Goal: Task Accomplishment & Management: Use online tool/utility

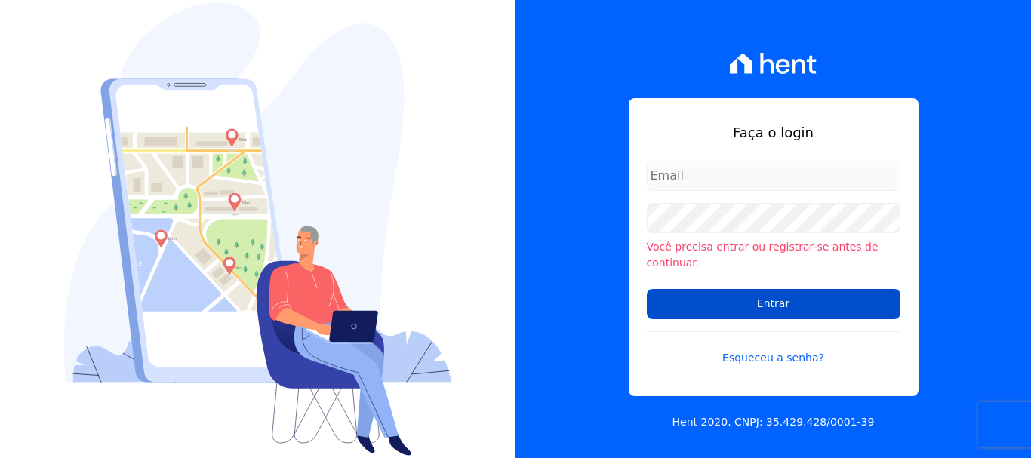
type input "[PERSON_NAME][EMAIL_ADDRESS][PERSON_NAME][DOMAIN_NAME]"
click at [706, 289] on input "Entrar" at bounding box center [774, 304] width 254 height 30
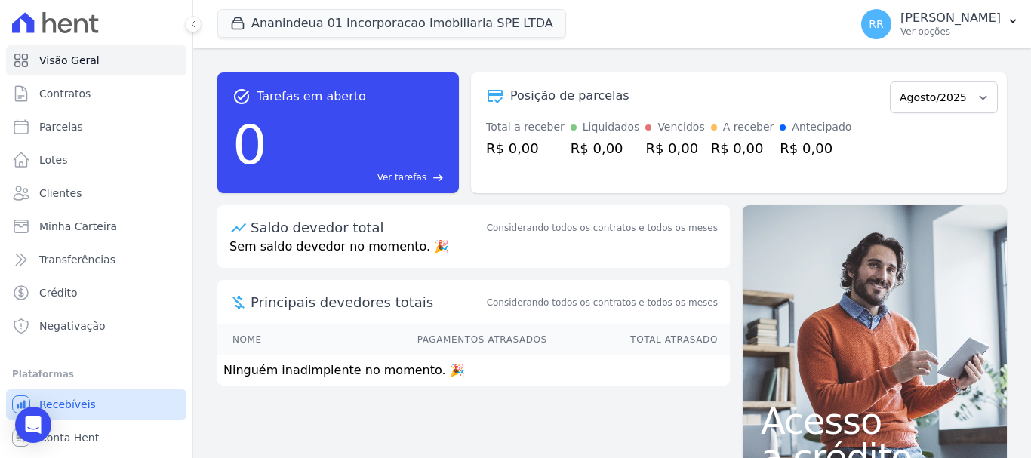
click at [72, 410] on span "Recebíveis" at bounding box center [67, 404] width 57 height 15
click at [82, 442] on span "Conta Hent" at bounding box center [69, 437] width 60 height 15
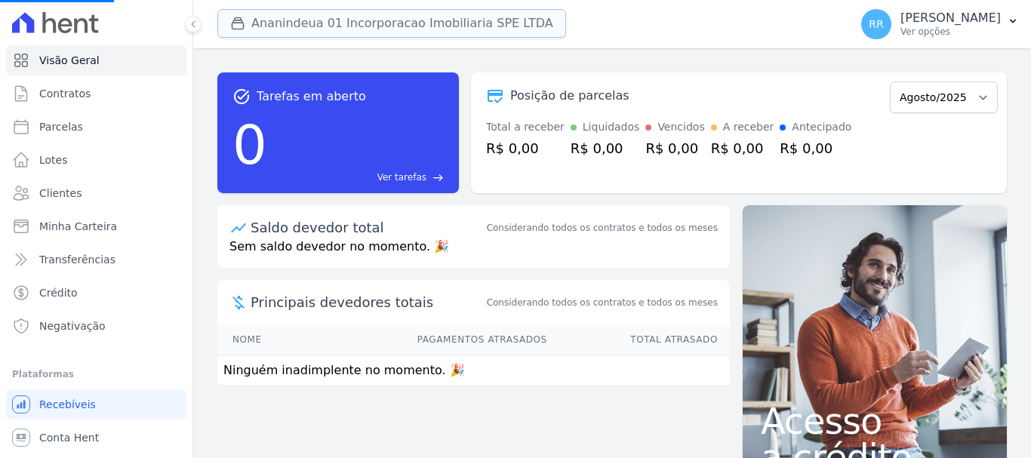
click at [359, 29] on button "Ananindeua 01 Incorporacao Imobiliaria SPE LTDA" at bounding box center [391, 23] width 349 height 29
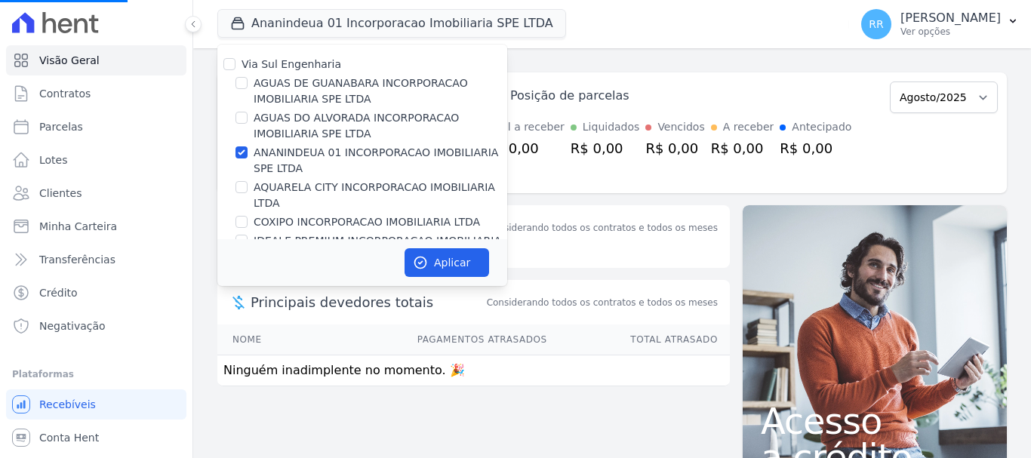
click at [331, 86] on label "AGUAS DE GUANABARA INCORPORACAO IMOBILIARIA SPE LTDA" at bounding box center [381, 92] width 254 height 32
click at [248, 86] on input "AGUAS DE GUANABARA INCORPORACAO IMOBILIARIA SPE LTDA" at bounding box center [242, 83] width 12 height 12
checkbox input "true"
click at [273, 159] on label "ANANINDEUA 01 INCORPORACAO IMOBILIARIA SPE LTDA" at bounding box center [381, 161] width 254 height 32
click at [248, 159] on input "ANANINDEUA 01 INCORPORACAO IMOBILIARIA SPE LTDA" at bounding box center [242, 152] width 12 height 12
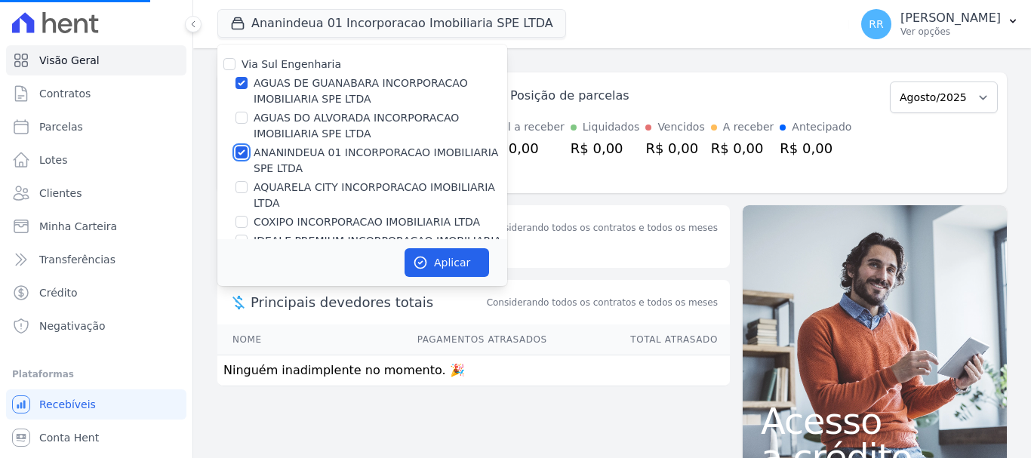
checkbox input "false"
click at [458, 268] on button "Aplicar" at bounding box center [447, 262] width 85 height 29
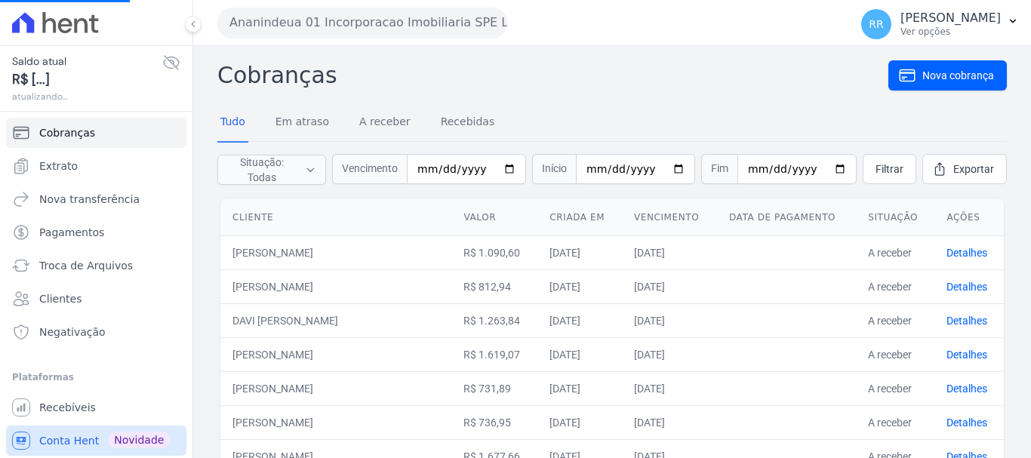
click at [57, 434] on span "Conta Hent" at bounding box center [69, 440] width 60 height 15
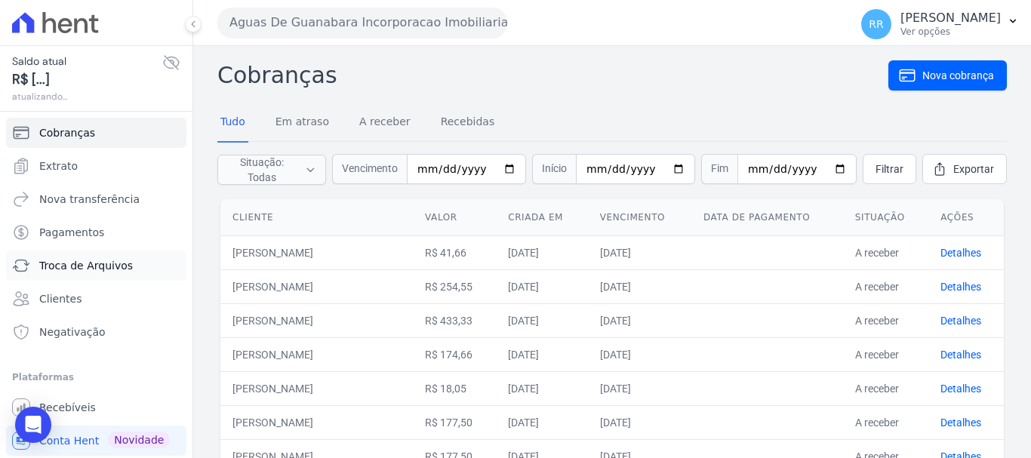
click at [88, 266] on span "Troca de Arquivos" at bounding box center [86, 265] width 94 height 15
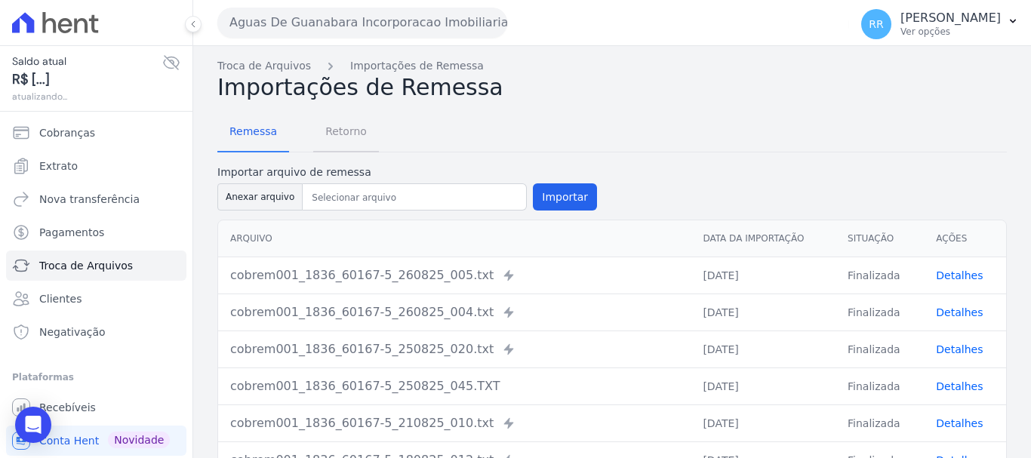
click at [352, 125] on span "Retorno" at bounding box center [346, 131] width 60 height 30
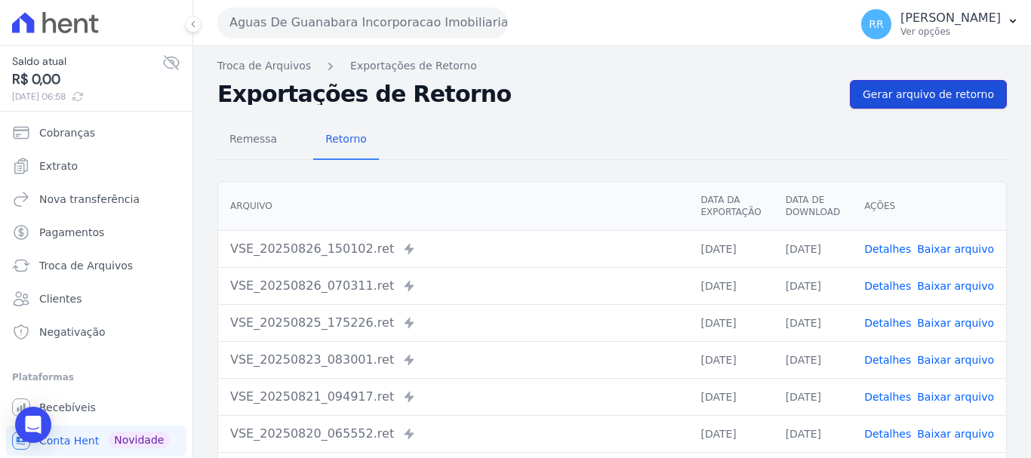
click at [924, 93] on span "Gerar arquivo de retorno" at bounding box center [928, 94] width 131 height 15
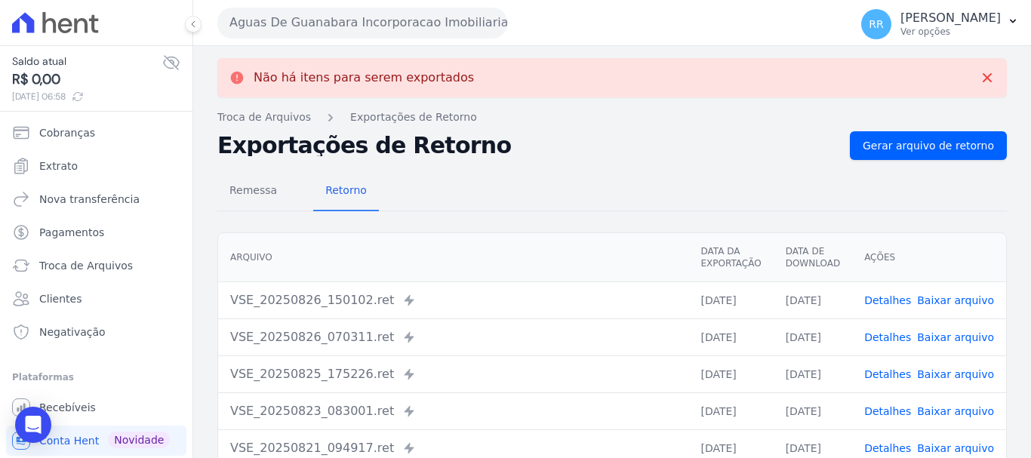
click at [345, 11] on button "Aguas De Guanabara Incorporacao Imobiliaria SPE LTDA" at bounding box center [362, 23] width 290 height 30
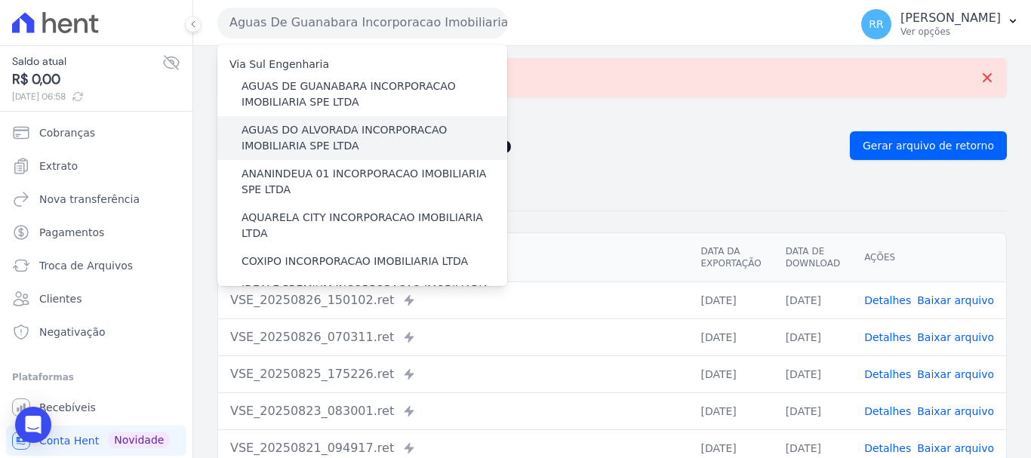
click at [346, 137] on label "AGUAS DO ALVORADA INCORPORACAO IMOBILIARIA SPE LTDA" at bounding box center [375, 138] width 266 height 32
click at [0, 0] on input "AGUAS DO ALVORADA INCORPORACAO IMOBILIARIA SPE LTDA" at bounding box center [0, 0] width 0 height 0
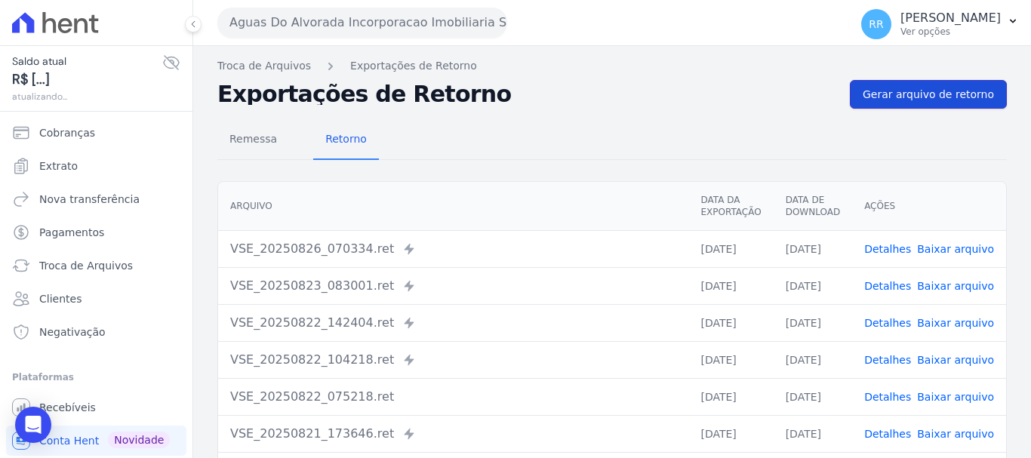
click at [951, 106] on link "Gerar arquivo de retorno" at bounding box center [928, 94] width 157 height 29
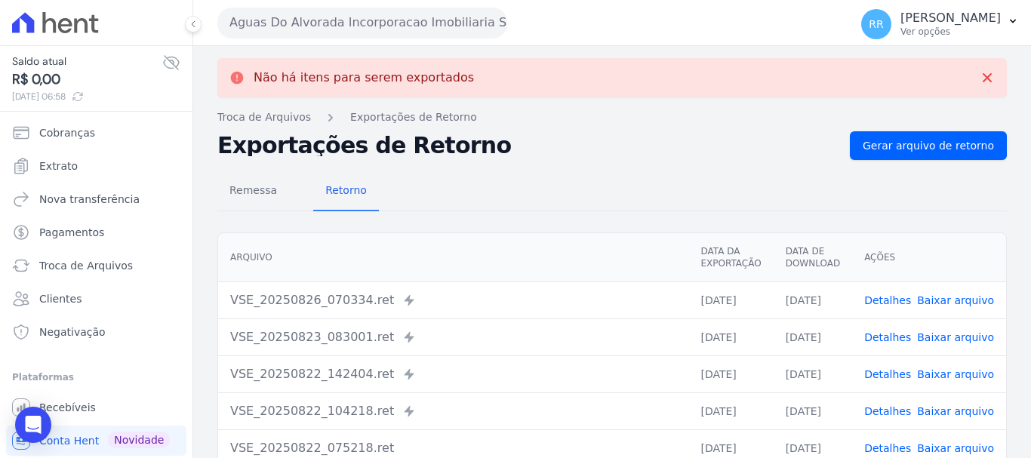
click at [403, 17] on button "Aguas Do Alvorada Incorporacao Imobiliaria SPE LTDA" at bounding box center [362, 23] width 290 height 30
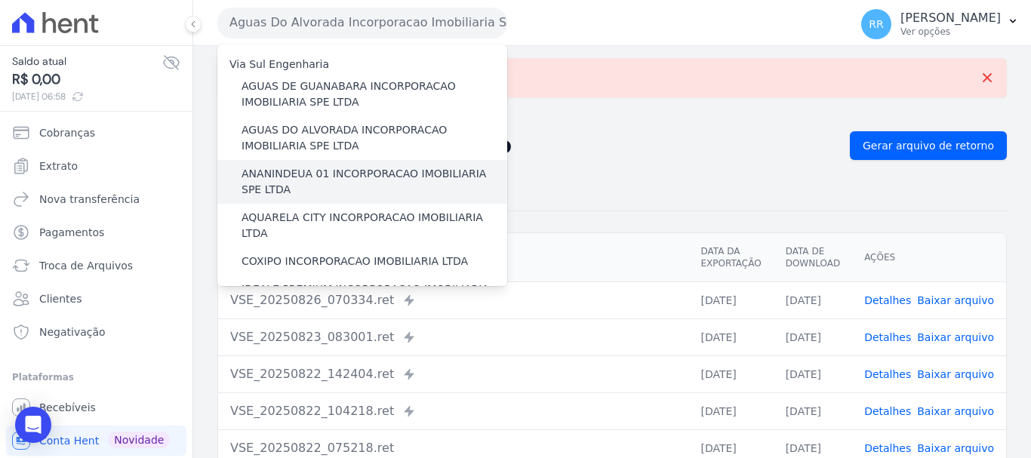
click at [345, 174] on label "ANANINDEUA 01 INCORPORACAO IMOBILIARIA SPE LTDA" at bounding box center [375, 182] width 266 height 32
click at [0, 0] on input "ANANINDEUA 01 INCORPORACAO IMOBILIARIA SPE LTDA" at bounding box center [0, 0] width 0 height 0
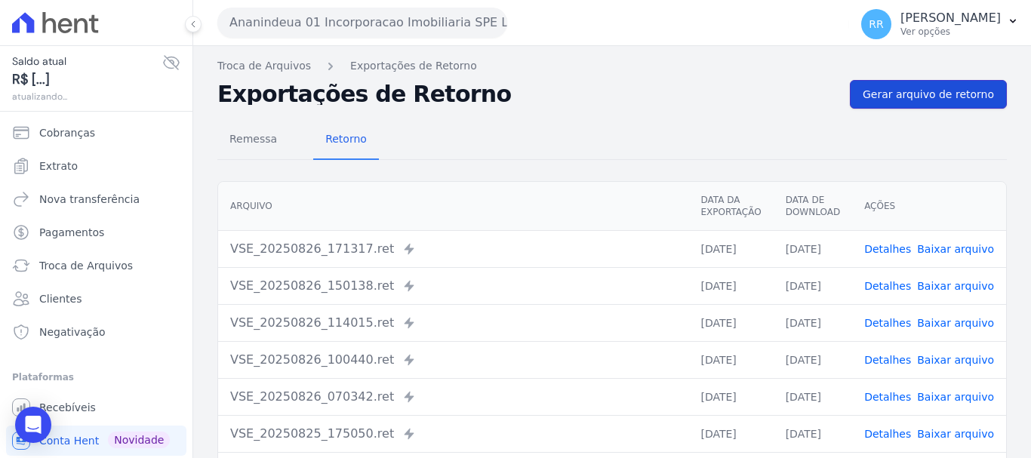
click at [898, 97] on span "Gerar arquivo de retorno" at bounding box center [928, 94] width 131 height 15
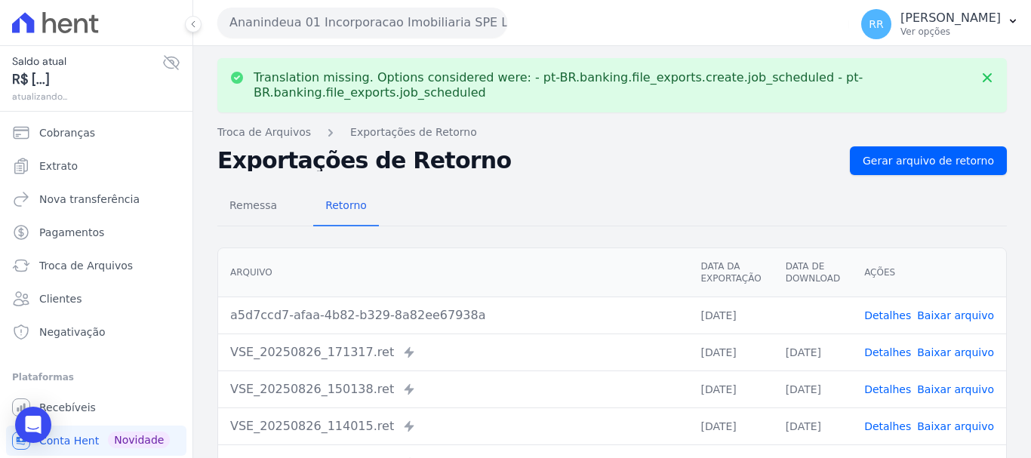
click at [937, 316] on link "Baixar arquivo" at bounding box center [955, 316] width 77 height 12
click at [304, 15] on button "Ananindeua 01 Incorporacao Imobiliaria SPE LTDA" at bounding box center [362, 23] width 290 height 30
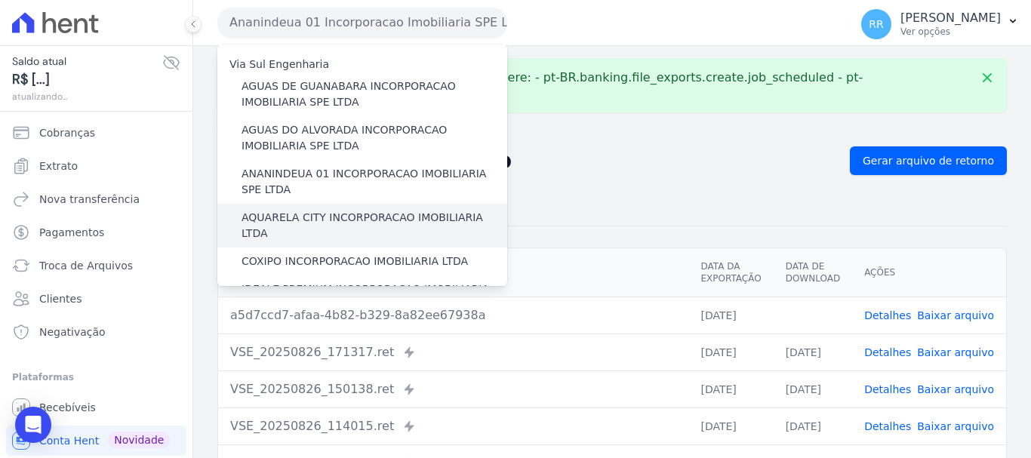
click at [331, 222] on label "AQUARELA CITY INCORPORACAO IMOBILIARIA LTDA" at bounding box center [375, 226] width 266 height 32
click at [0, 0] on input "AQUARELA CITY INCORPORACAO IMOBILIARIA LTDA" at bounding box center [0, 0] width 0 height 0
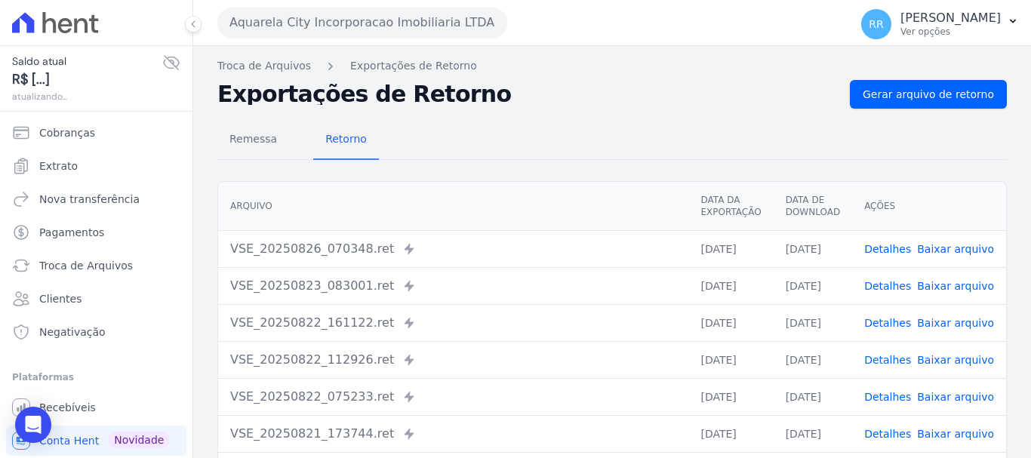
click at [583, 118] on div "Remessa Retorno Arquivo Data da Exportação Data de Download Ações VSE_20250826_…" at bounding box center [612, 382] width 790 height 546
click at [882, 88] on span "Gerar arquivo de retorno" at bounding box center [928, 94] width 131 height 15
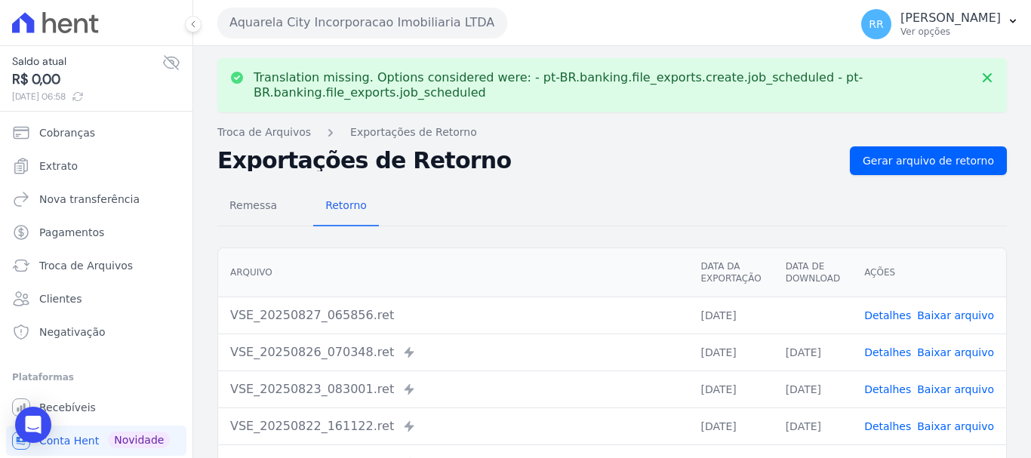
click at [960, 316] on link "Baixar arquivo" at bounding box center [955, 316] width 77 height 12
click at [303, 20] on button "Aquarela City Incorporacao Imobiliaria LTDA" at bounding box center [362, 23] width 290 height 30
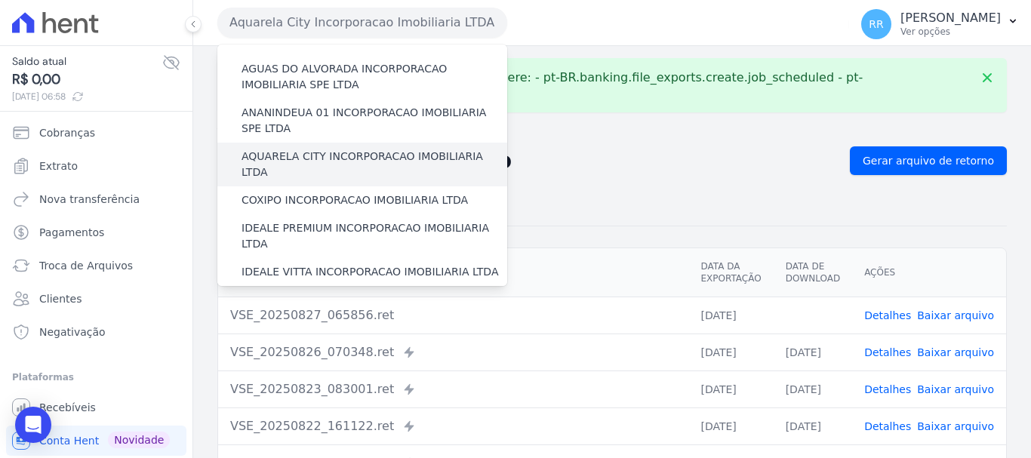
scroll to position [151, 0]
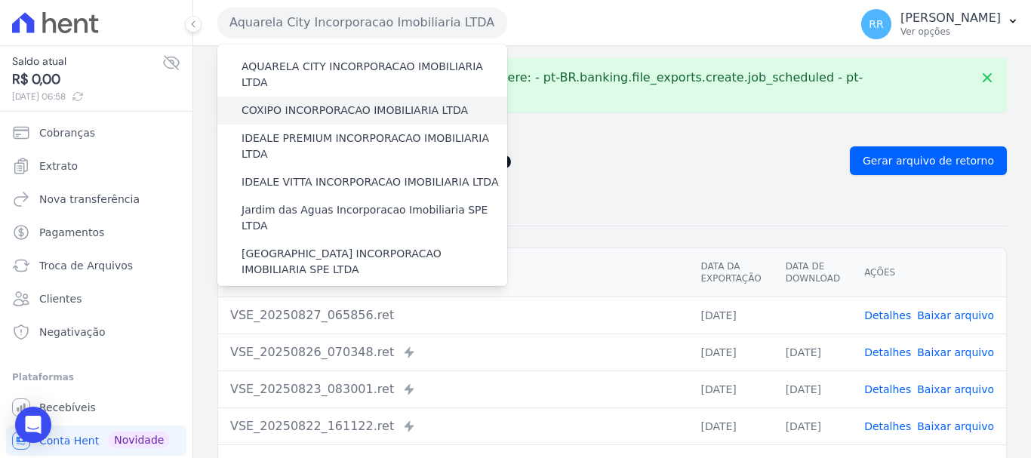
click at [332, 103] on label "COXIPO INCORPORACAO IMOBILIARIA LTDA" at bounding box center [355, 111] width 227 height 16
click at [0, 0] on input "COXIPO INCORPORACAO IMOBILIARIA LTDA" at bounding box center [0, 0] width 0 height 0
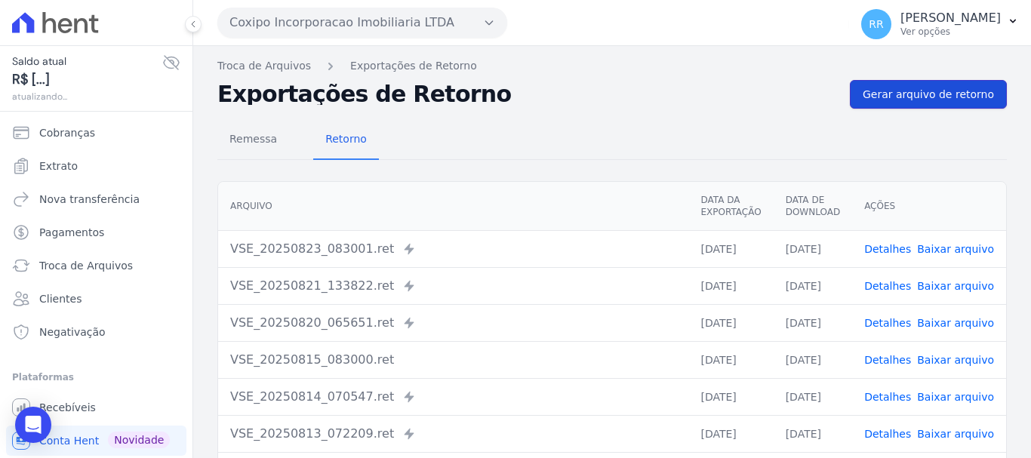
click at [896, 97] on span "Gerar arquivo de retorno" at bounding box center [928, 94] width 131 height 15
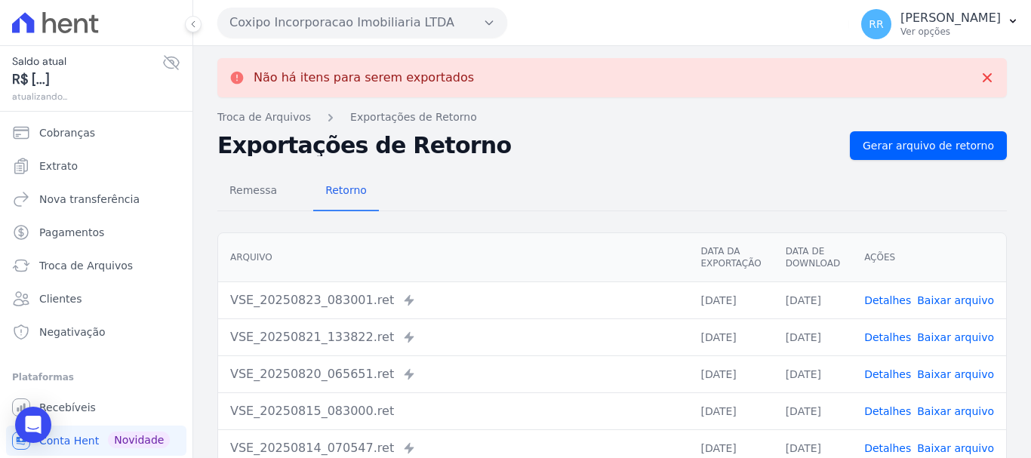
click at [270, 30] on button "Coxipo Incorporacao Imobiliaria LTDA" at bounding box center [362, 23] width 290 height 30
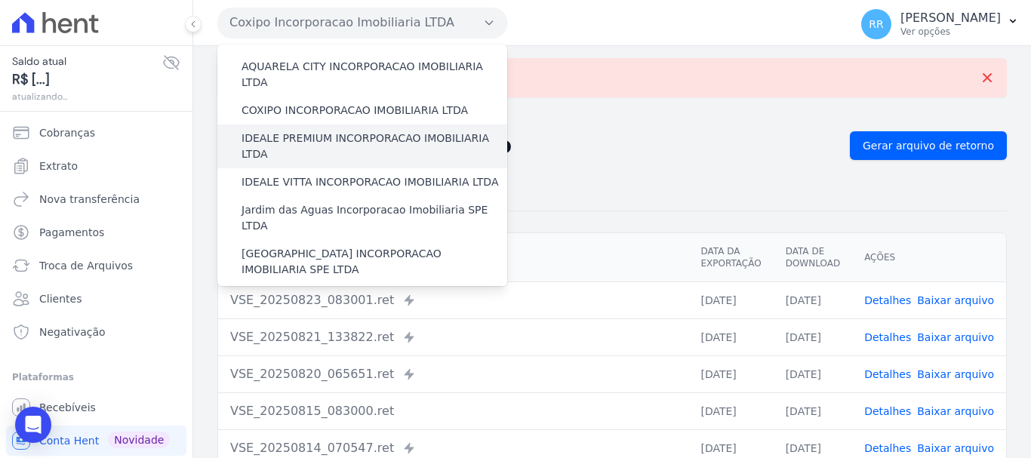
click at [311, 131] on label "IDEALE PREMIUM INCORPORACAO IMOBILIARIA LTDA" at bounding box center [375, 147] width 266 height 32
click at [0, 0] on input "IDEALE PREMIUM INCORPORACAO IMOBILIARIA LTDA" at bounding box center [0, 0] width 0 height 0
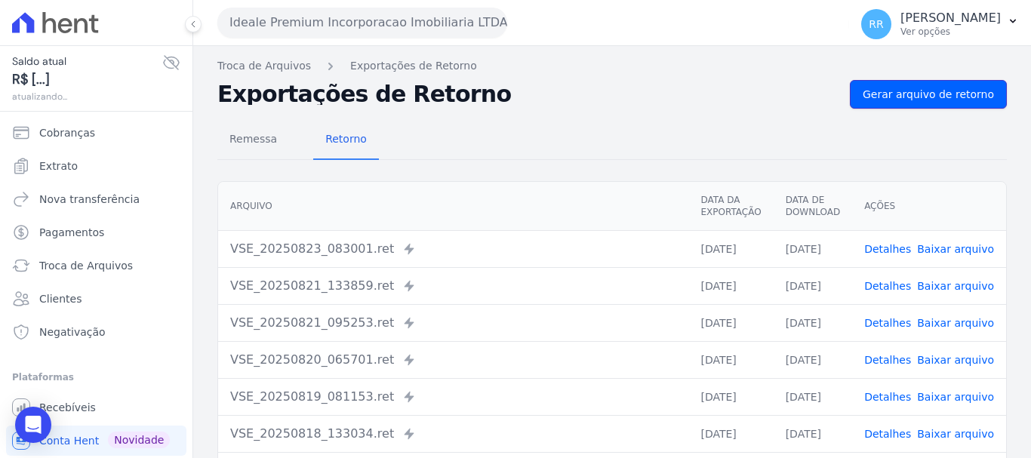
click at [873, 79] on div "Troca de Arquivos Exportações de Retorno Exportações de Retorno Gerar arquivo d…" at bounding box center [612, 356] width 838 height 621
click at [953, 95] on span "Gerar arquivo de retorno" at bounding box center [928, 94] width 131 height 15
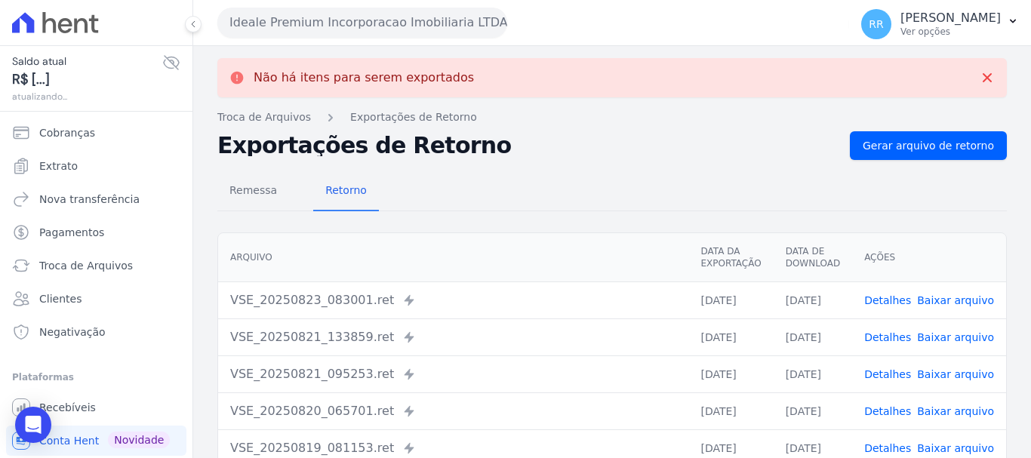
click at [402, 27] on button "Ideale Premium Incorporacao Imobiliaria LTDA" at bounding box center [362, 23] width 290 height 30
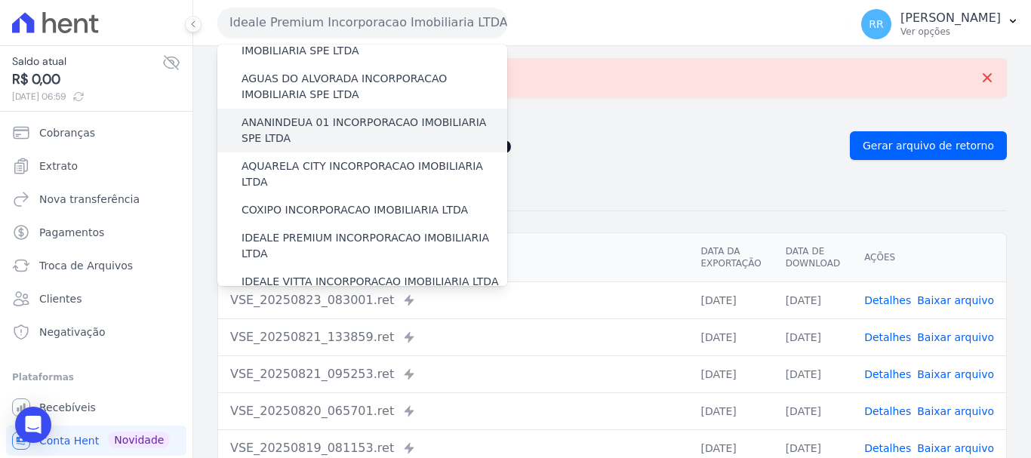
scroll to position [76, 0]
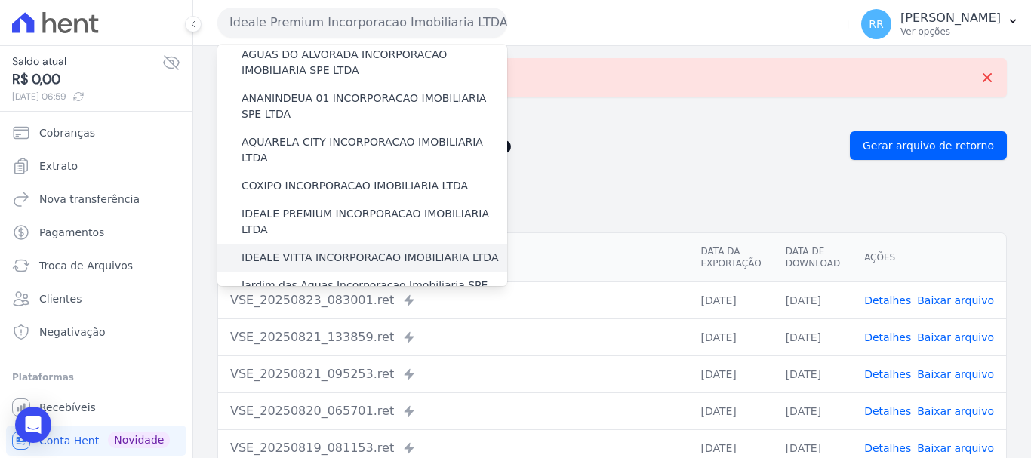
click at [305, 250] on label "IDEALE VITTA INCORPORACAO IMOBILIARIA LTDA" at bounding box center [370, 258] width 257 height 16
click at [0, 0] on input "IDEALE VITTA INCORPORACAO IMOBILIARIA LTDA" at bounding box center [0, 0] width 0 height 0
click at [287, 278] on label "Jardim das Aguas Incorporacao Imobiliaria SPE LTDA" at bounding box center [375, 294] width 266 height 32
click at [0, 0] on input "Jardim das Aguas Incorporacao Imobiliaria SPE LTDA" at bounding box center [0, 0] width 0 height 0
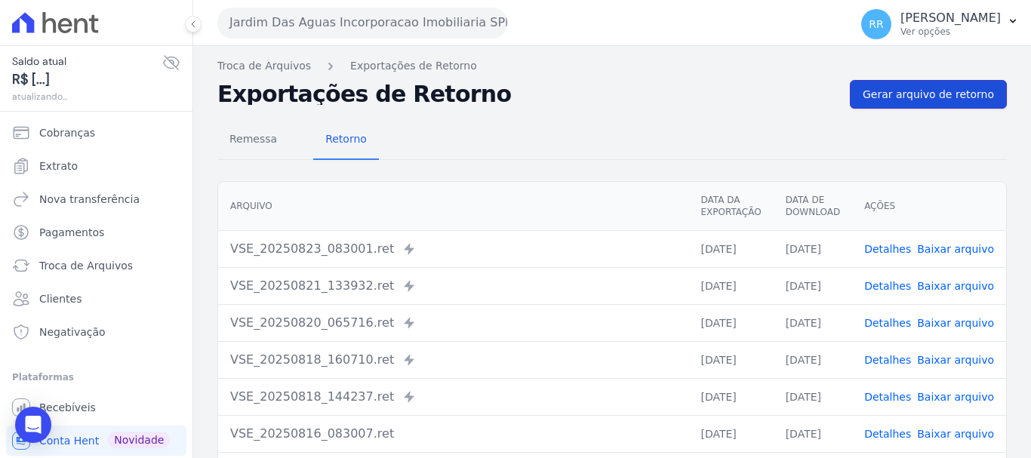
click at [916, 103] on link "Gerar arquivo de retorno" at bounding box center [928, 94] width 157 height 29
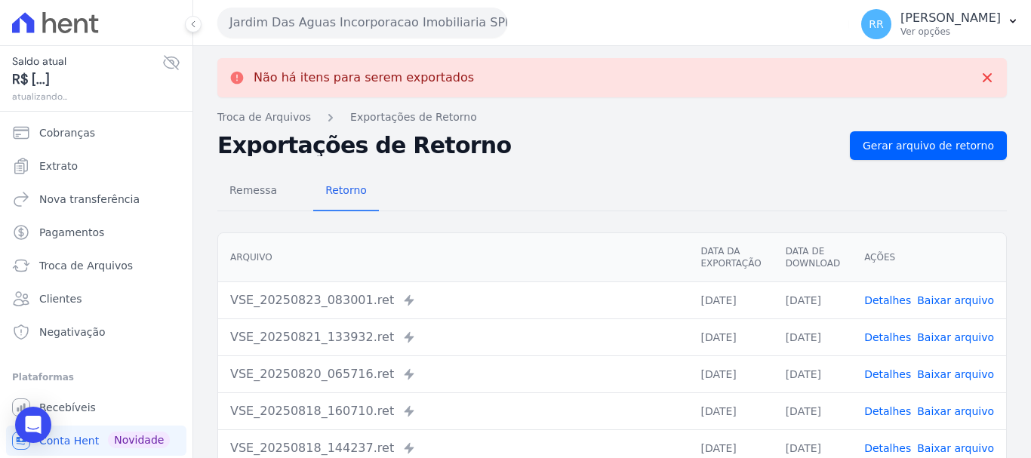
click at [373, 29] on button "Jardim Das Aguas Incorporacao Imobiliaria SPE LTDA" at bounding box center [362, 23] width 290 height 30
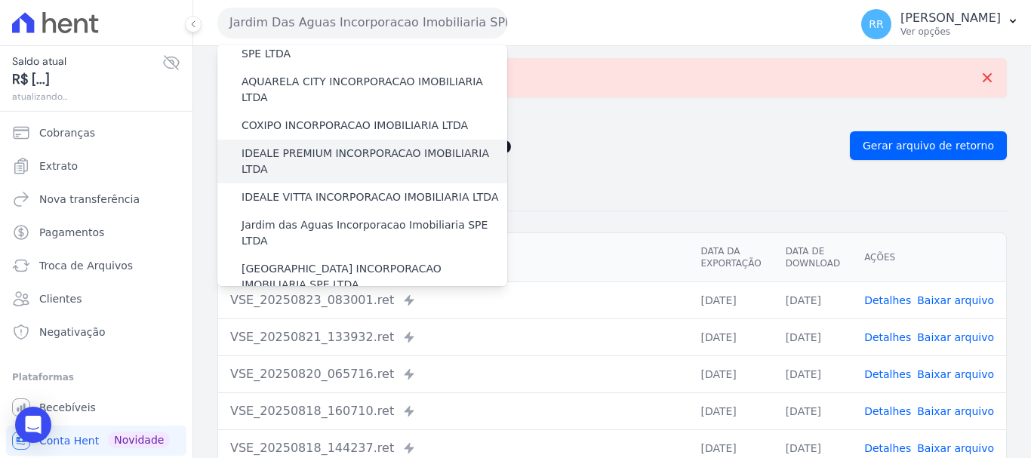
scroll to position [151, 0]
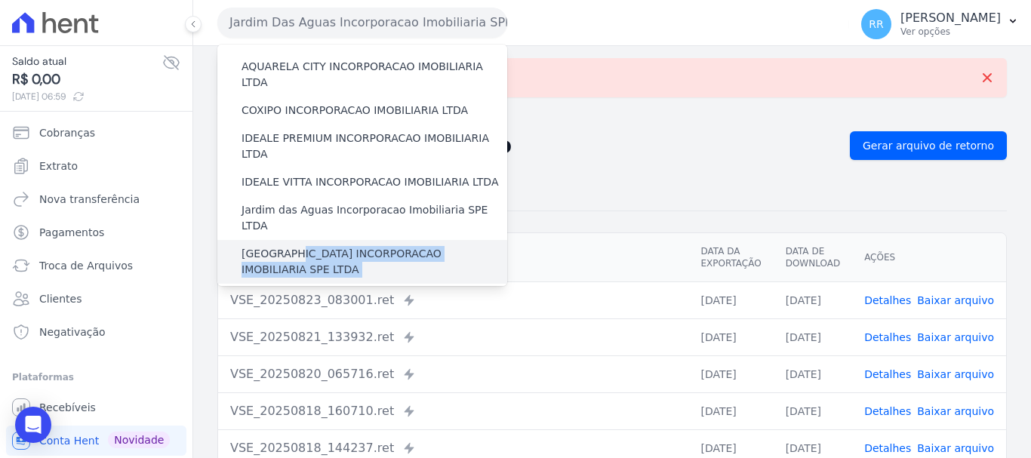
drag, startPoint x: 281, startPoint y: 257, endPoint x: 296, endPoint y: 208, distance: 50.6
click at [296, 208] on div "Via Sul Engenharia AGUAS DE [GEOGRAPHIC_DATA] INCORPORACAO IMOBILIARIA SPE LTDA…" at bounding box center [362, 392] width 290 height 996
click at [294, 246] on label "[GEOGRAPHIC_DATA] INCORPORACAO IMOBILIARIA SPE LTDA" at bounding box center [375, 262] width 266 height 32
click at [0, 0] on input "[GEOGRAPHIC_DATA] INCORPORACAO IMOBILIARIA SPE LTDA" at bounding box center [0, 0] width 0 height 0
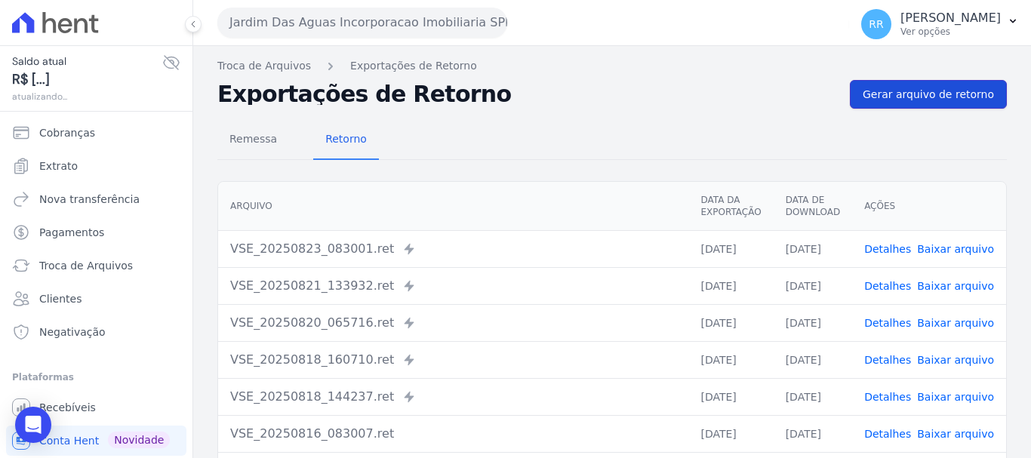
click at [931, 93] on span "Gerar arquivo de retorno" at bounding box center [928, 94] width 131 height 15
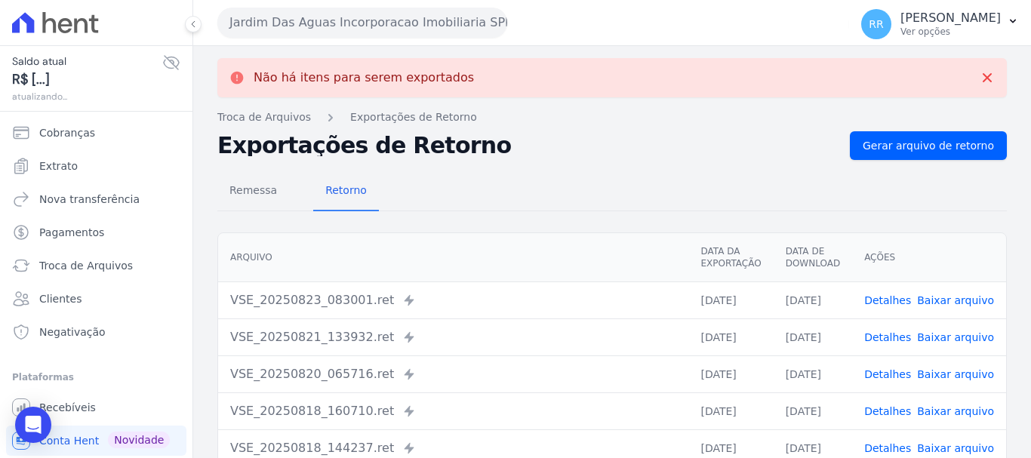
click at [369, 17] on button "Jardim Das Aguas Incorporacao Imobiliaria SPE LTDA" at bounding box center [362, 23] width 290 height 30
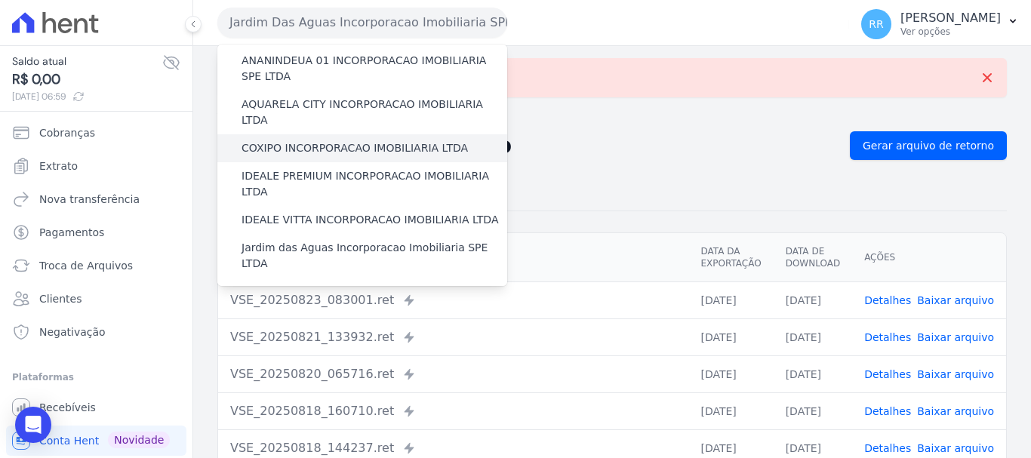
scroll to position [302, 0]
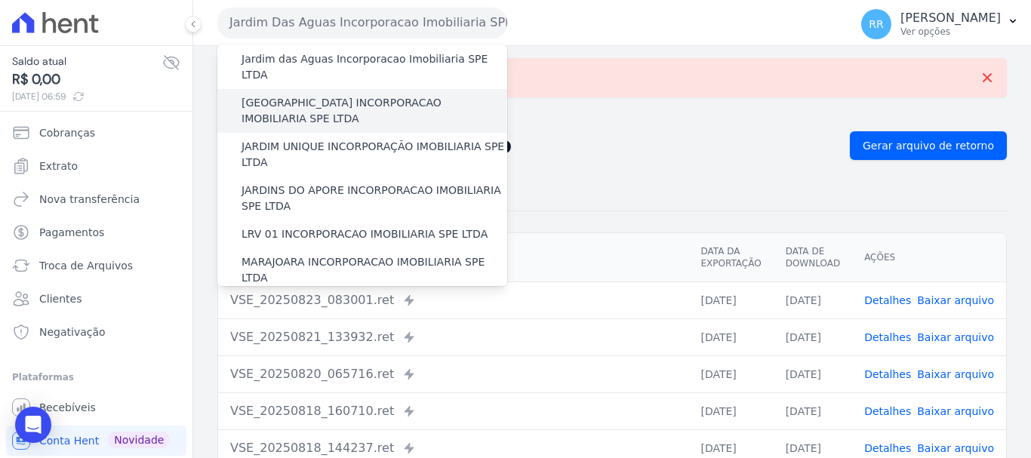
click at [320, 95] on label "[GEOGRAPHIC_DATA] INCORPORACAO IMOBILIARIA SPE LTDA" at bounding box center [375, 111] width 266 height 32
click at [0, 0] on input "[GEOGRAPHIC_DATA] INCORPORACAO IMOBILIARIA SPE LTDA" at bounding box center [0, 0] width 0 height 0
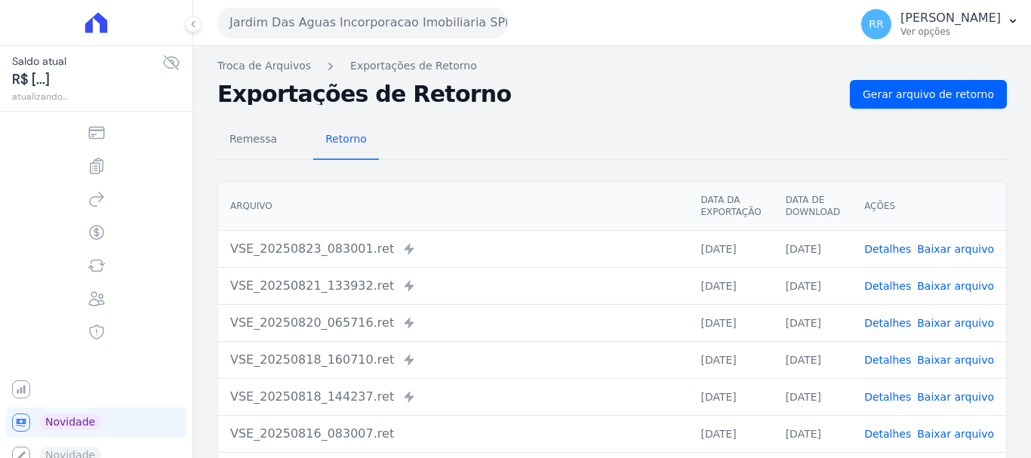
drag, startPoint x: 0, startPoint y: 0, endPoint x: 307, endPoint y: 23, distance: 308.1
click at [300, 16] on button "Jardim Das Aguas Incorporacao Imobiliaria SPE LTDA" at bounding box center [362, 23] width 290 height 30
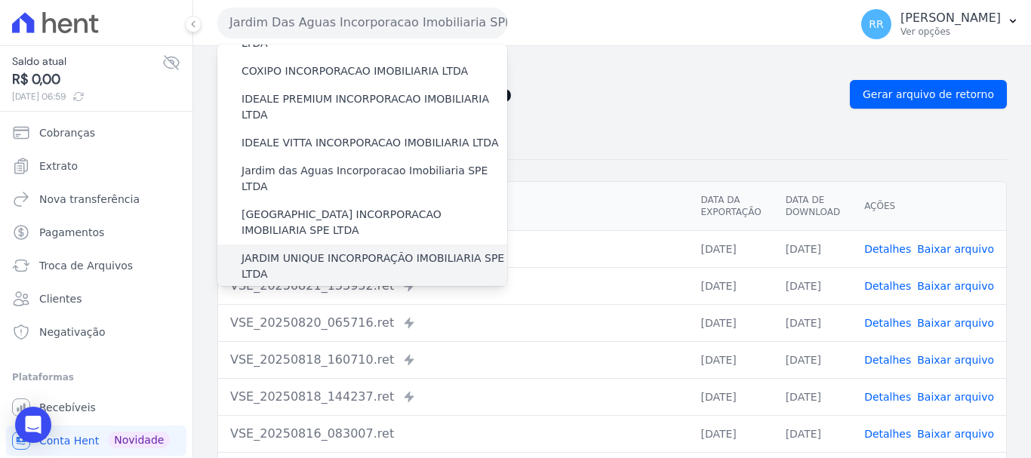
scroll to position [227, 0]
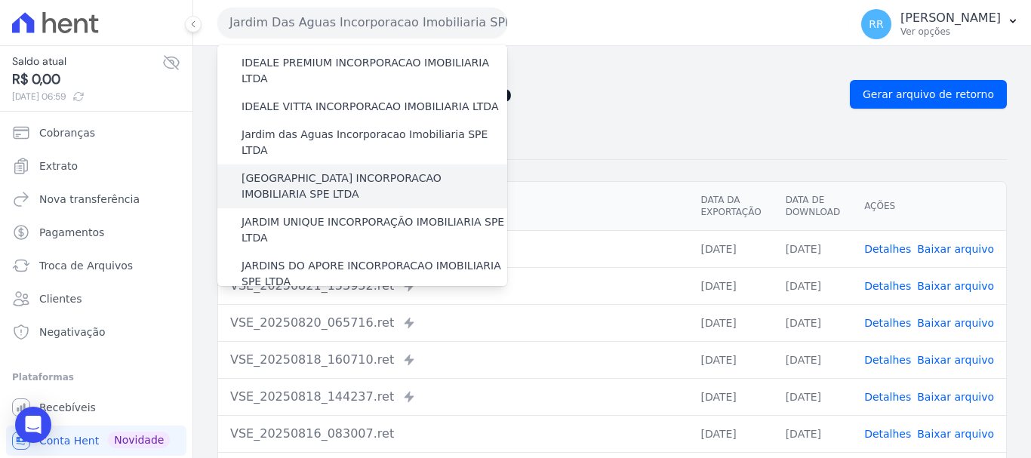
click at [318, 171] on label "[GEOGRAPHIC_DATA] INCORPORACAO IMOBILIARIA SPE LTDA" at bounding box center [375, 187] width 266 height 32
click at [0, 0] on input "[GEOGRAPHIC_DATA] INCORPORACAO IMOBILIARIA SPE LTDA" at bounding box center [0, 0] width 0 height 0
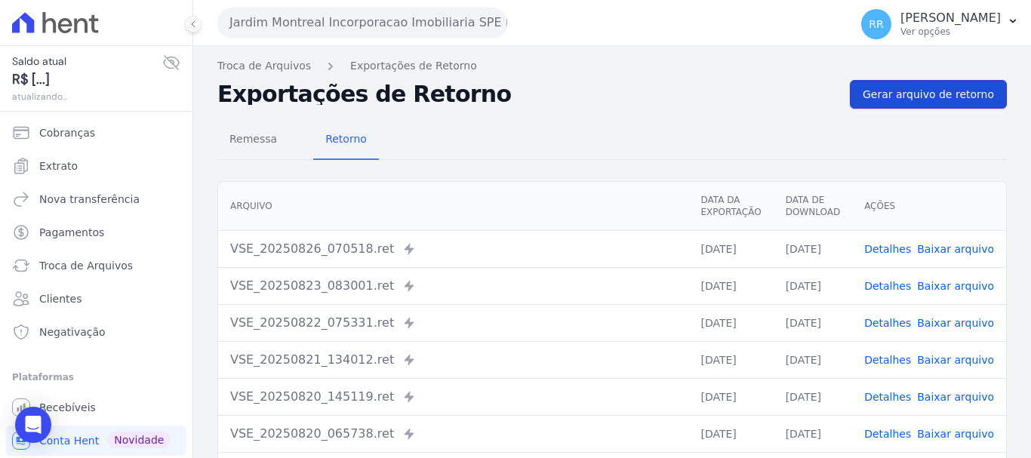
drag, startPoint x: 986, startPoint y: 86, endPoint x: 972, endPoint y: 93, distance: 15.2
click at [986, 87] on link "Gerar arquivo de retorno" at bounding box center [928, 94] width 157 height 29
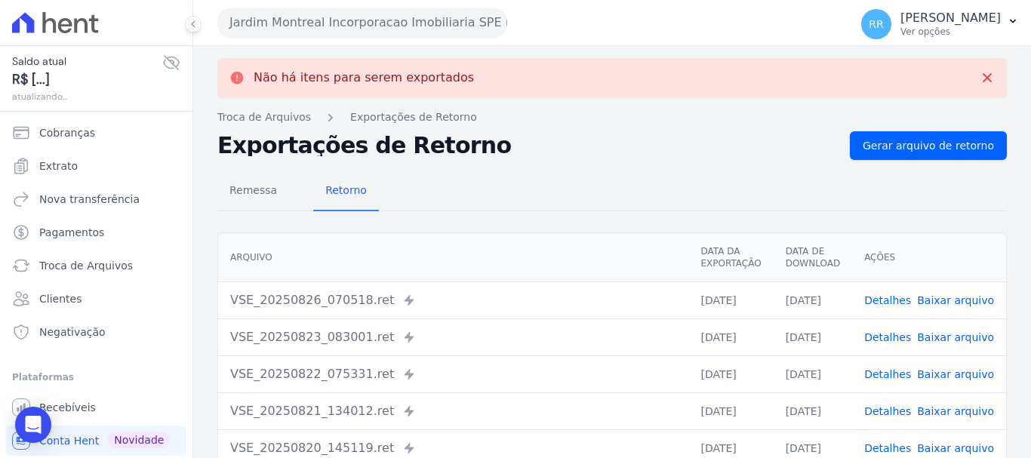
click at [441, 30] on button "Jardim Montreal Incorporacao Imobiliaria SPE LTDA" at bounding box center [362, 23] width 290 height 30
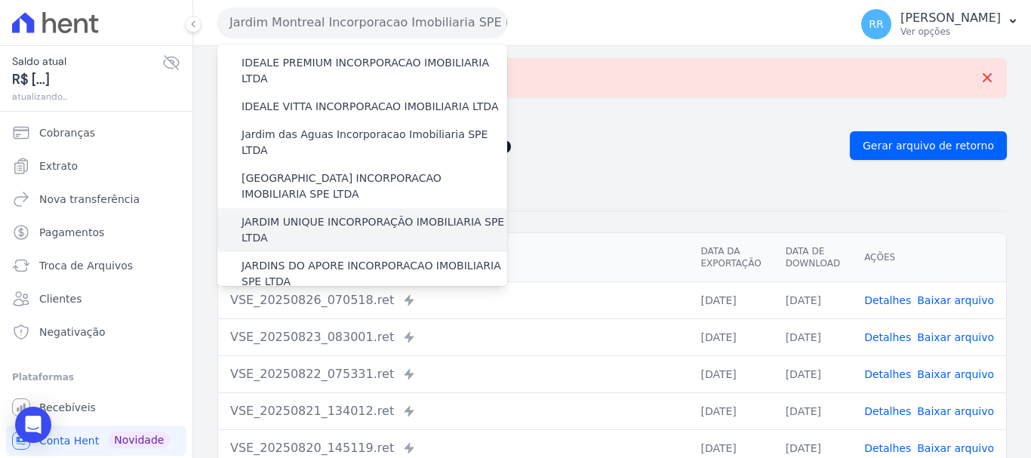
click at [347, 214] on label "JARDIM UNIQUE INCORPORAÇÃO IMOBILIARIA SPE LTDA" at bounding box center [375, 230] width 266 height 32
click at [0, 0] on input "JARDIM UNIQUE INCORPORAÇÃO IMOBILIARIA SPE LTDA" at bounding box center [0, 0] width 0 height 0
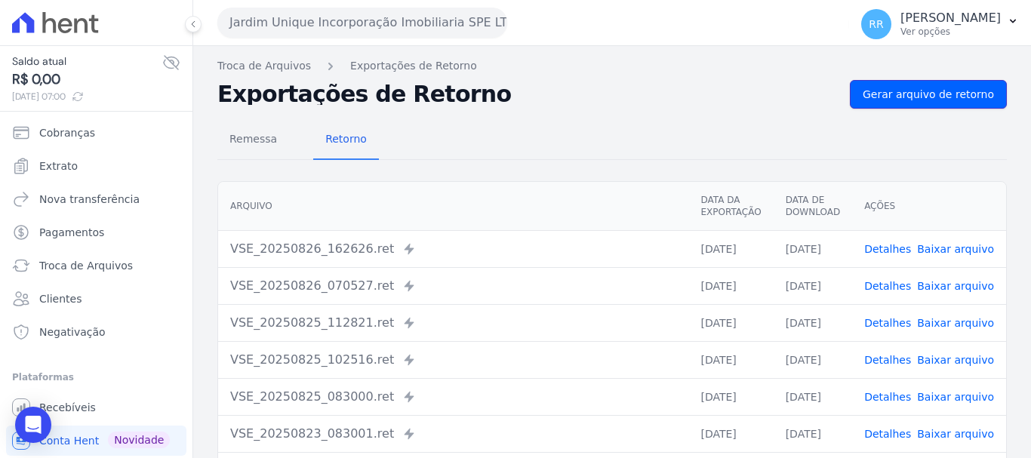
drag, startPoint x: 939, startPoint y: 93, endPoint x: 839, endPoint y: 102, distance: 100.8
click at [939, 93] on span "Gerar arquivo de retorno" at bounding box center [928, 94] width 131 height 15
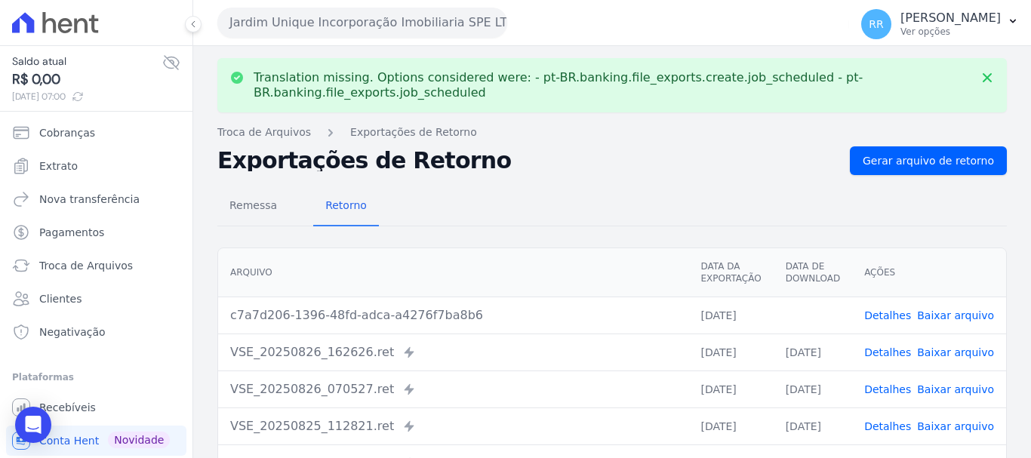
drag, startPoint x: 937, startPoint y: 317, endPoint x: 770, endPoint y: 246, distance: 181.3
click at [937, 317] on link "Baixar arquivo" at bounding box center [955, 316] width 77 height 12
click at [328, 23] on button "Jardim Unique Incorporação Imobiliaria SPE LTDA" at bounding box center [362, 23] width 290 height 30
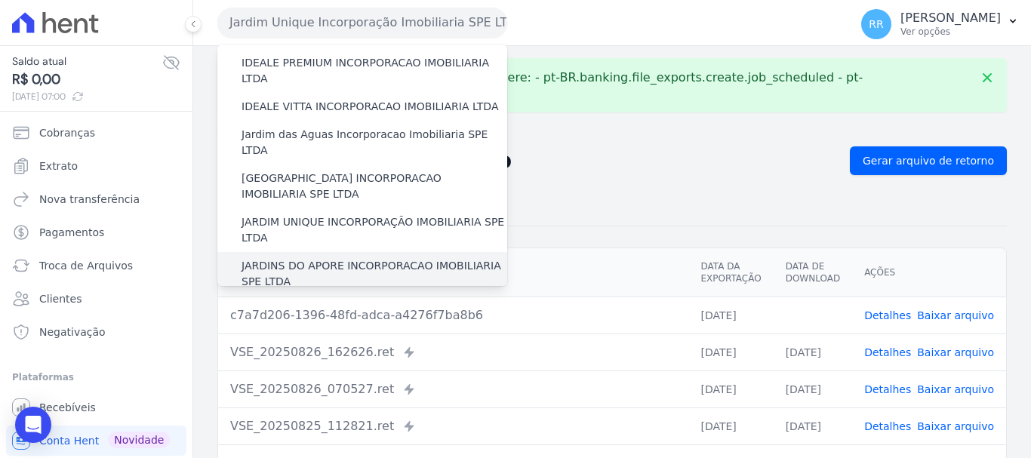
click at [301, 258] on label "JARDINS DO APORE INCORPORACAO IMOBILIARIA SPE LTDA" at bounding box center [375, 274] width 266 height 32
click at [0, 0] on input "JARDINS DO APORE INCORPORACAO IMOBILIARIA SPE LTDA" at bounding box center [0, 0] width 0 height 0
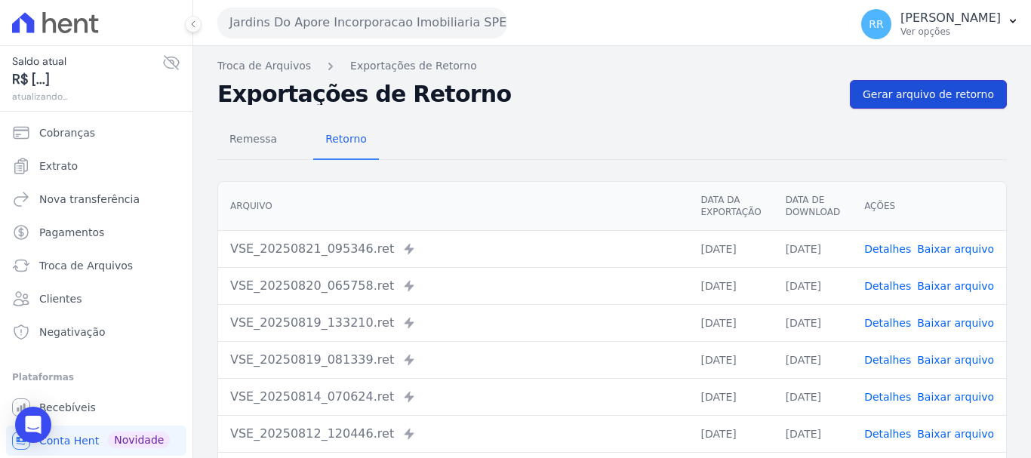
click at [891, 101] on span "Gerar arquivo de retorno" at bounding box center [928, 94] width 131 height 15
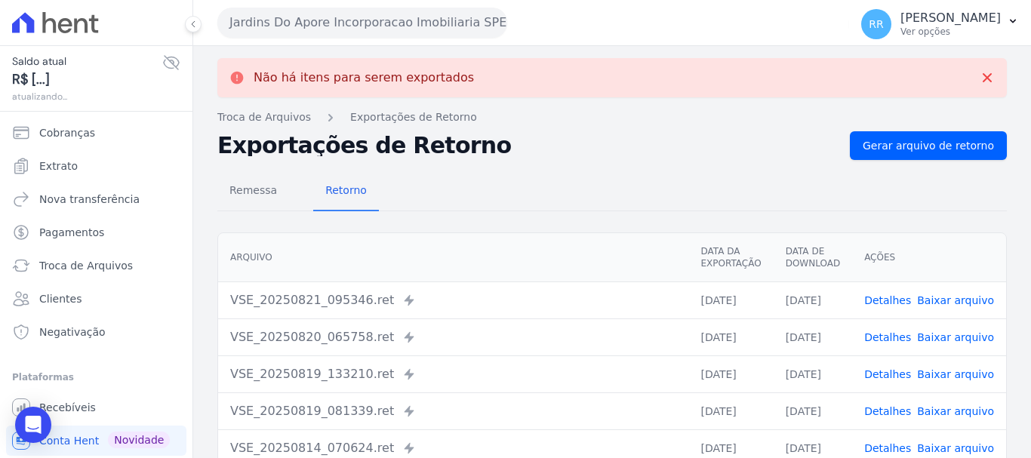
click at [336, 15] on button "Jardins Do Apore Incorporacao Imobiliaria SPE LTDA" at bounding box center [362, 23] width 290 height 30
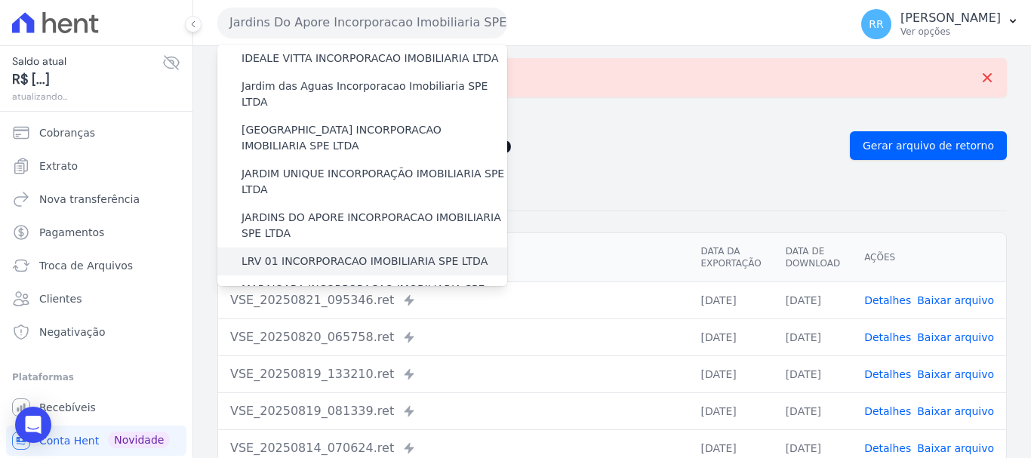
scroll to position [302, 0]
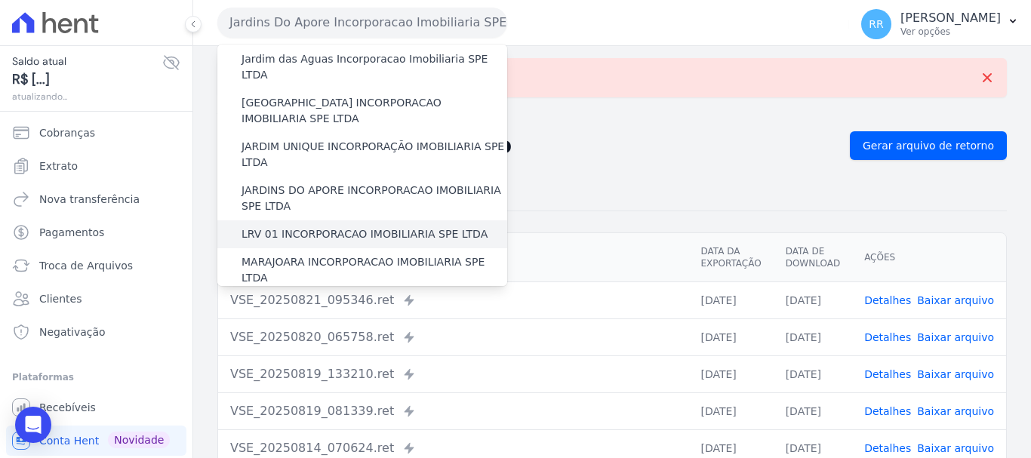
drag, startPoint x: 364, startPoint y: 189, endPoint x: 229, endPoint y: 182, distance: 135.3
click at [364, 227] on label "LRV 01 INCORPORACAO IMOBILIARIA SPE LTDA" at bounding box center [365, 235] width 246 height 16
click at [0, 0] on input "LRV 01 INCORPORACAO IMOBILIARIA SPE LTDA" at bounding box center [0, 0] width 0 height 0
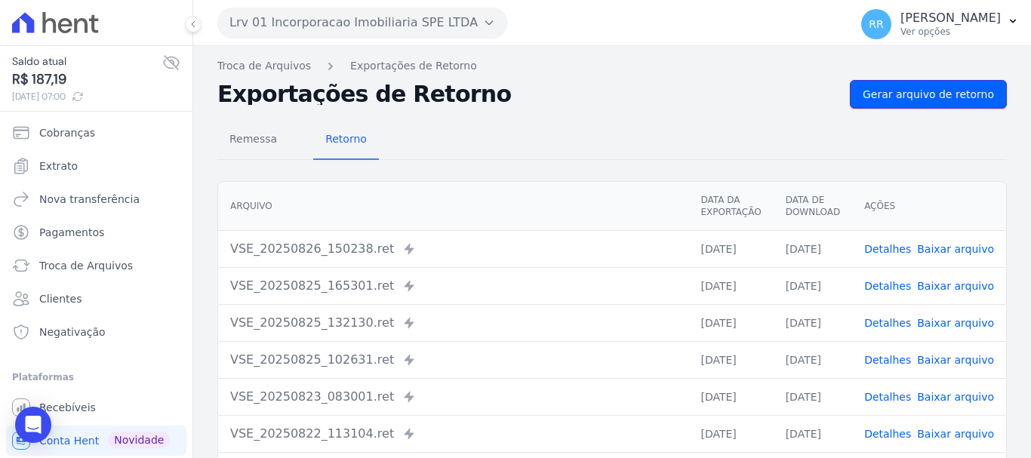
drag, startPoint x: 896, startPoint y: 93, endPoint x: 544, endPoint y: 108, distance: 352.9
click at [896, 93] on span "Gerar arquivo de retorno" at bounding box center [928, 94] width 131 height 15
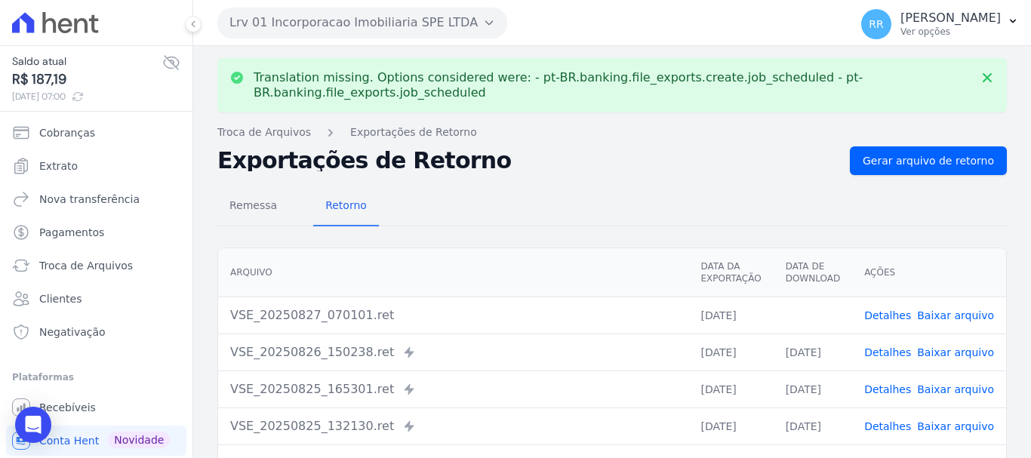
click at [951, 313] on link "Baixar arquivo" at bounding box center [955, 316] width 77 height 12
click at [337, 23] on button "Lrv 01 Incorporacao Imobiliaria SPE LTDA" at bounding box center [362, 23] width 290 height 30
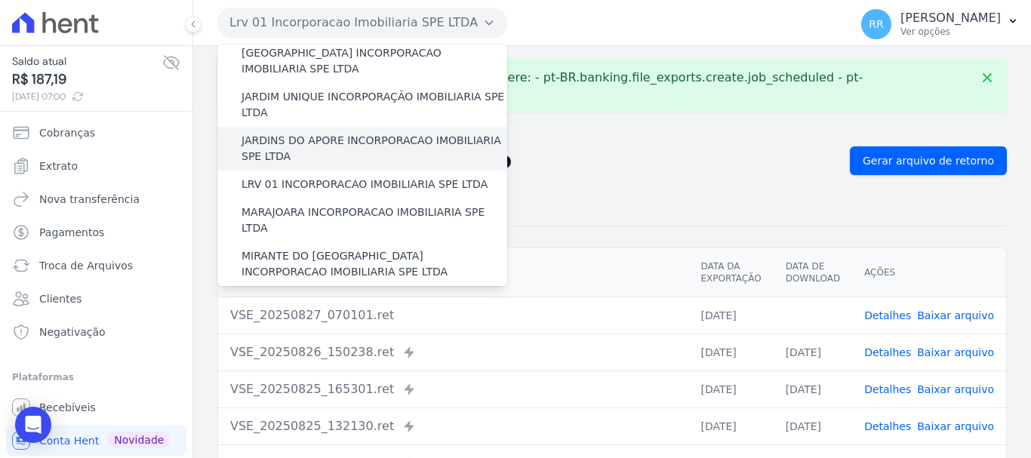
scroll to position [378, 0]
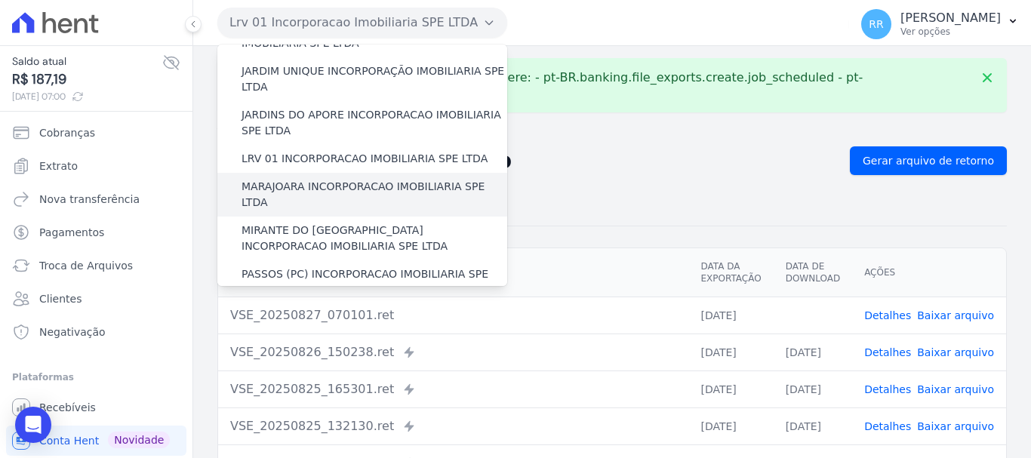
click at [316, 179] on label "MARAJOARA INCORPORACAO IMOBILIARIA SPE LTDA" at bounding box center [375, 195] width 266 height 32
click at [0, 0] on input "MARAJOARA INCORPORACAO IMOBILIARIA SPE LTDA" at bounding box center [0, 0] width 0 height 0
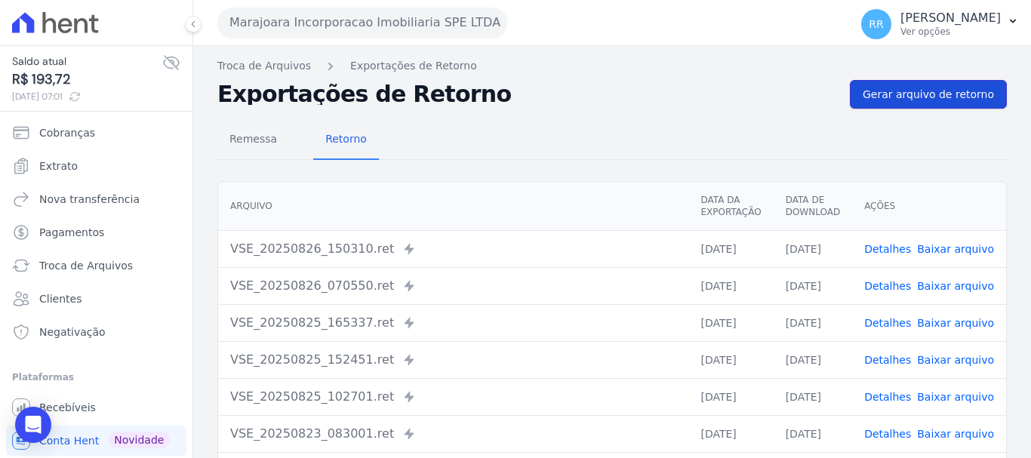
click at [924, 88] on span "Gerar arquivo de retorno" at bounding box center [928, 94] width 131 height 15
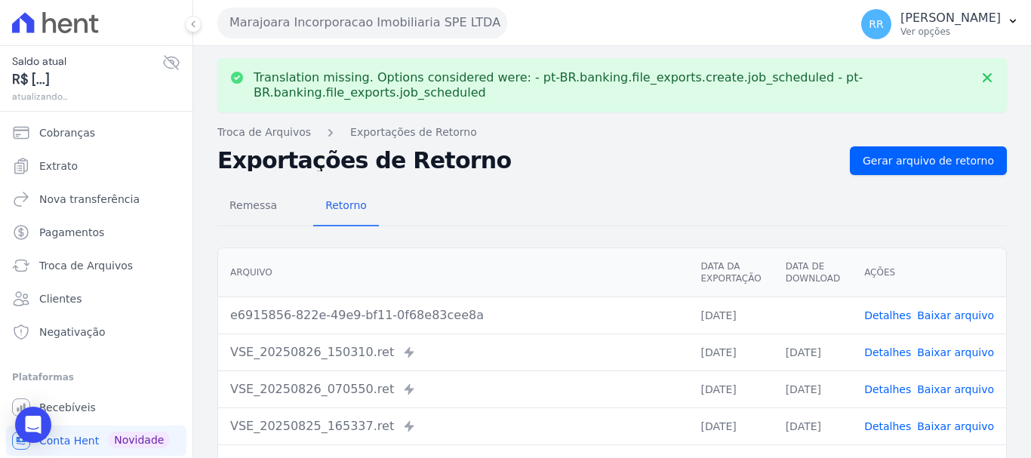
click at [957, 312] on link "Baixar arquivo" at bounding box center [955, 316] width 77 height 12
click at [321, 19] on button "Marajoara Incorporacao Imobiliaria SPE LTDA" at bounding box center [362, 23] width 290 height 30
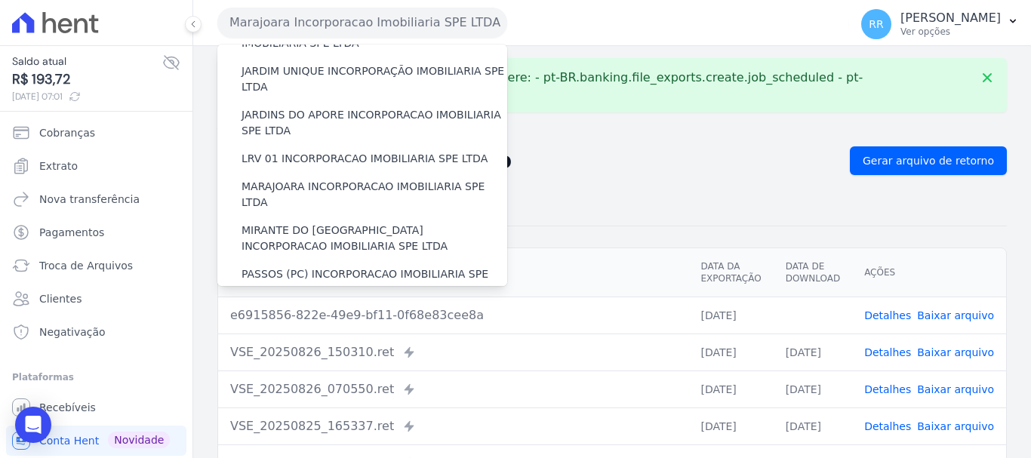
scroll to position [357, 0]
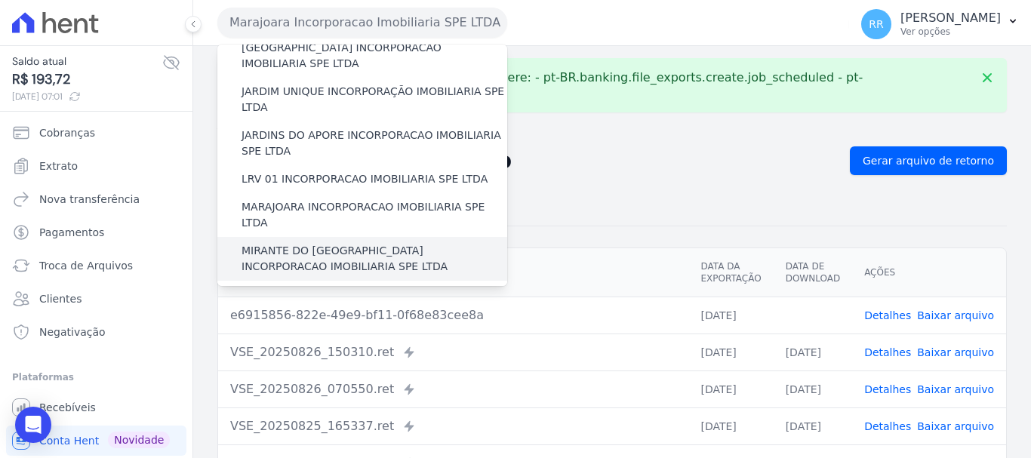
click at [296, 243] on label "MIRANTE DO [GEOGRAPHIC_DATA] INCORPORACAO IMOBILIARIA SPE LTDA" at bounding box center [375, 259] width 266 height 32
click at [0, 0] on input "MIRANTE DO [GEOGRAPHIC_DATA] INCORPORACAO IMOBILIARIA SPE LTDA" at bounding box center [0, 0] width 0 height 0
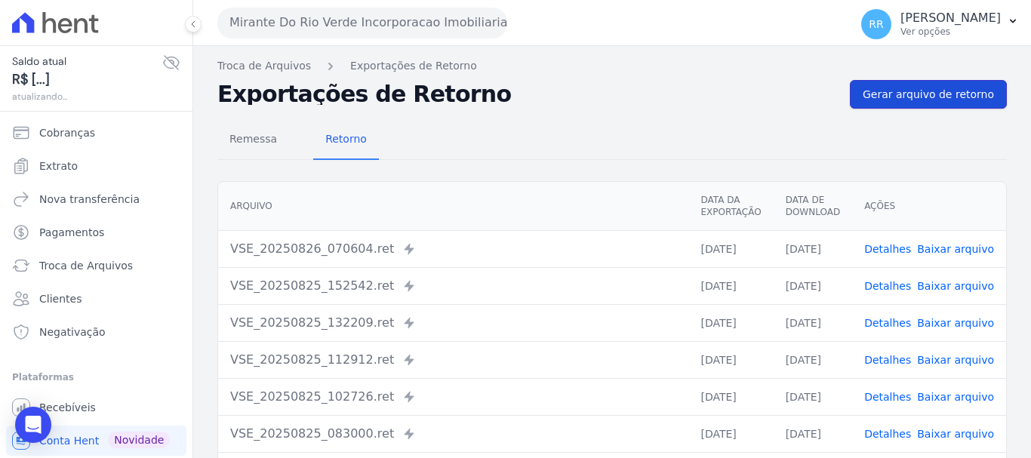
click at [909, 94] on span "Gerar arquivo de retorno" at bounding box center [928, 94] width 131 height 15
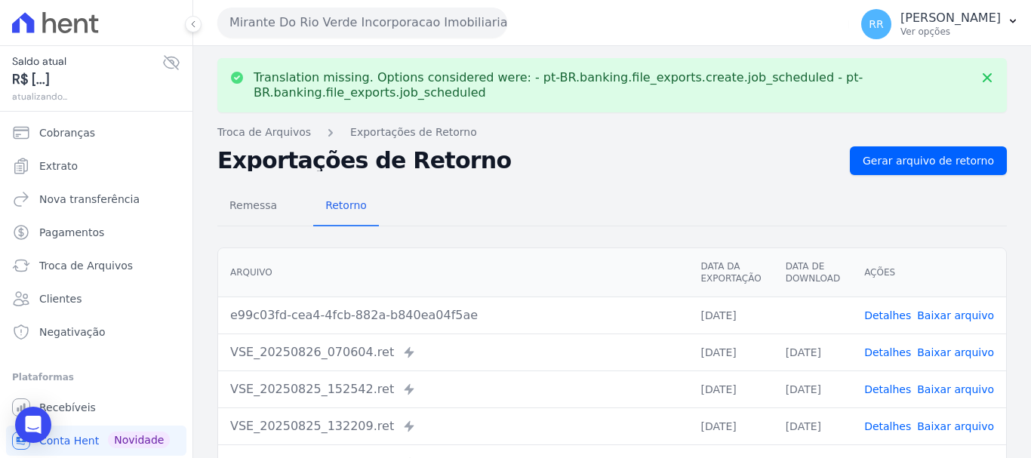
click at [960, 313] on link "Baixar arquivo" at bounding box center [955, 316] width 77 height 12
click at [368, 7] on div "Mirante Do Rio Verde Incorporacao Imobiliaria SPE LTDA Via Sul Engenharia AGUAS…" at bounding box center [530, 22] width 626 height 47
click at [368, 17] on button "Mirante Do Rio Verde Incorporacao Imobiliaria SPE LTDA" at bounding box center [362, 23] width 290 height 30
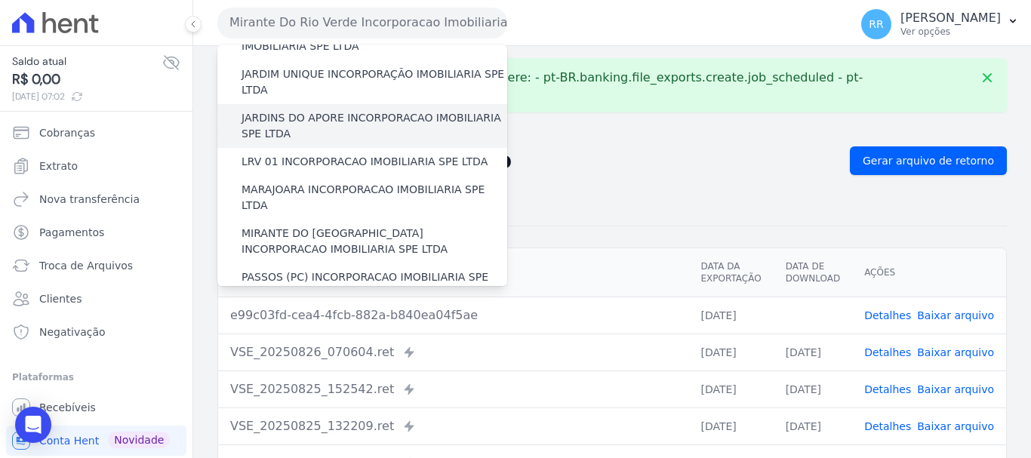
scroll to position [378, 0]
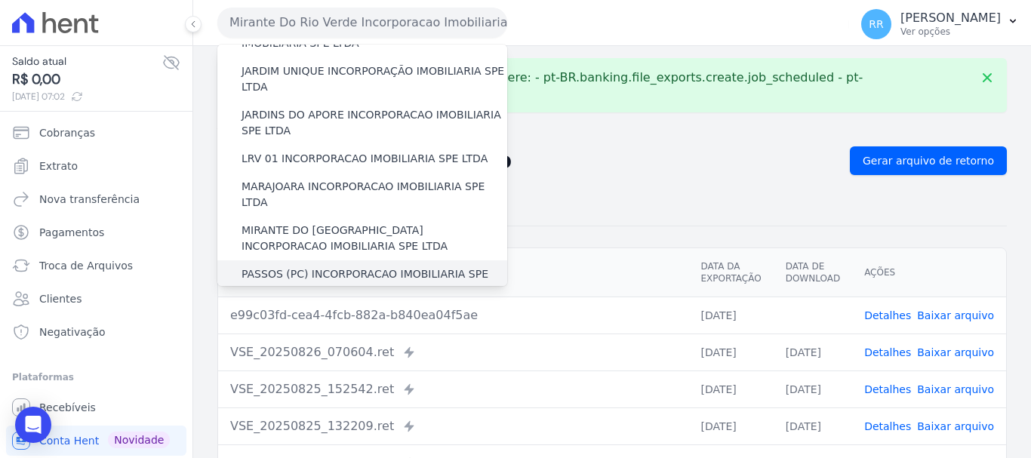
click at [277, 267] on label "PASSOS (PC) INCORPORACAO IMOBILIARIA SPE LTDA" at bounding box center [375, 283] width 266 height 32
click at [0, 0] on input "PASSOS (PC) INCORPORACAO IMOBILIARIA SPE LTDA" at bounding box center [0, 0] width 0 height 0
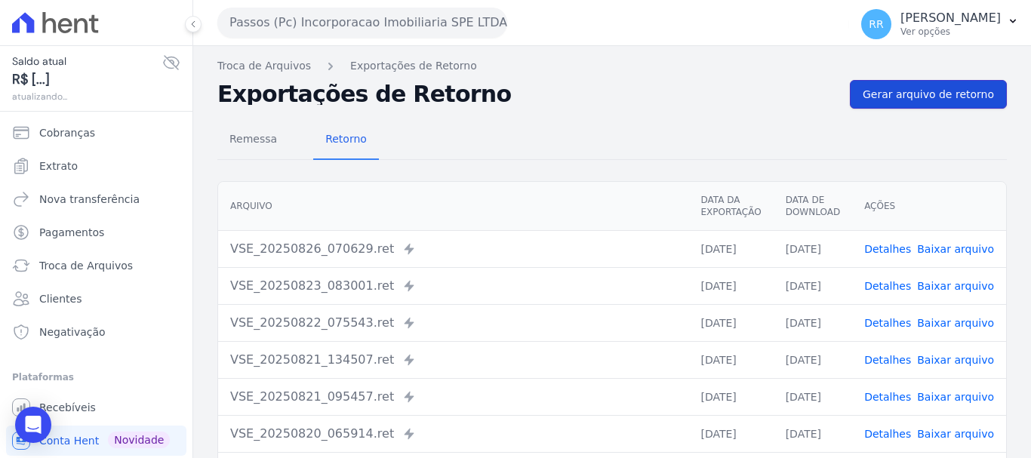
click at [895, 96] on span "Gerar arquivo de retorno" at bounding box center [928, 94] width 131 height 15
click at [438, 18] on button "Passos (Pc) Incorporacao Imobiliaria SPE LTDA" at bounding box center [362, 23] width 290 height 30
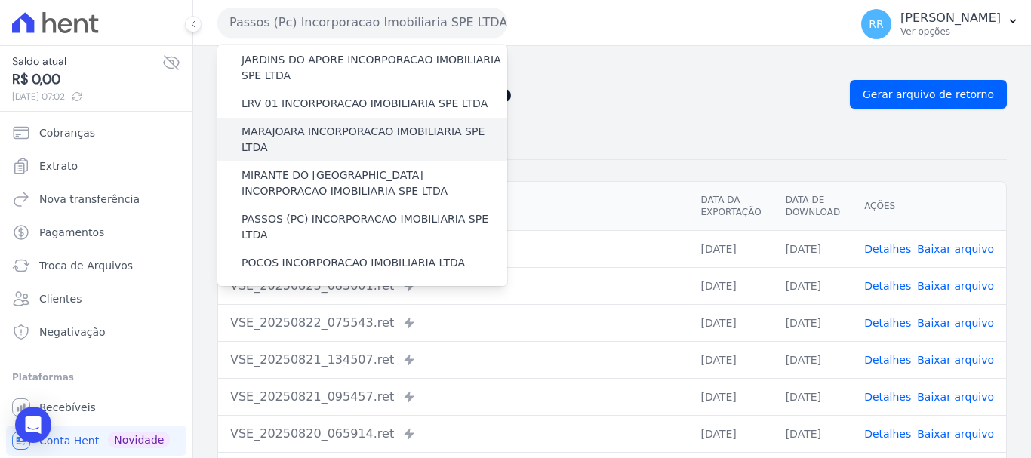
scroll to position [453, 0]
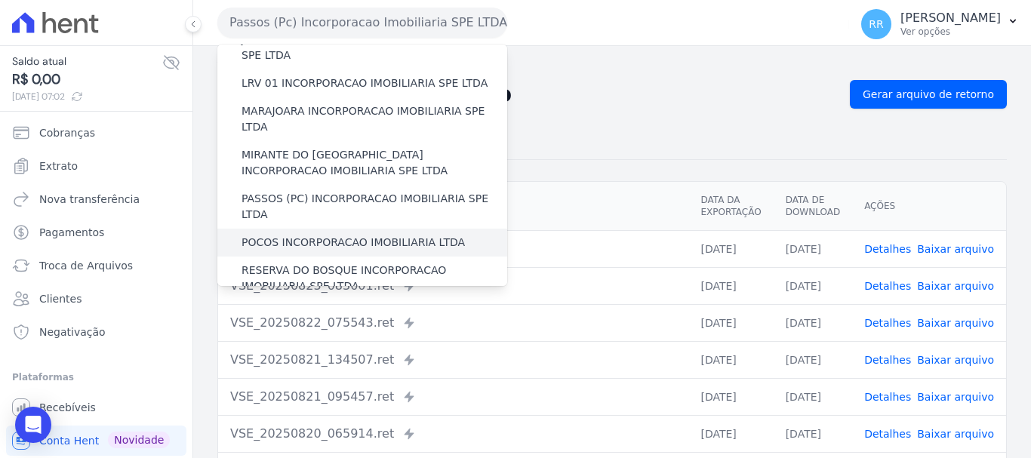
click at [320, 235] on label "POCOS INCORPORACAO IMOBILIARIA LTDA" at bounding box center [353, 243] width 223 height 16
click at [0, 0] on input "POCOS INCORPORACAO IMOBILIARIA LTDA" at bounding box center [0, 0] width 0 height 0
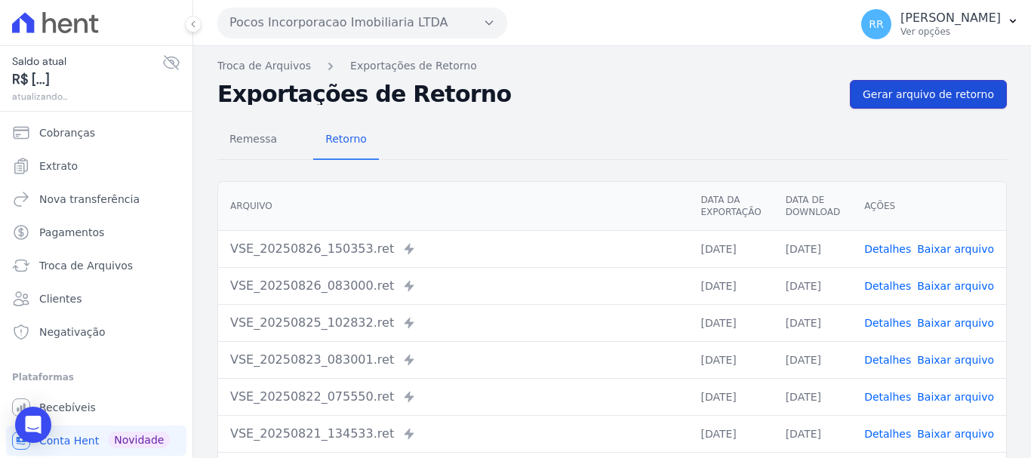
click at [967, 87] on span "Gerar arquivo de retorno" at bounding box center [928, 94] width 131 height 15
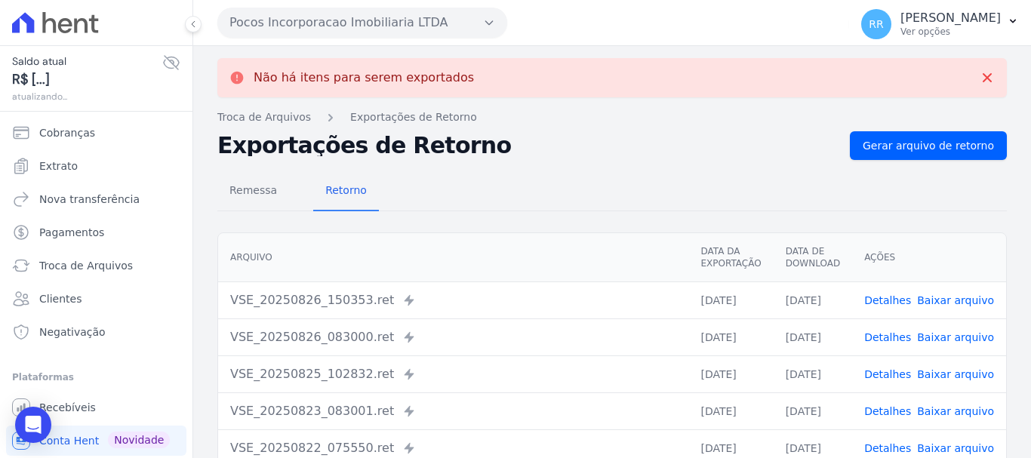
click at [416, 17] on button "Pocos Incorporacao Imobiliaria LTDA" at bounding box center [362, 23] width 290 height 30
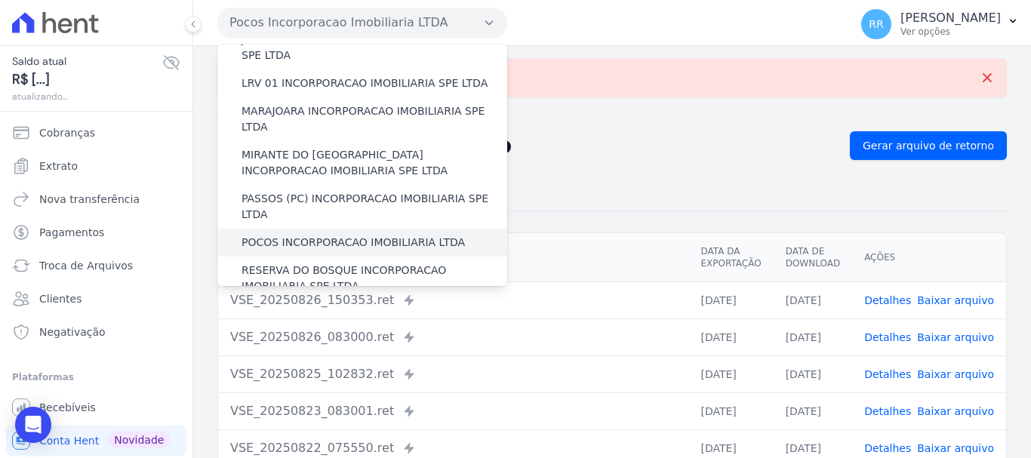
scroll to position [433, 0]
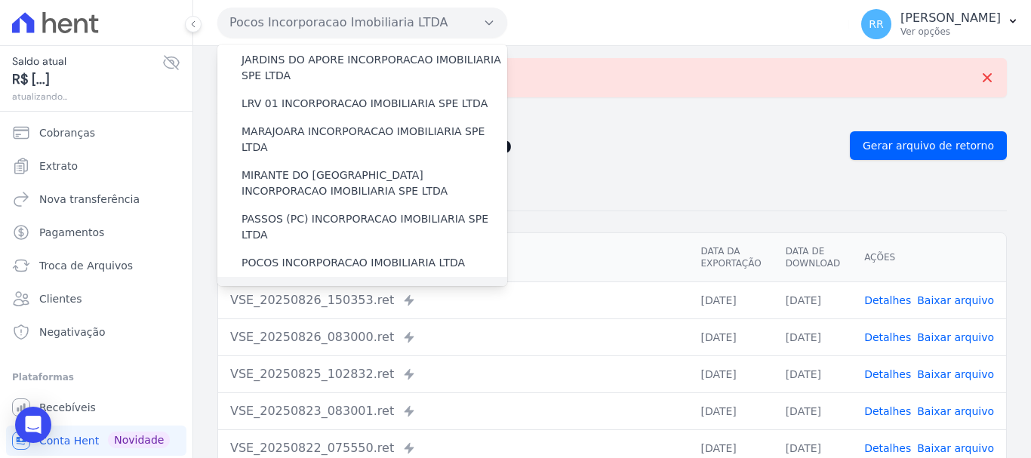
drag, startPoint x: 294, startPoint y: 210, endPoint x: 15, endPoint y: 217, distance: 278.7
click at [293, 283] on label "RESERVA DO BOSQUE INCORPORACAO IMOBILIARIA SPE LTDA" at bounding box center [375, 299] width 266 height 32
click at [0, 0] on input "RESERVA DO BOSQUE INCORPORACAO IMOBILIARIA SPE LTDA" at bounding box center [0, 0] width 0 height 0
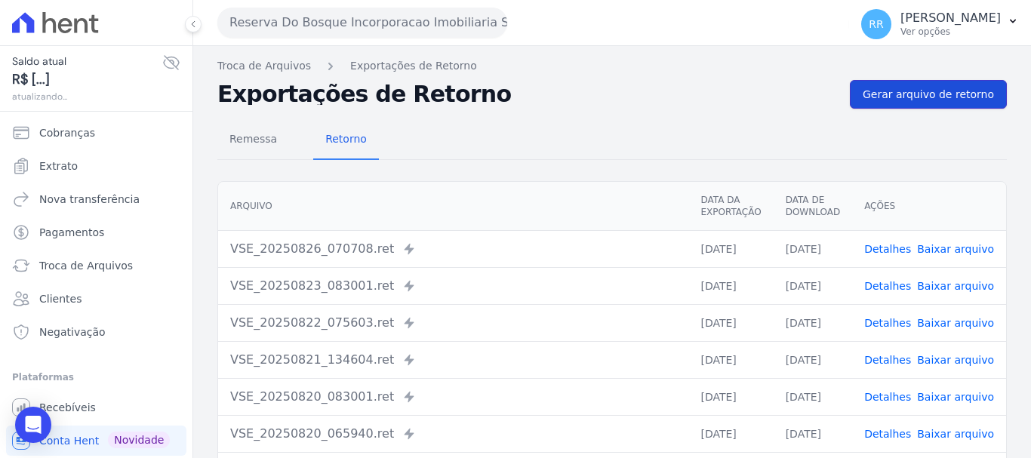
click at [943, 103] on link "Gerar arquivo de retorno" at bounding box center [928, 94] width 157 height 29
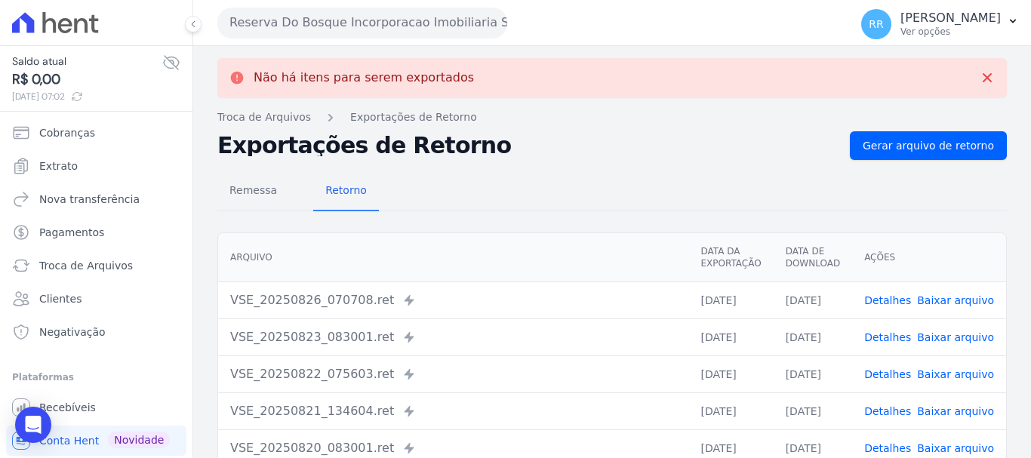
click at [571, 175] on div "Remessa Retorno" at bounding box center [612, 191] width 790 height 39
click at [413, 21] on button "Reserva Do Bosque Incorporacao Imobiliaria SPE LTDA" at bounding box center [362, 23] width 290 height 30
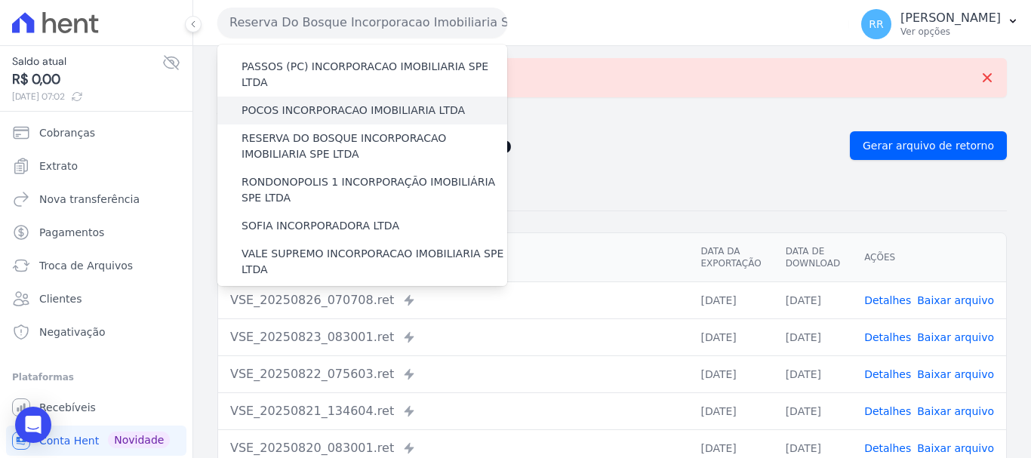
scroll to position [604, 0]
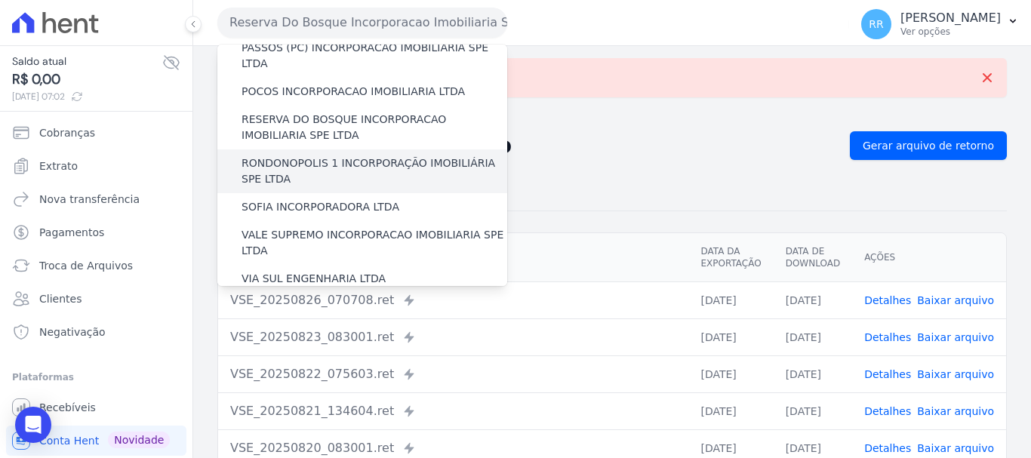
click at [312, 156] on label "RONDONOPOLIS 1 INCORPORAÇÃO IMOBILIÁRIA SPE LTDA" at bounding box center [375, 172] width 266 height 32
click at [0, 0] on input "RONDONOPOLIS 1 INCORPORAÇÃO IMOBILIÁRIA SPE LTDA" at bounding box center [0, 0] width 0 height 0
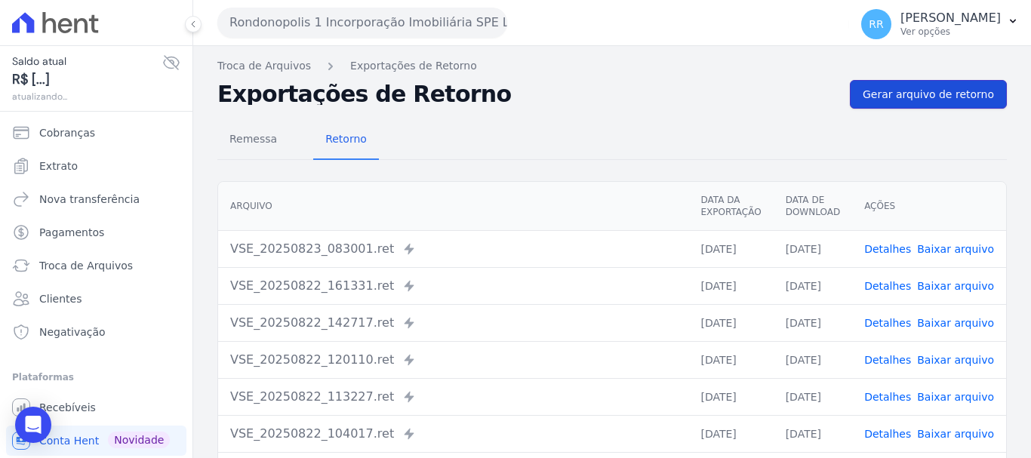
click at [905, 101] on span "Gerar arquivo de retorno" at bounding box center [928, 94] width 131 height 15
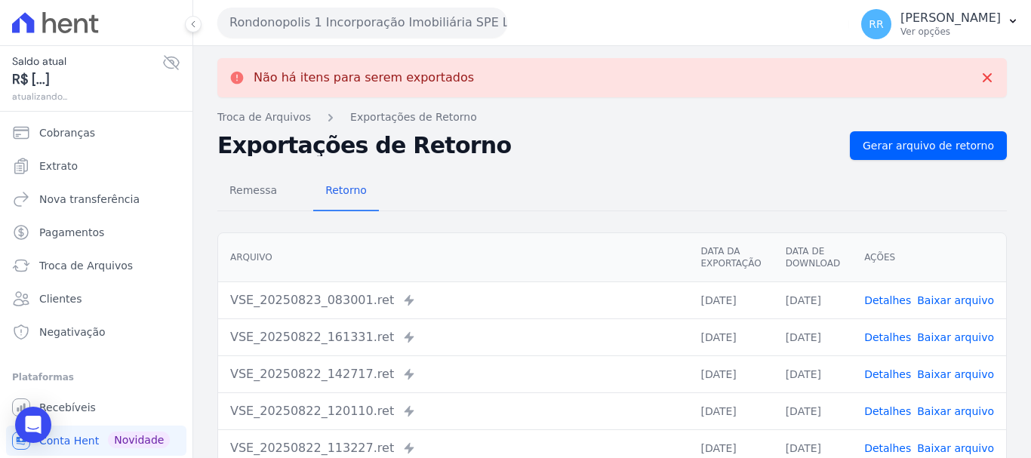
click at [343, 18] on button "Rondonopolis 1 Incorporação Imobiliária SPE LTDA" at bounding box center [362, 23] width 290 height 30
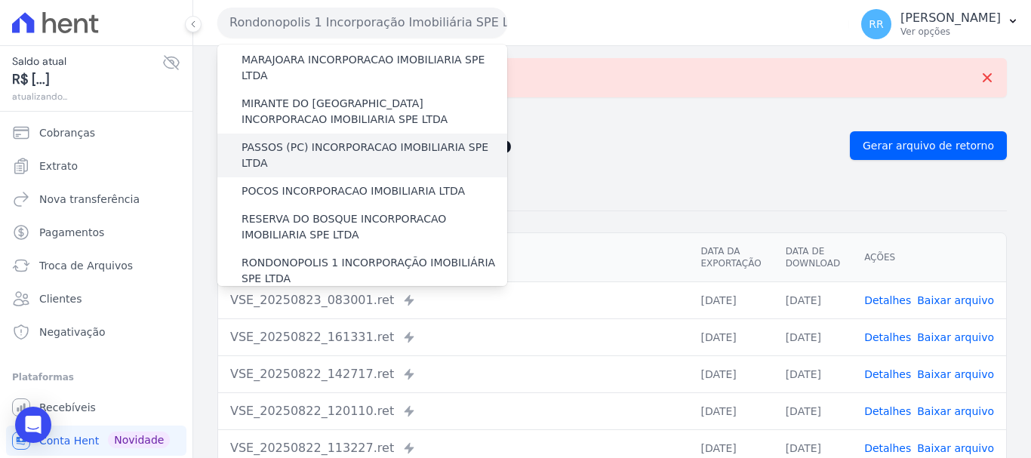
scroll to position [659, 0]
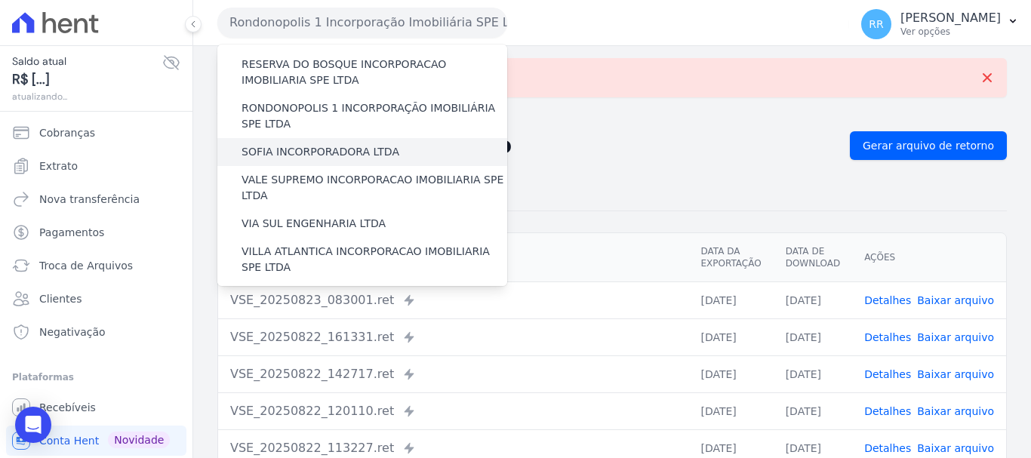
click at [315, 144] on label "SOFIA INCORPORADORA LTDA" at bounding box center [321, 152] width 158 height 16
click at [0, 0] on input "SOFIA INCORPORADORA LTDA" at bounding box center [0, 0] width 0 height 0
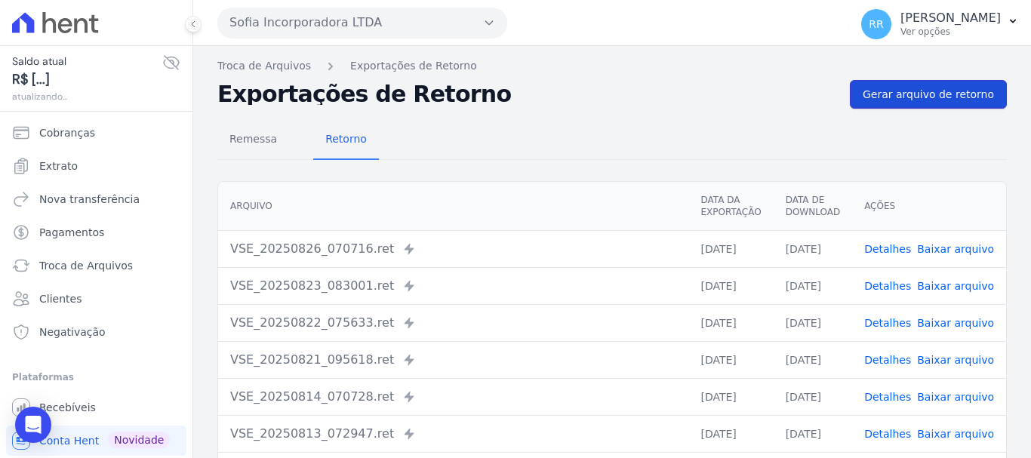
click at [932, 101] on link "Gerar arquivo de retorno" at bounding box center [928, 94] width 157 height 29
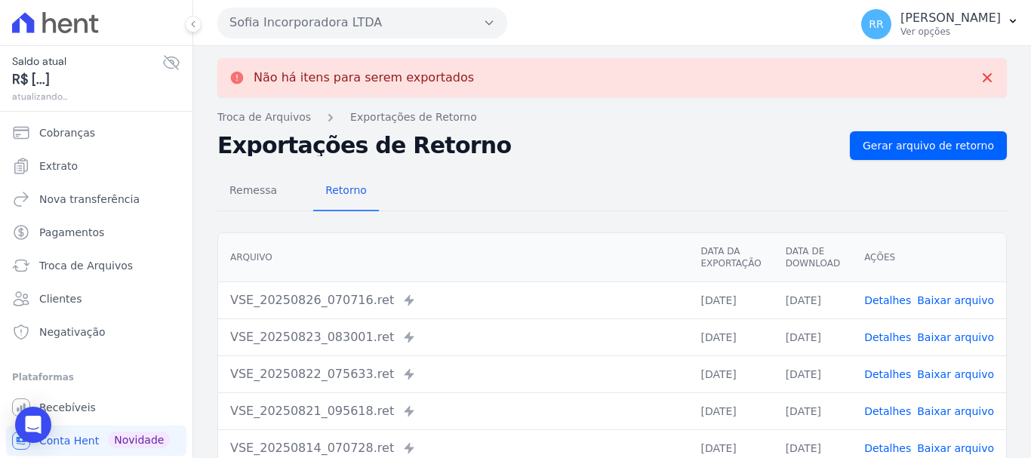
click at [334, 17] on button "Sofia Incorporadora LTDA" at bounding box center [362, 23] width 290 height 30
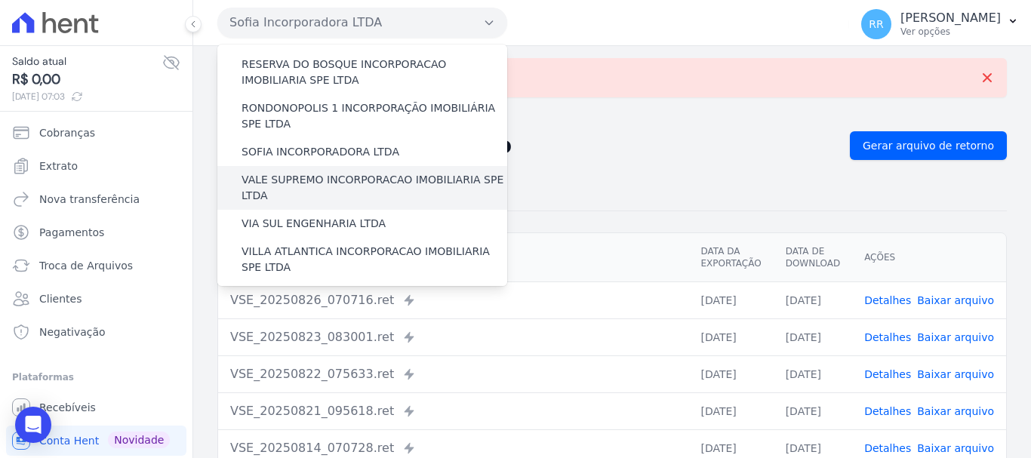
click at [304, 172] on label "VALE SUPREMO INCORPORACAO IMOBILIARIA SPE LTDA" at bounding box center [375, 188] width 266 height 32
click at [0, 0] on input "VALE SUPREMO INCORPORACAO IMOBILIARIA SPE LTDA" at bounding box center [0, 0] width 0 height 0
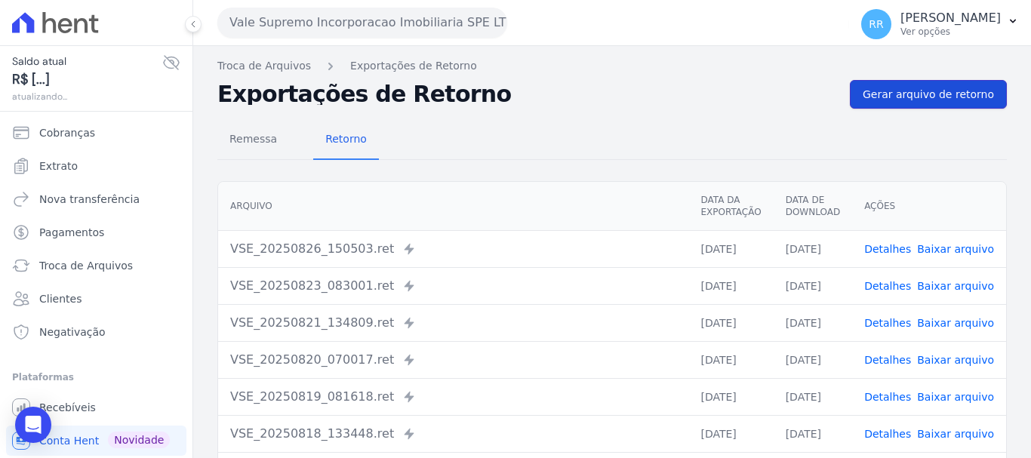
click at [901, 99] on span "Gerar arquivo de retorno" at bounding box center [928, 94] width 131 height 15
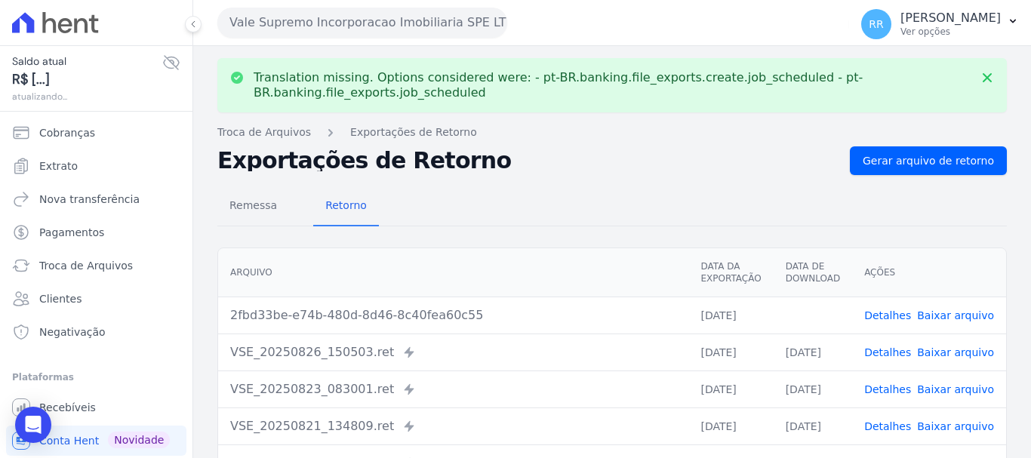
click at [943, 319] on link "Baixar arquivo" at bounding box center [955, 316] width 77 height 12
click at [395, 30] on button "Vale Supremo Incorporacao Imobiliaria SPE LTDA" at bounding box center [362, 23] width 290 height 30
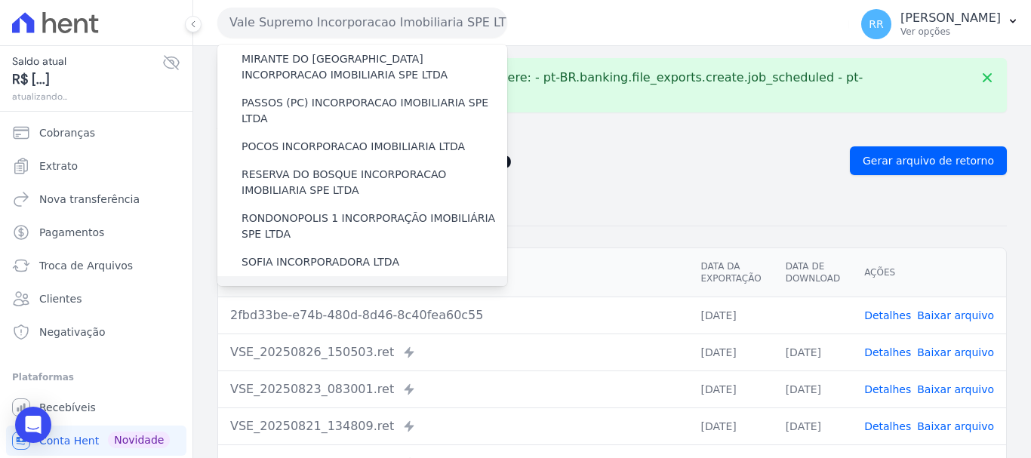
scroll to position [604, 0]
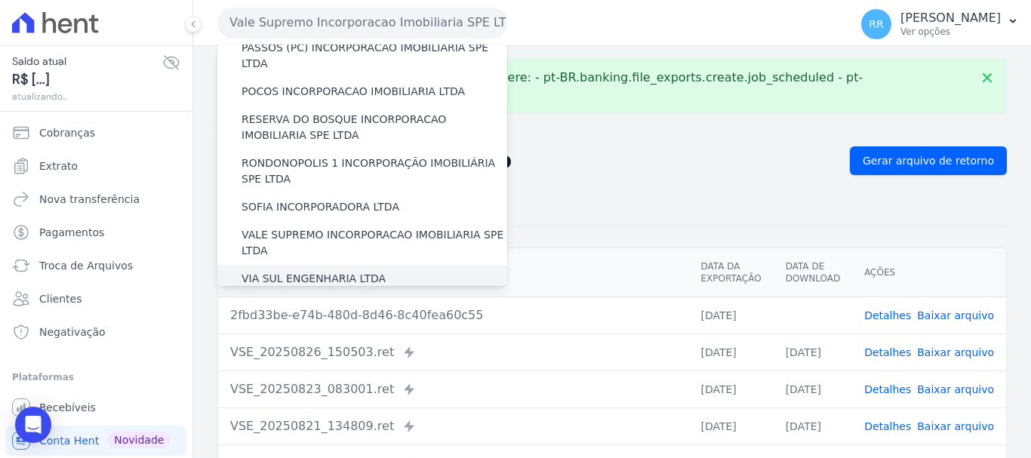
click at [304, 271] on label "VIA SUL ENGENHARIA LTDA" at bounding box center [314, 279] width 144 height 16
click at [0, 0] on input "VIA SUL ENGENHARIA LTDA" at bounding box center [0, 0] width 0 height 0
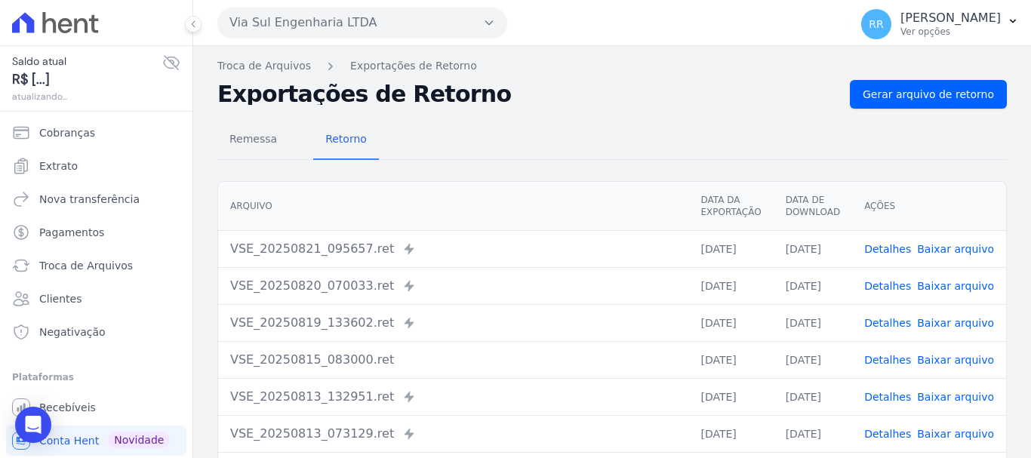
click at [911, 113] on div "Remessa Retorno Arquivo Data da Exportação Data de Download Ações VSE_20250821_…" at bounding box center [612, 382] width 790 height 546
click at [913, 91] on span "Gerar arquivo de retorno" at bounding box center [928, 94] width 131 height 15
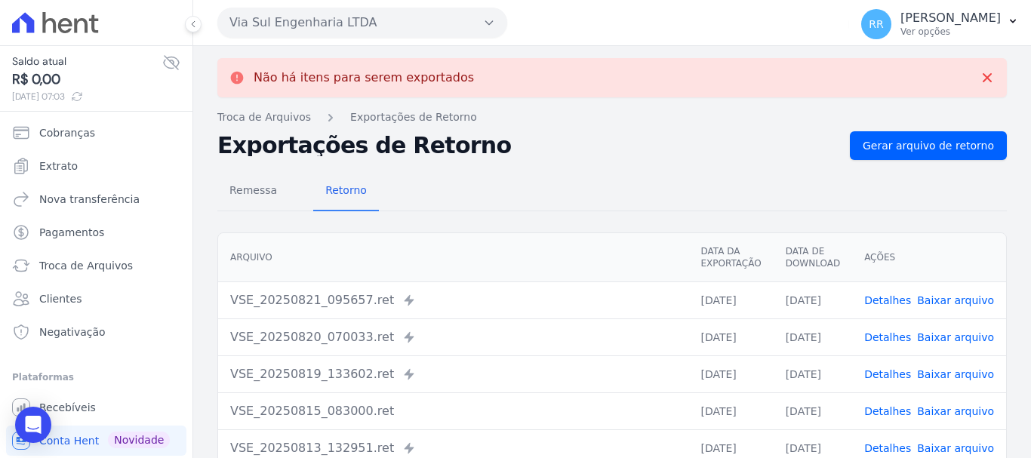
click at [413, 23] on button "Via Sul Engenharia LTDA" at bounding box center [362, 23] width 290 height 30
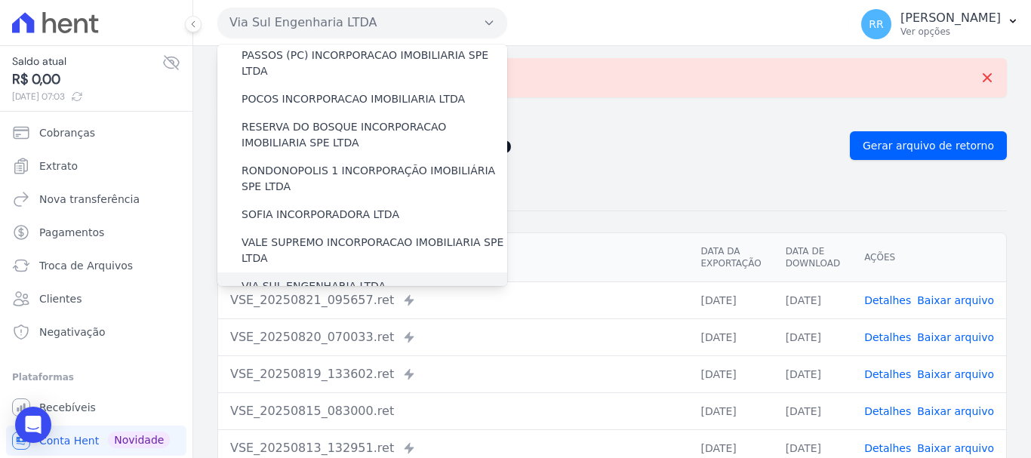
scroll to position [659, 0]
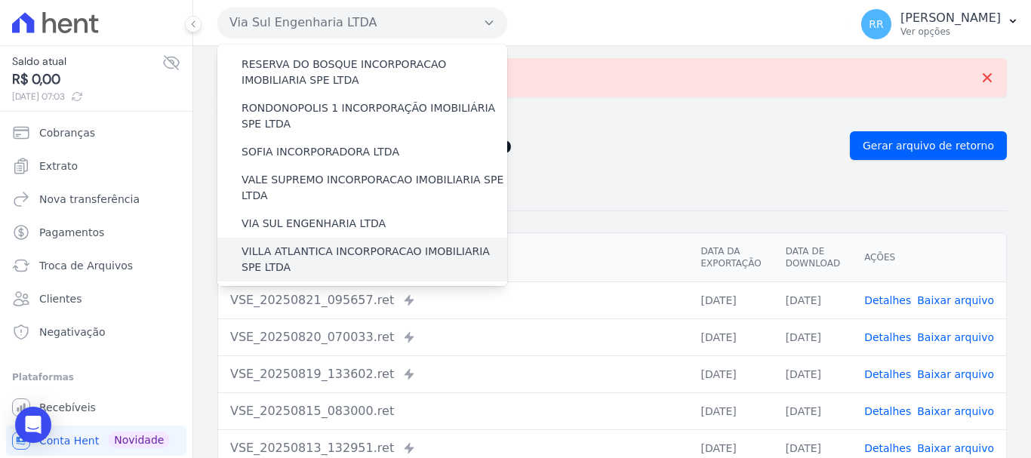
click at [267, 244] on label "VILLA ATLANTICA INCORPORACAO IMOBILIARIA SPE LTDA" at bounding box center [375, 260] width 266 height 32
click at [0, 0] on input "VILLA ATLANTICA INCORPORACAO IMOBILIARIA SPE LTDA" at bounding box center [0, 0] width 0 height 0
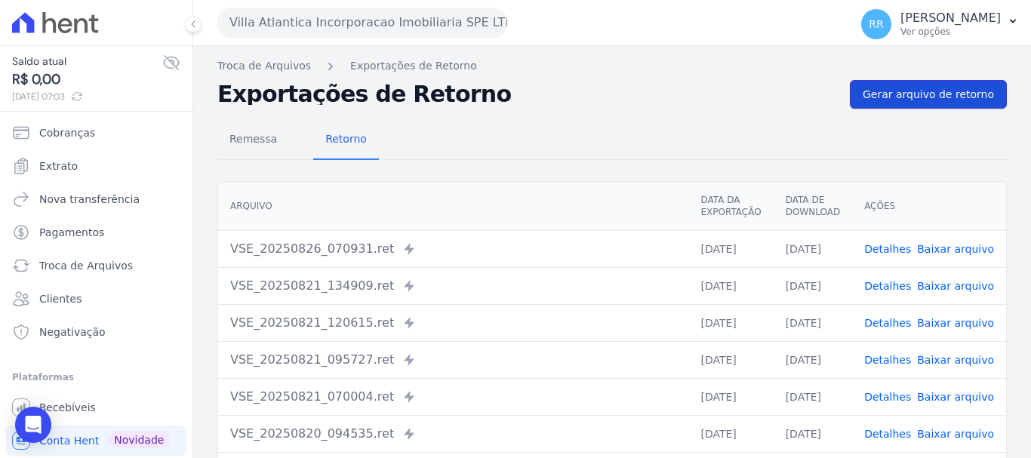
click at [900, 99] on span "Gerar arquivo de retorno" at bounding box center [928, 94] width 131 height 15
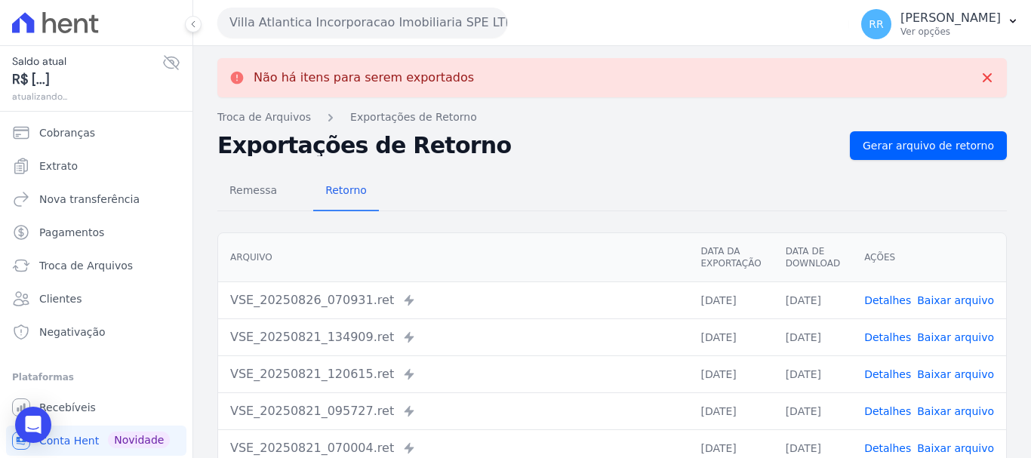
click at [393, 31] on button "Villa Atlantica Incorporacao Imobiliaria SPE LTDA" at bounding box center [362, 23] width 290 height 30
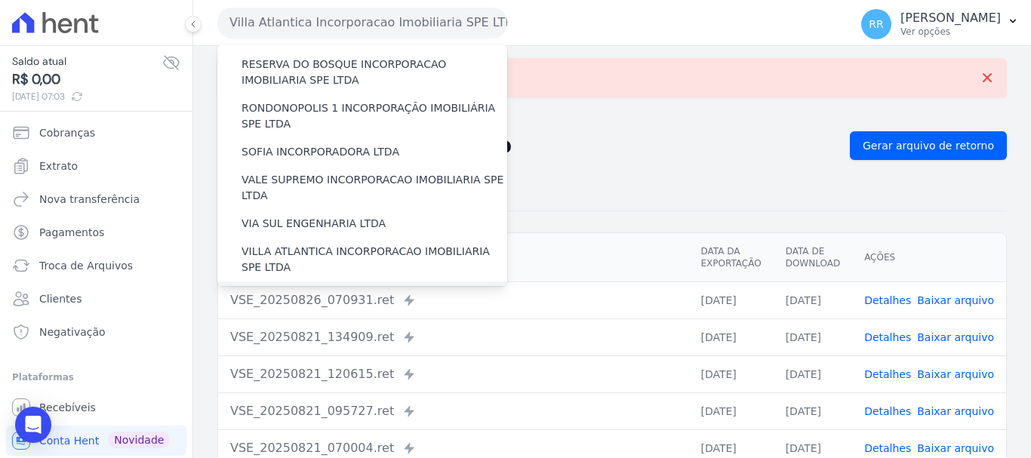
click at [331, 288] on label "[GEOGRAPHIC_DATA] INCORPORACAO IMOBILIARIA SPE LTDA" at bounding box center [375, 304] width 266 height 32
click at [0, 0] on input "[GEOGRAPHIC_DATA] INCORPORACAO IMOBILIARIA SPE LTDA" at bounding box center [0, 0] width 0 height 0
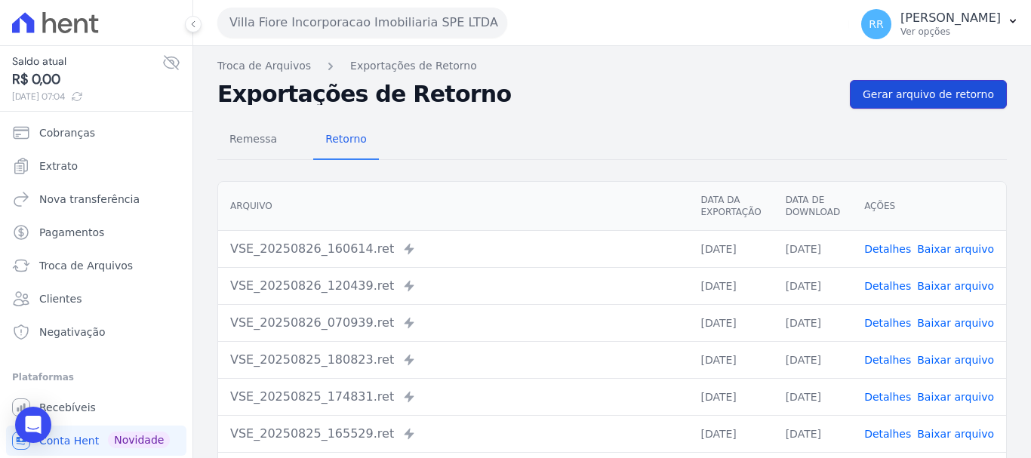
drag, startPoint x: 946, startPoint y: 85, endPoint x: 935, endPoint y: 87, distance: 11.4
click at [946, 85] on link "Gerar arquivo de retorno" at bounding box center [928, 94] width 157 height 29
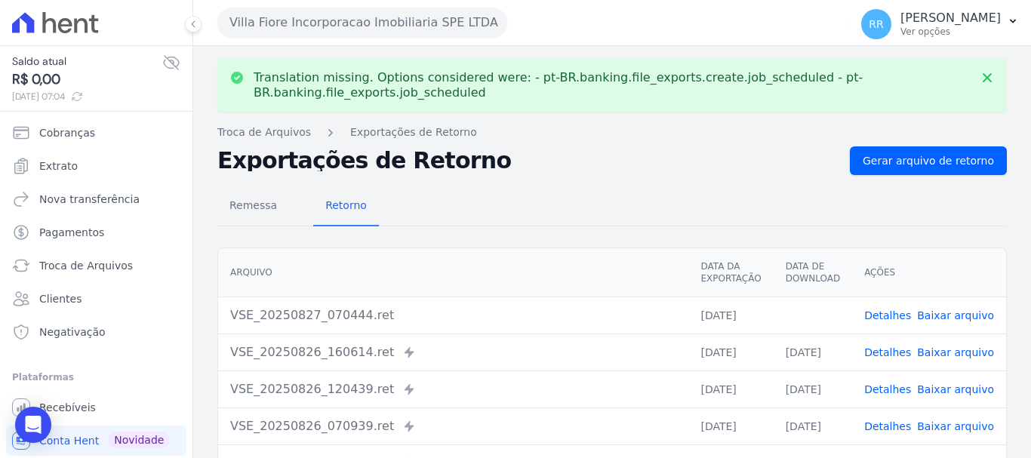
click at [940, 310] on link "Baixar arquivo" at bounding box center [955, 316] width 77 height 12
drag, startPoint x: 443, startPoint y: 3, endPoint x: 441, endPoint y: 12, distance: 9.3
click at [442, 5] on div "Villa Fiore Incorporacao Imobiliaria SPE LTDA Via Sul Engenharia AGUAS DE GUANA…" at bounding box center [530, 22] width 626 height 47
click at [438, 16] on button "Villa Fiore Incorporacao Imobiliaria SPE LTDA" at bounding box center [362, 23] width 290 height 30
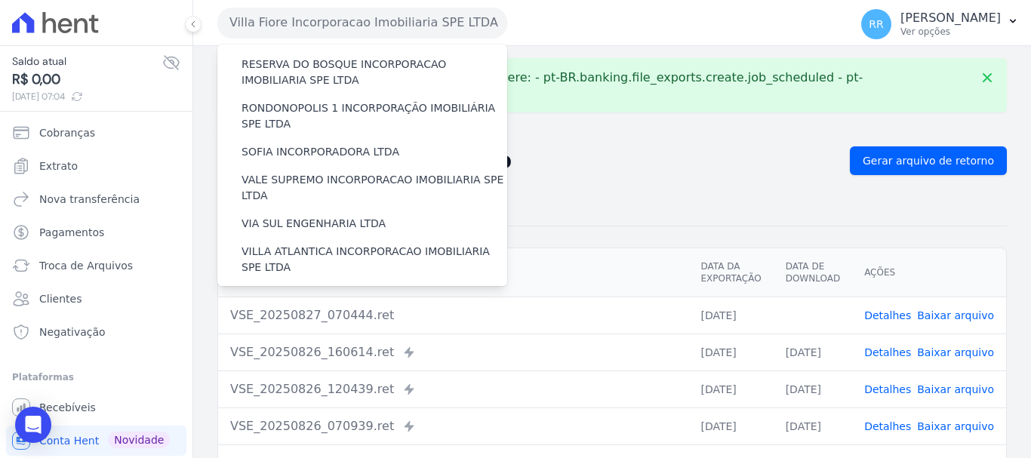
click at [324, 331] on label "VILLA TROPICAL INCORPORAÇÃO IMOBILIÁRIA SPE LTDA" at bounding box center [375, 347] width 266 height 32
click at [0, 0] on input "VILLA TROPICAL INCORPORAÇÃO IMOBILIÁRIA SPE LTDA" at bounding box center [0, 0] width 0 height 0
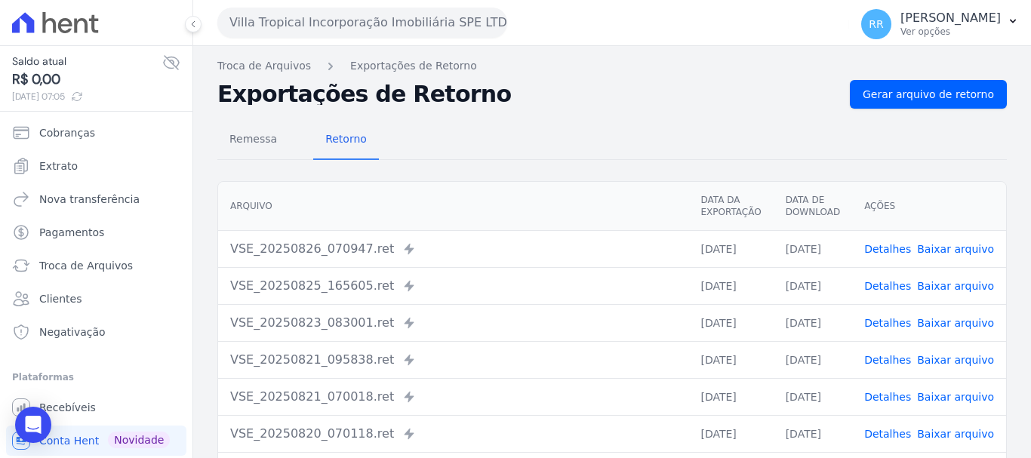
drag, startPoint x: 917, startPoint y: 68, endPoint x: 912, endPoint y: 79, distance: 12.5
click at [917, 68] on nav "Troca de Arquivos Exportações de Retorno" at bounding box center [612, 66] width 790 height 16
click at [912, 83] on link "Gerar arquivo de retorno" at bounding box center [928, 94] width 157 height 29
click at [315, 11] on button "Villa Tropical Incorporação Imobiliária SPE LTDA" at bounding box center [362, 23] width 290 height 30
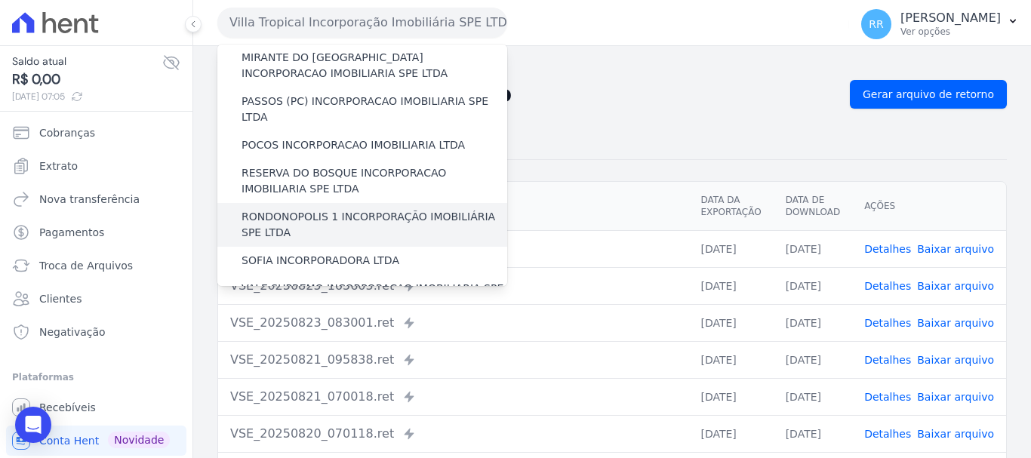
scroll to position [604, 0]
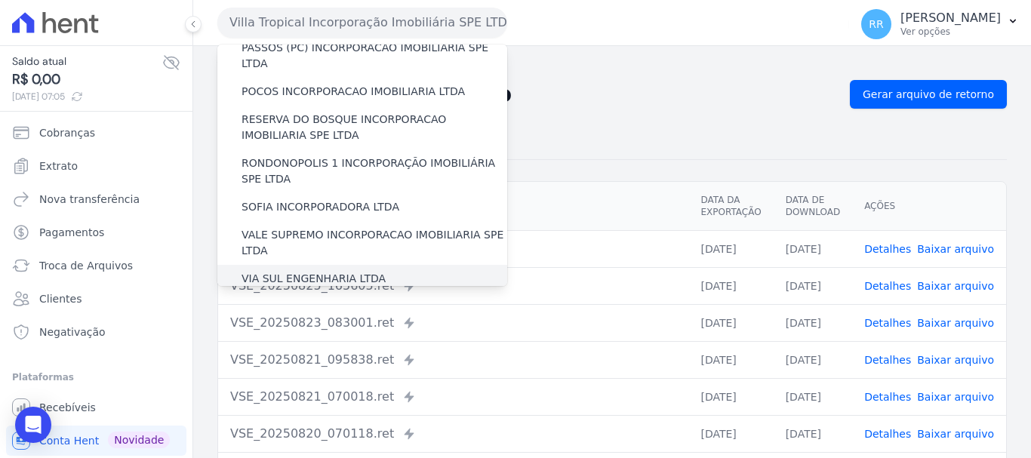
drag, startPoint x: 336, startPoint y: 208, endPoint x: 82, endPoint y: 122, distance: 268.4
click at [335, 265] on div "VIA SUL ENGENHARIA LTDA" at bounding box center [362, 279] width 290 height 28
click at [39, 165] on span "Extrato" at bounding box center [58, 166] width 39 height 15
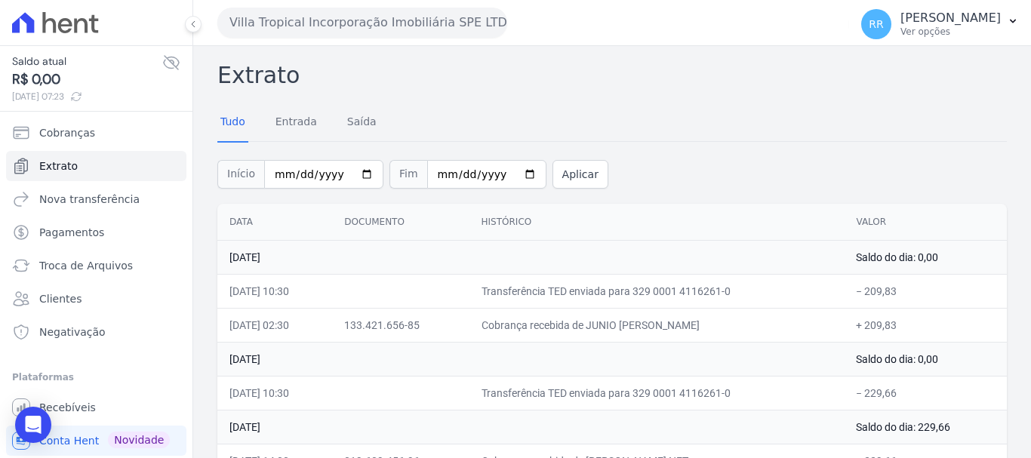
click at [342, 20] on button "Villa Tropical Incorporação Imobiliária SPE LTDA" at bounding box center [362, 23] width 290 height 30
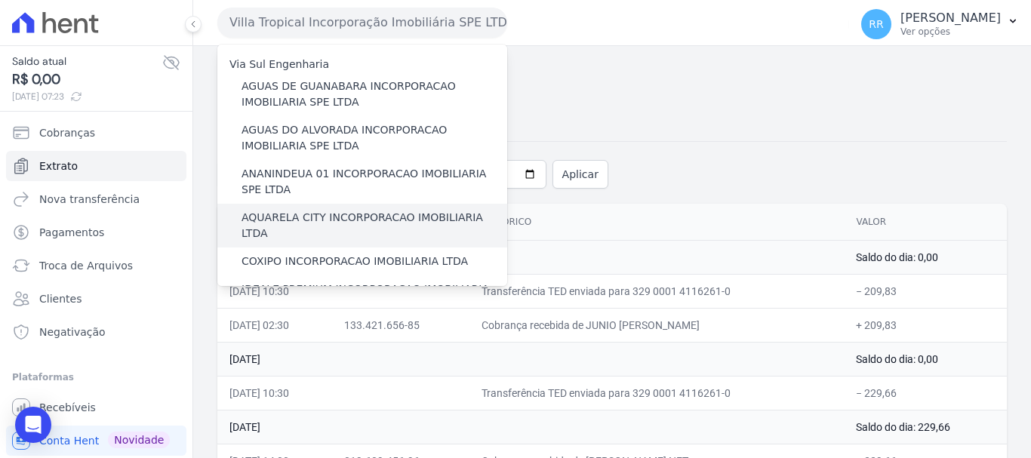
click at [272, 223] on label "AQUARELA CITY INCORPORACAO IMOBILIARIA LTDA" at bounding box center [375, 226] width 266 height 32
click at [0, 0] on input "AQUARELA CITY INCORPORACAO IMOBILIARIA LTDA" at bounding box center [0, 0] width 0 height 0
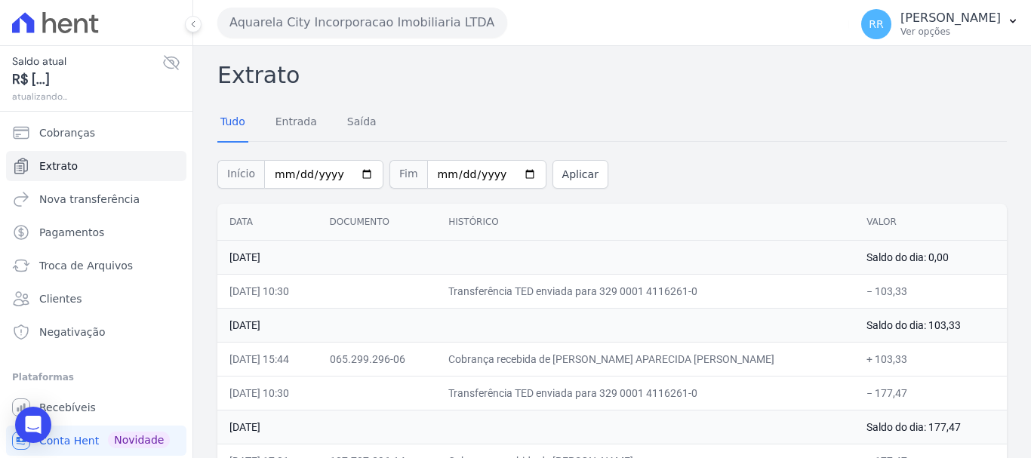
click at [361, 20] on button "Aquarela City Incorporacao Imobiliaria LTDA" at bounding box center [362, 23] width 290 height 30
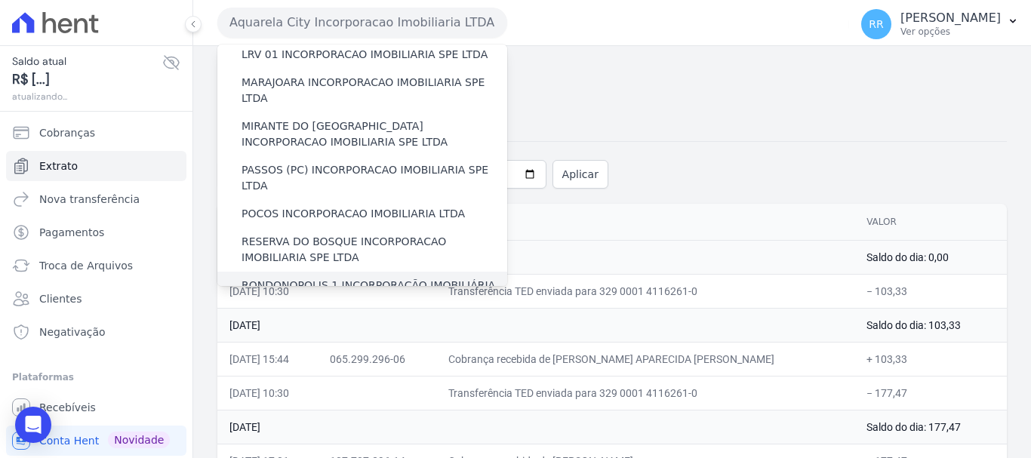
scroll to position [453, 0]
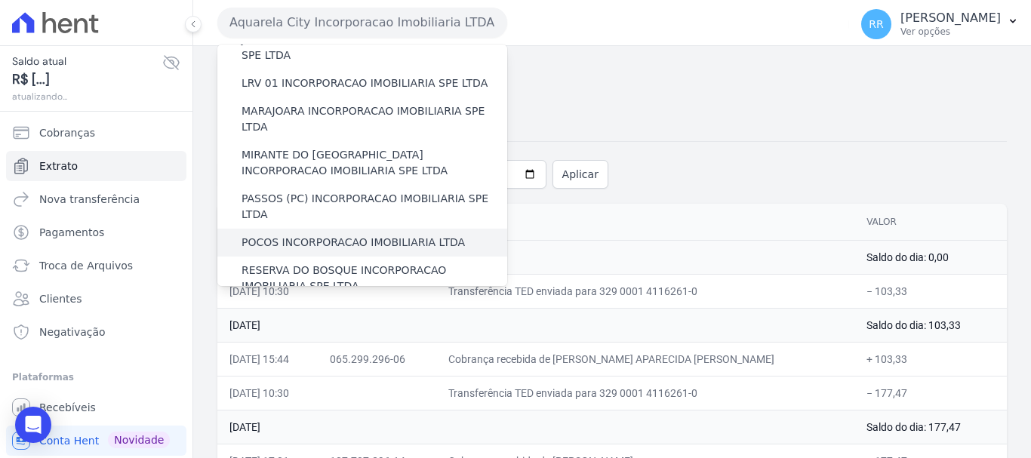
click at [310, 235] on label "POCOS INCORPORACAO IMOBILIARIA LTDA" at bounding box center [353, 243] width 223 height 16
click at [0, 0] on input "POCOS INCORPORACAO IMOBILIARIA LTDA" at bounding box center [0, 0] width 0 height 0
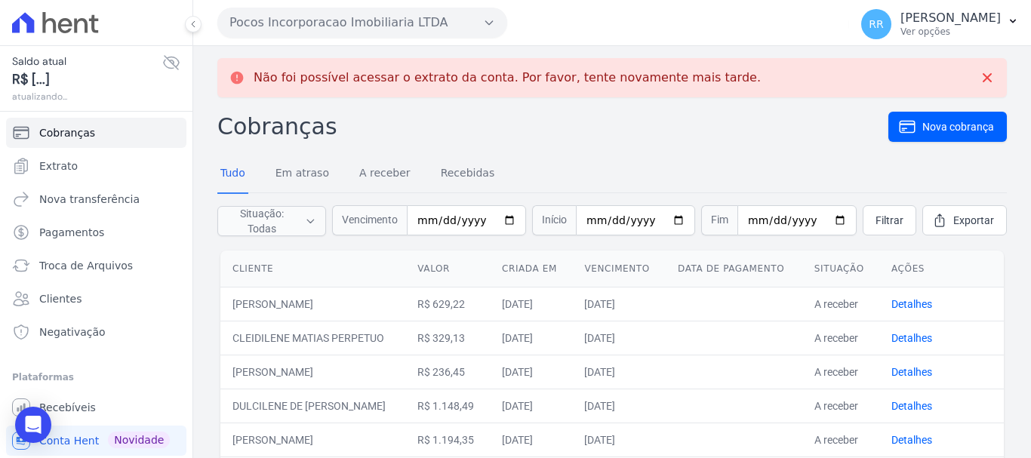
click at [407, 18] on button "Pocos Incorporacao Imobiliaria LTDA" at bounding box center [362, 23] width 290 height 30
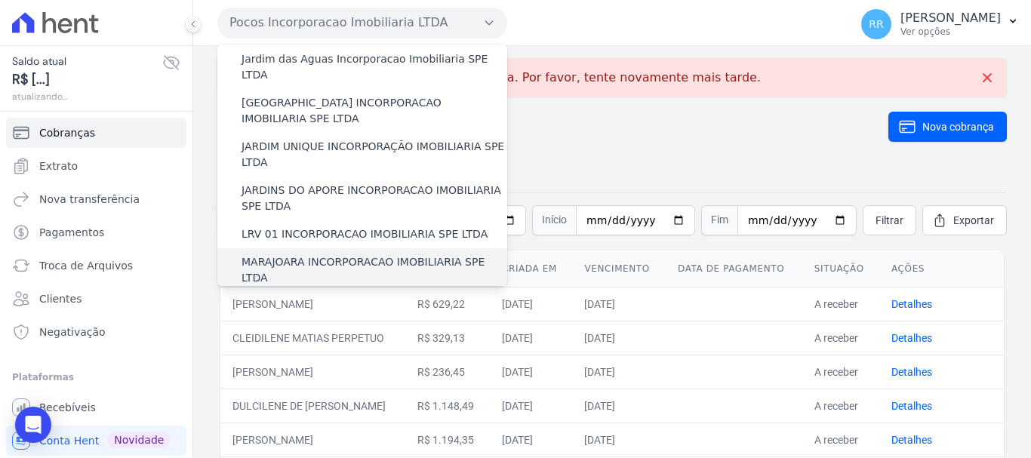
scroll to position [378, 0]
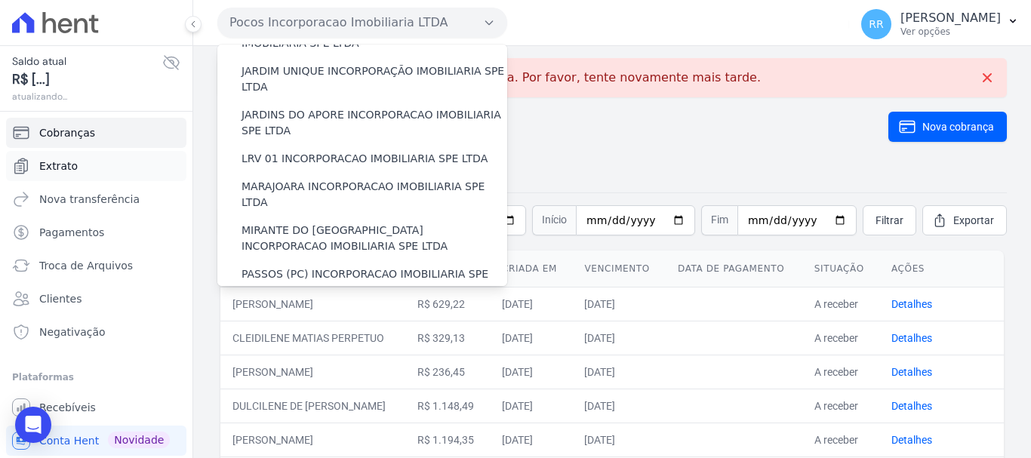
click at [63, 163] on span "Extrato" at bounding box center [58, 166] width 39 height 15
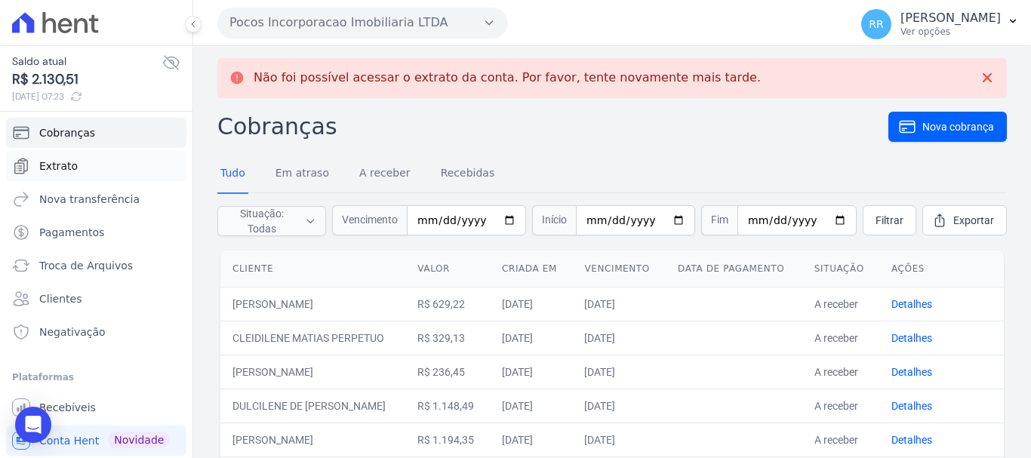
click at [66, 162] on span "Extrato" at bounding box center [58, 166] width 39 height 15
click at [63, 165] on span "Extrato" at bounding box center [58, 166] width 39 height 15
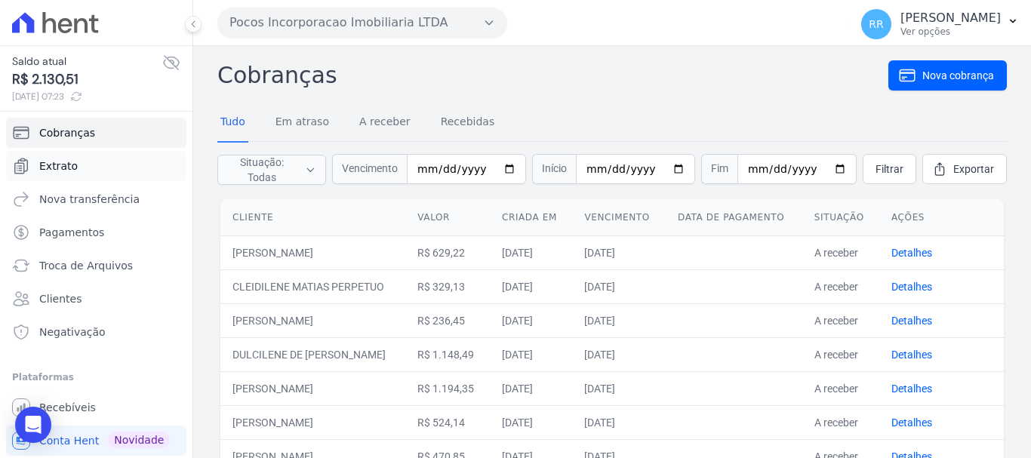
click at [60, 164] on span "Extrato" at bounding box center [58, 166] width 39 height 15
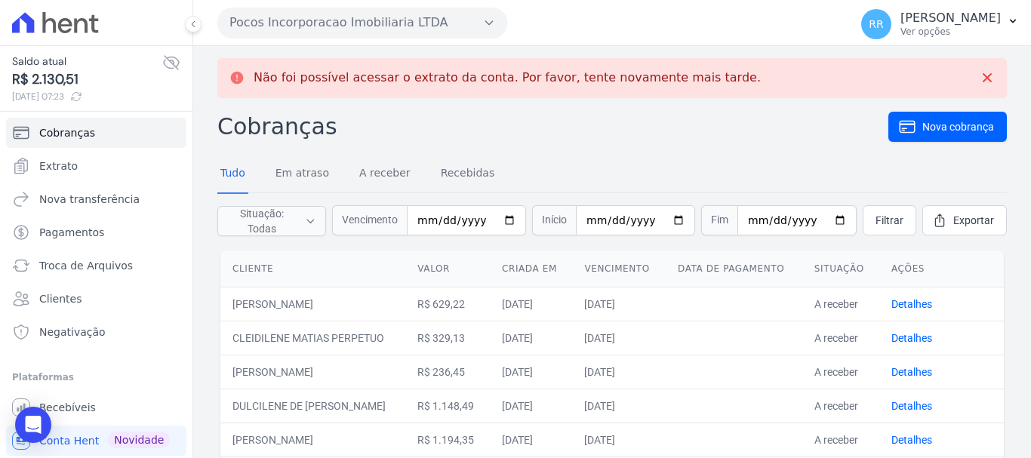
click at [370, 22] on button "Pocos Incorporacao Imobiliaria LTDA" at bounding box center [362, 23] width 290 height 30
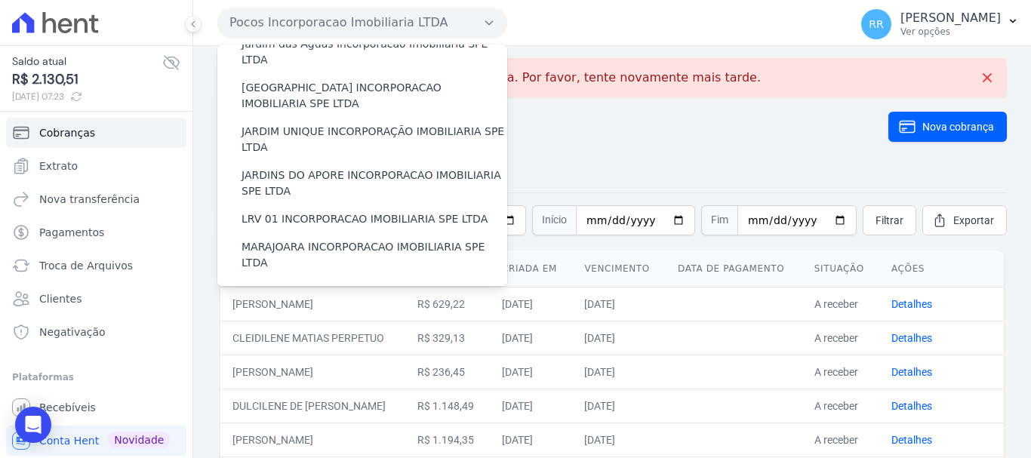
scroll to position [378, 0]
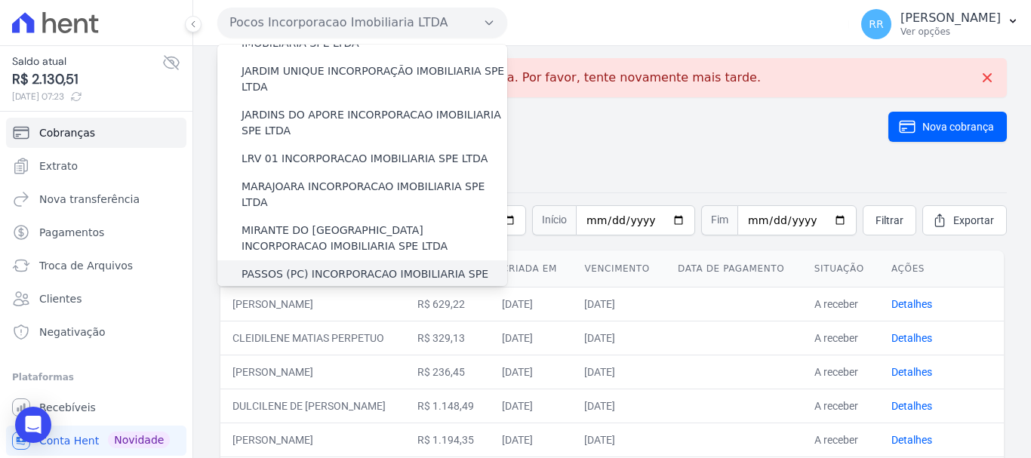
click at [274, 267] on label "PASSOS (PC) INCORPORACAO IMOBILIARIA SPE LTDA" at bounding box center [375, 283] width 266 height 32
click at [0, 0] on input "PASSOS (PC) INCORPORACAO IMOBILIARIA SPE LTDA" at bounding box center [0, 0] width 0 height 0
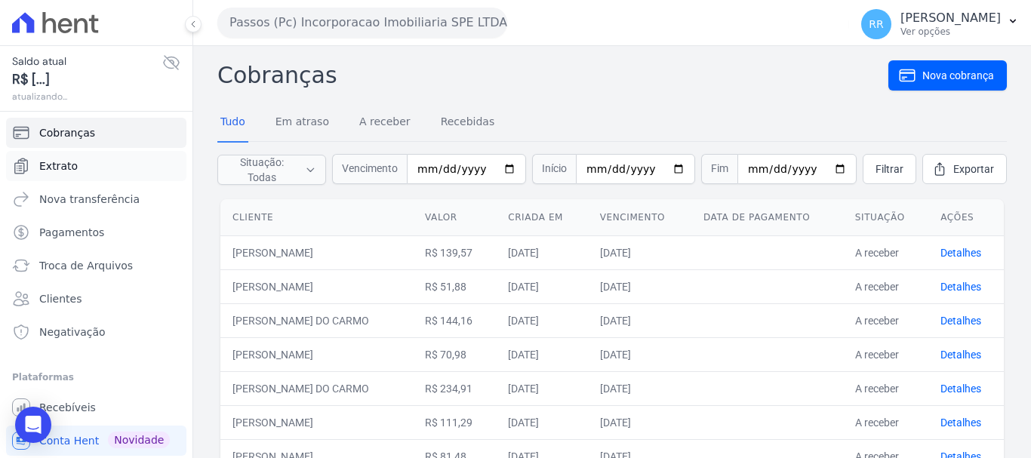
click at [64, 167] on span "Extrato" at bounding box center [58, 166] width 39 height 15
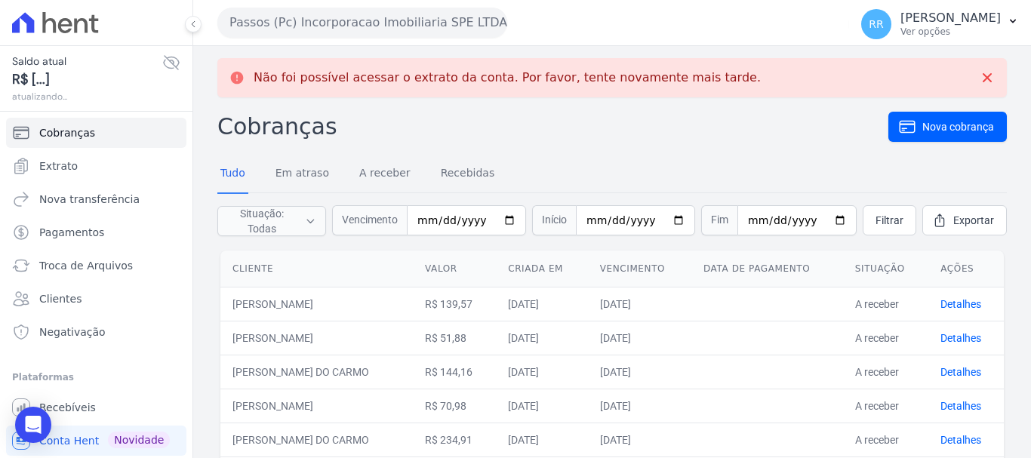
click at [360, 17] on button "Passos (Pc) Incorporacao Imobiliaria SPE LTDA" at bounding box center [362, 23] width 290 height 30
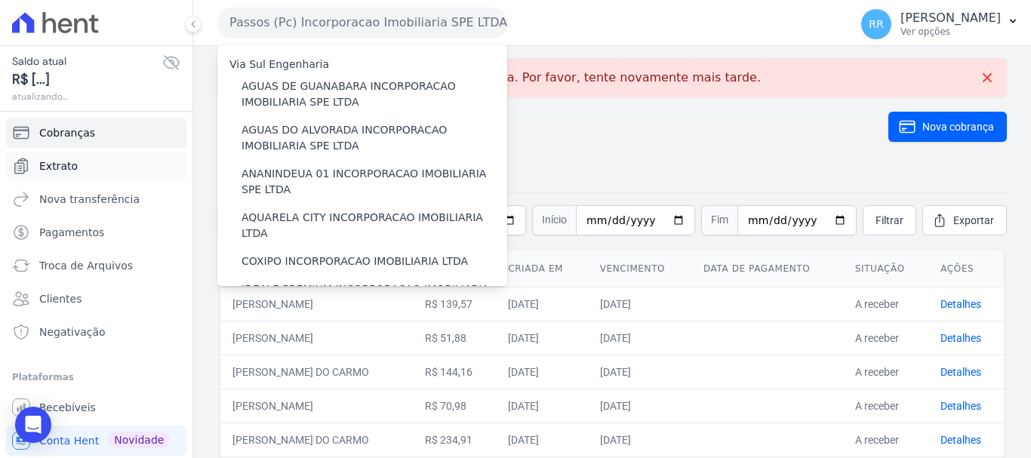
click at [79, 159] on link "Extrato" at bounding box center [96, 166] width 180 height 30
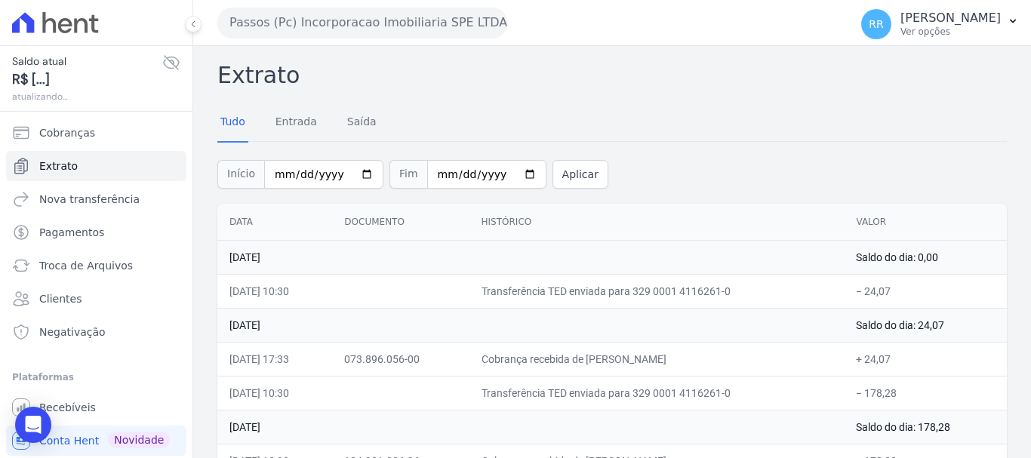
click at [76, 165] on link "Extrato" at bounding box center [96, 166] width 180 height 30
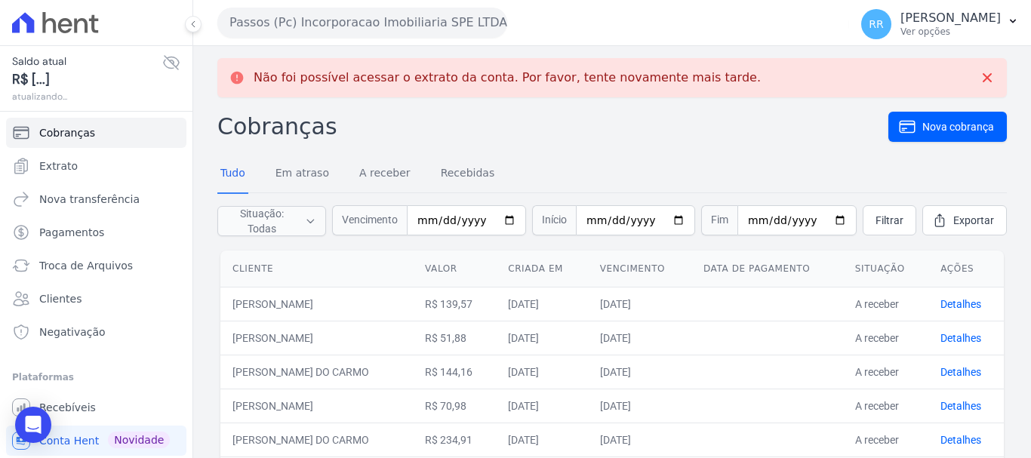
click at [392, 29] on button "Passos (Pc) Incorporacao Imobiliaria SPE LTDA" at bounding box center [362, 23] width 290 height 30
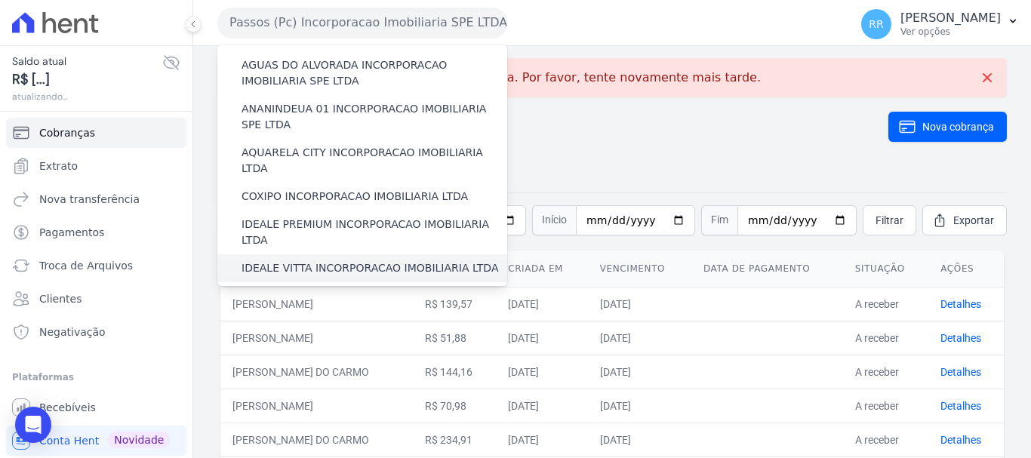
scroll to position [151, 0]
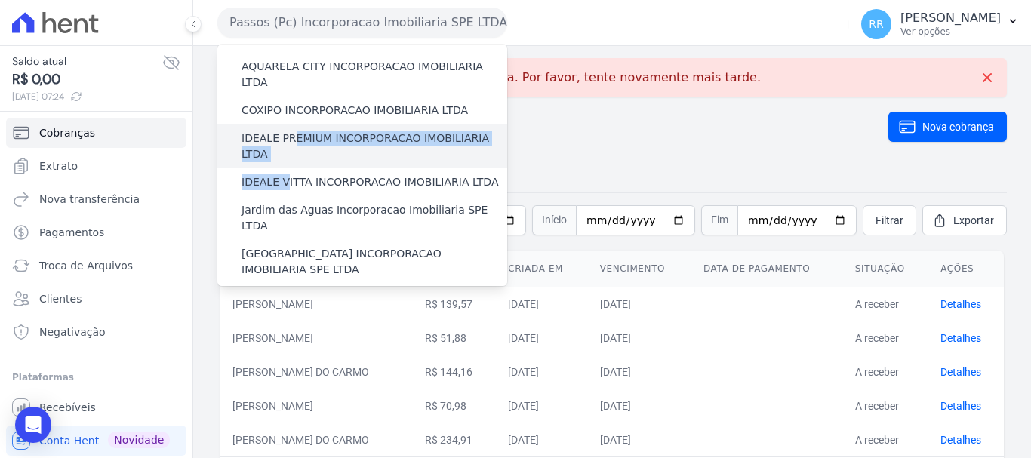
drag, startPoint x: 281, startPoint y: 152, endPoint x: 291, endPoint y: 129, distance: 24.7
click at [291, 129] on div "Via Sul Engenharia AGUAS DE [GEOGRAPHIC_DATA] INCORPORACAO IMOBILIARIA SPE LTDA…" at bounding box center [362, 392] width 290 height 996
click at [259, 131] on label "IDEALE PREMIUM INCORPORACAO IMOBILIARIA LTDA" at bounding box center [375, 147] width 266 height 32
click at [0, 0] on input "IDEALE PREMIUM INCORPORACAO IMOBILIARIA LTDA" at bounding box center [0, 0] width 0 height 0
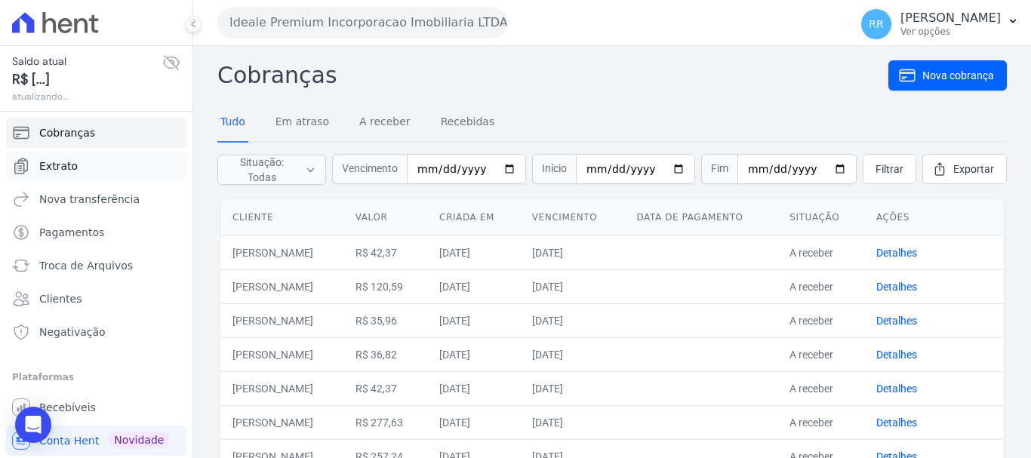
click at [63, 167] on span "Extrato" at bounding box center [58, 166] width 39 height 15
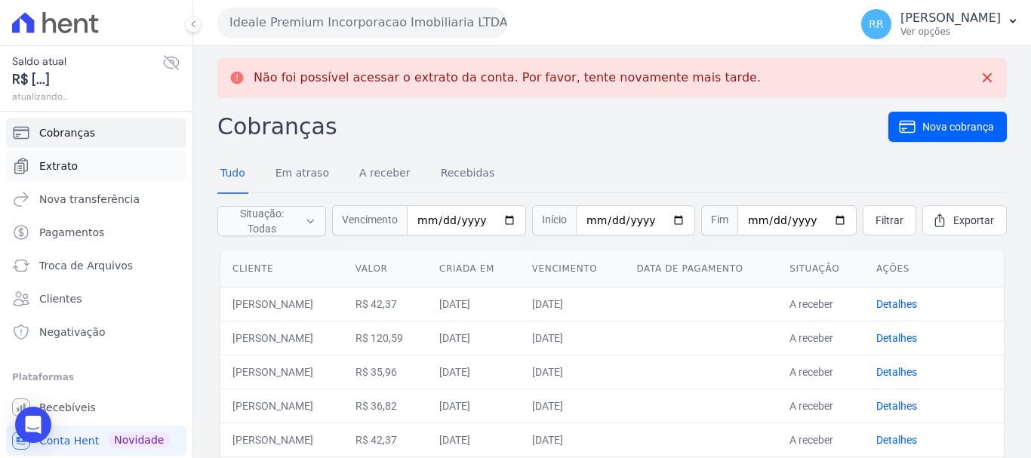
click at [37, 167] on link "Extrato" at bounding box center [96, 166] width 180 height 30
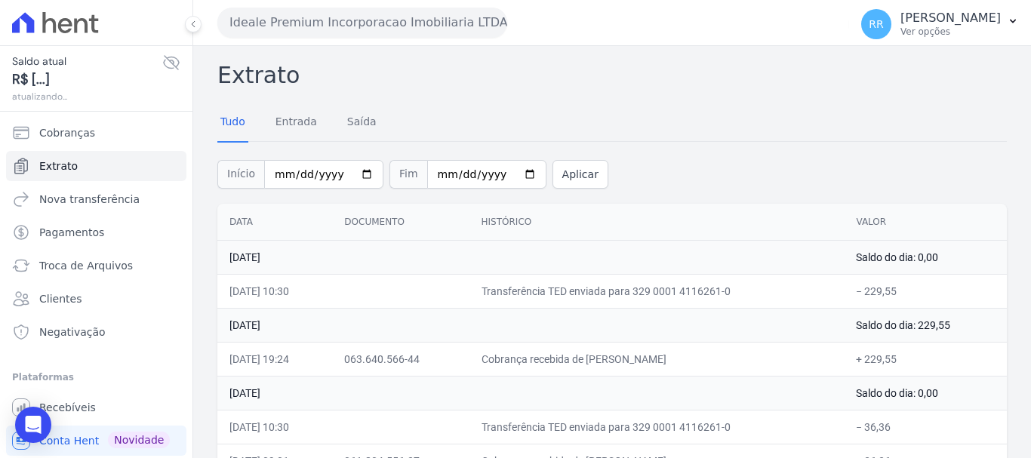
click at [403, 27] on button "Ideale Premium Incorporacao Imobiliaria LTDA" at bounding box center [362, 23] width 290 height 30
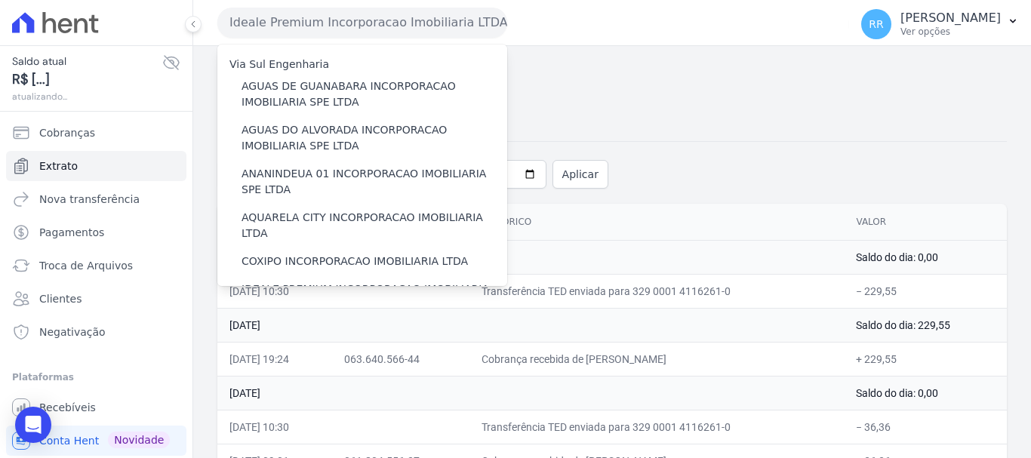
scroll to position [151, 0]
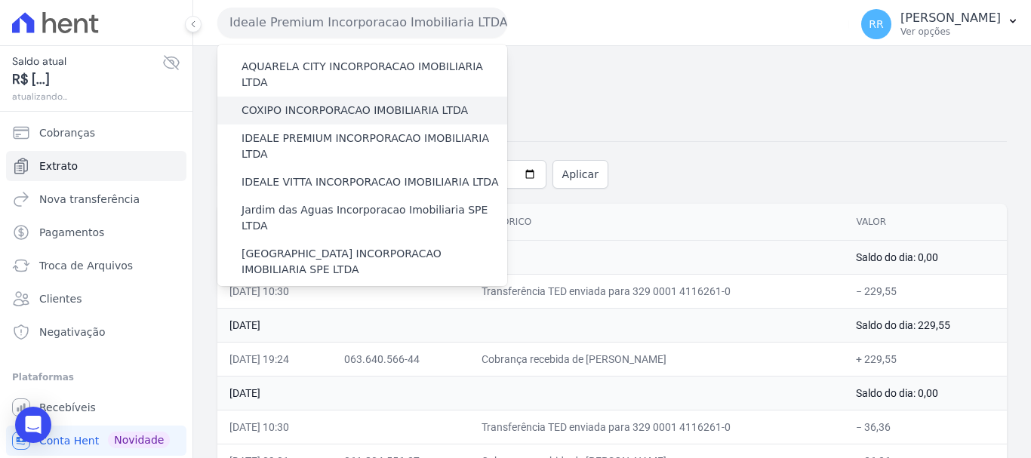
click at [331, 103] on label "COXIPO INCORPORACAO IMOBILIARIA LTDA" at bounding box center [355, 111] width 227 height 16
click at [0, 0] on input "COXIPO INCORPORACAO IMOBILIARIA LTDA" at bounding box center [0, 0] width 0 height 0
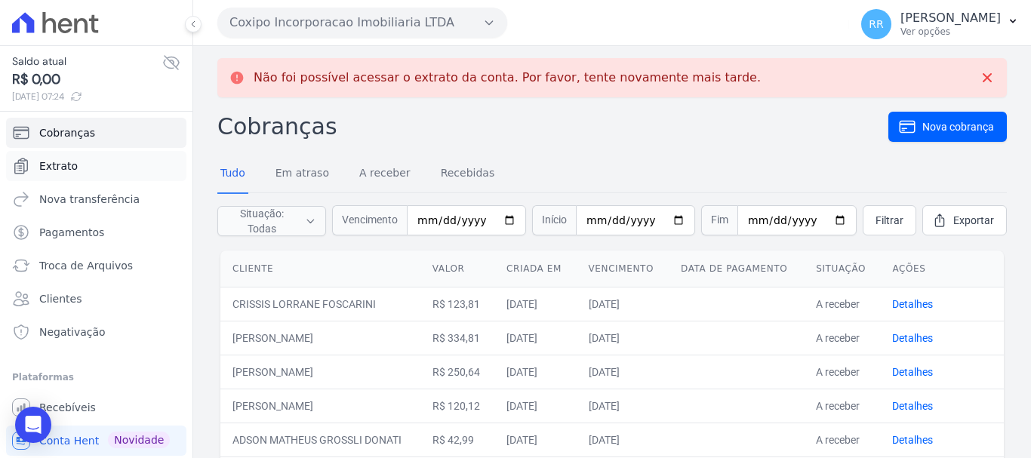
click at [57, 153] on link "Extrato" at bounding box center [96, 166] width 180 height 30
click at [49, 162] on span "Extrato" at bounding box center [58, 166] width 39 height 15
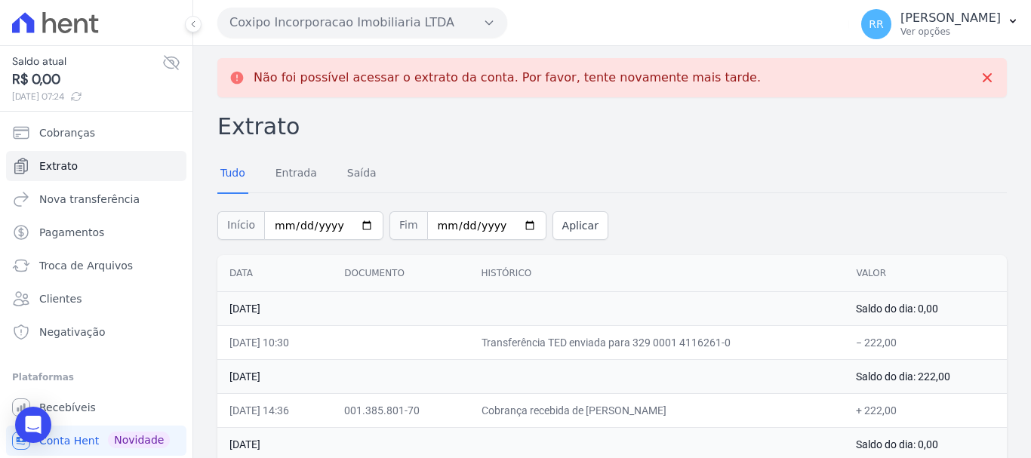
click at [405, 20] on button "Coxipo Incorporacao Imobiliaria LTDA" at bounding box center [362, 23] width 290 height 30
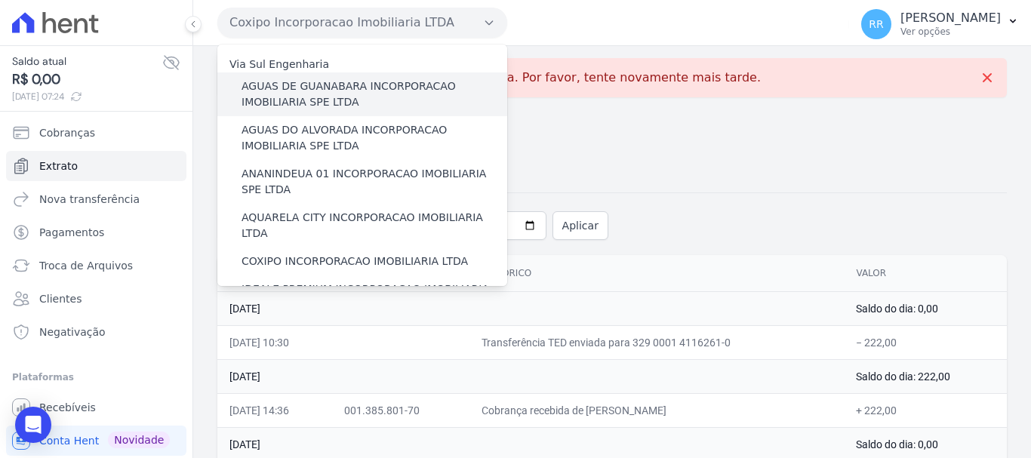
click at [307, 105] on label "AGUAS DE GUANABARA INCORPORACAO IMOBILIARIA SPE LTDA" at bounding box center [375, 95] width 266 height 32
click at [0, 0] on input "AGUAS DE GUANABARA INCORPORACAO IMOBILIARIA SPE LTDA" at bounding box center [0, 0] width 0 height 0
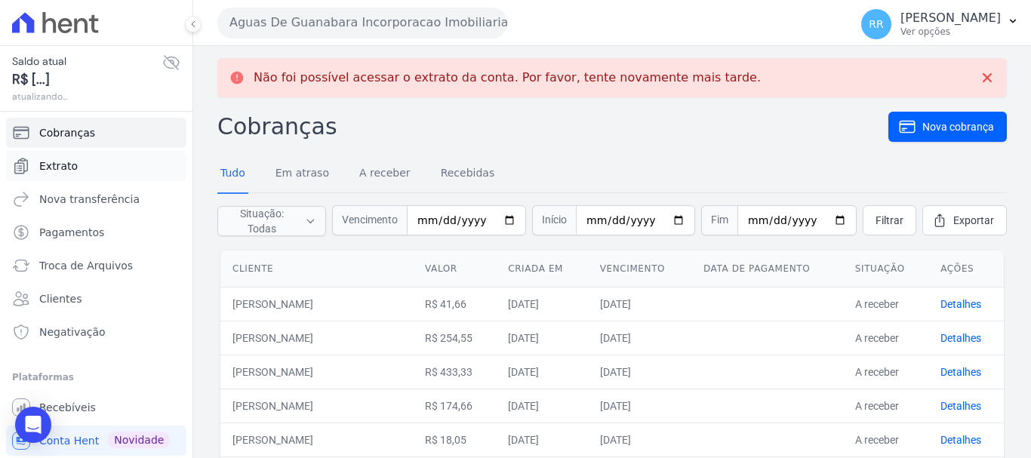
click at [64, 157] on link "Extrato" at bounding box center [96, 166] width 180 height 30
click at [80, 171] on link "Extrato" at bounding box center [96, 166] width 180 height 30
click at [57, 169] on span "Extrato" at bounding box center [58, 166] width 39 height 15
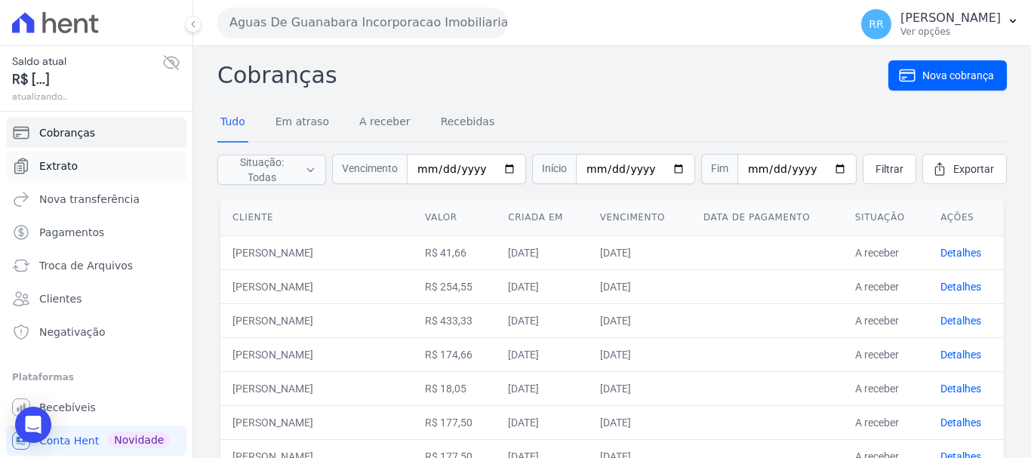
click at [52, 165] on span "Extrato" at bounding box center [58, 166] width 39 height 15
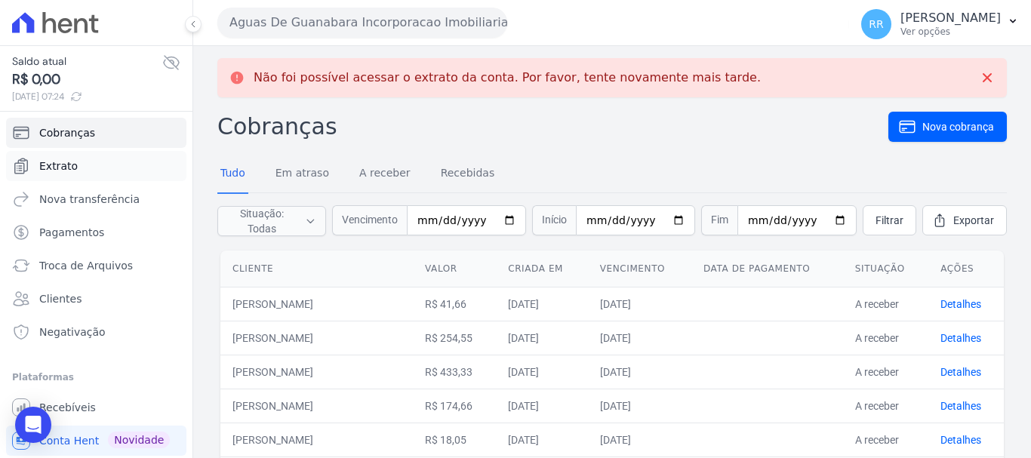
drag, startPoint x: 62, startPoint y: 168, endPoint x: 46, endPoint y: 165, distance: 16.3
click at [62, 168] on span "Extrato" at bounding box center [58, 166] width 39 height 15
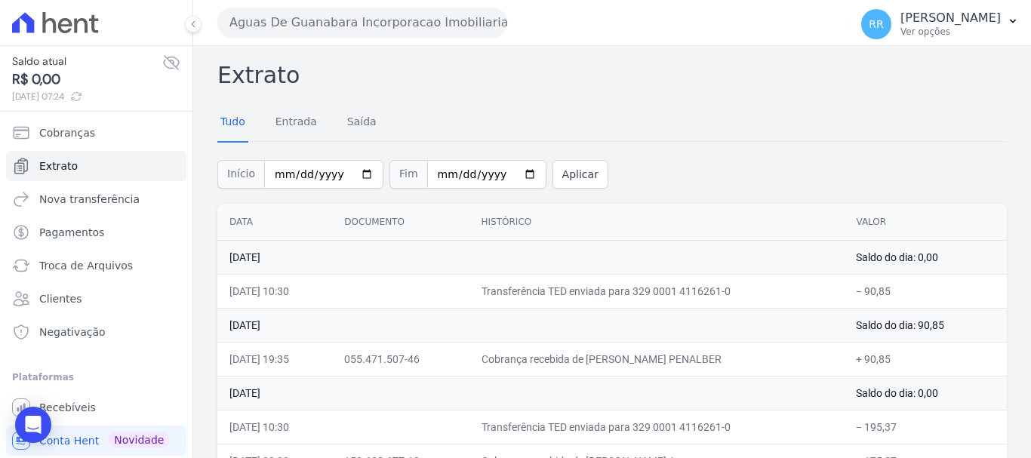
drag, startPoint x: 355, startPoint y: 24, endPoint x: 356, endPoint y: 46, distance: 21.9
click at [356, 25] on button "Aguas De Guanabara Incorporacao Imobiliaria SPE LTDA" at bounding box center [362, 23] width 290 height 30
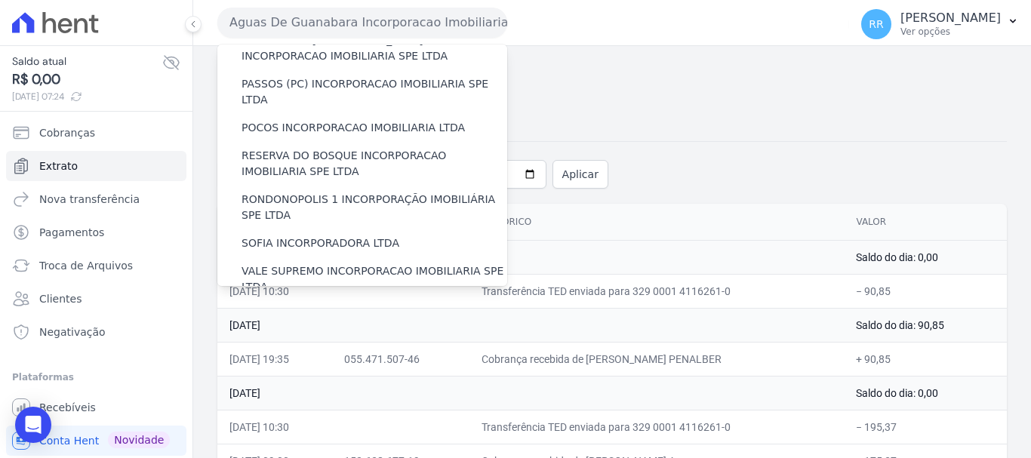
scroll to position [604, 0]
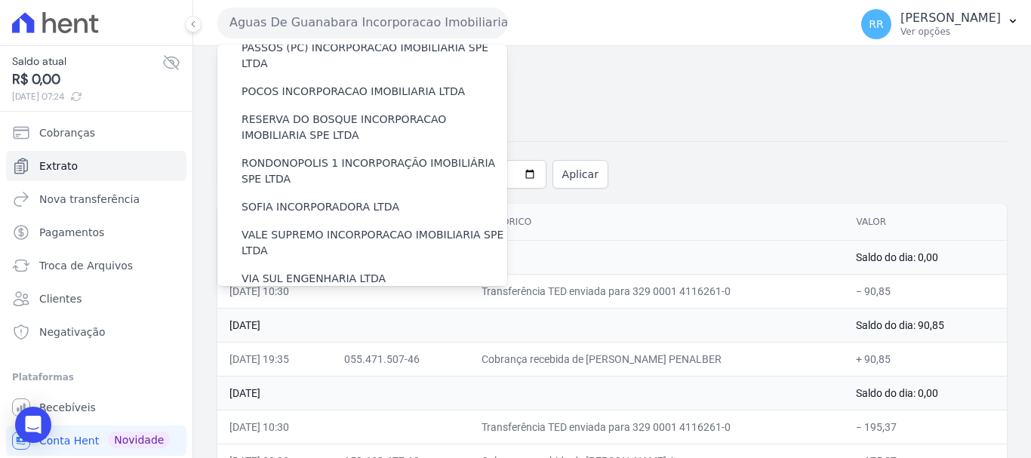
drag, startPoint x: 304, startPoint y: 230, endPoint x: 208, endPoint y: 222, distance: 97.0
click at [304, 299] on label "VILLA ATLANTICA INCORPORACAO IMOBILIARIA SPE LTDA" at bounding box center [375, 315] width 266 height 32
click at [0, 0] on input "VILLA ATLANTICA INCORPORACAO IMOBILIARIA SPE LTDA" at bounding box center [0, 0] width 0 height 0
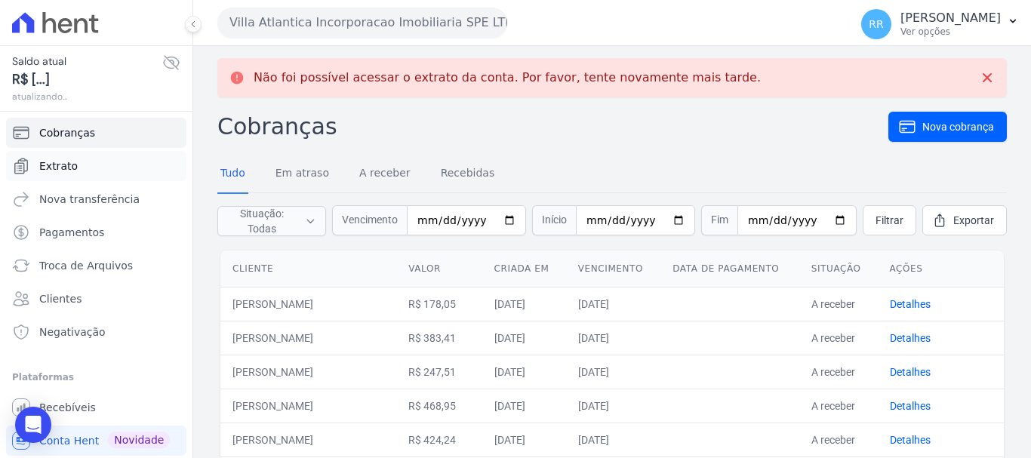
drag, startPoint x: 56, startPoint y: 167, endPoint x: 48, endPoint y: 164, distance: 8.8
click at [56, 167] on span "Extrato" at bounding box center [58, 166] width 39 height 15
click at [87, 178] on link "Extrato" at bounding box center [96, 166] width 180 height 30
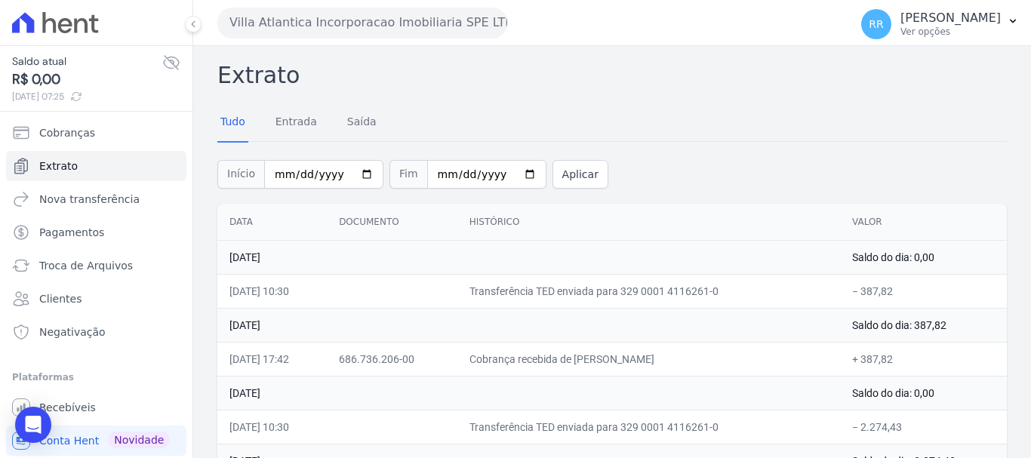
click at [325, 27] on button "Villa Atlantica Incorporacao Imobiliaria SPE LTDA" at bounding box center [362, 23] width 290 height 30
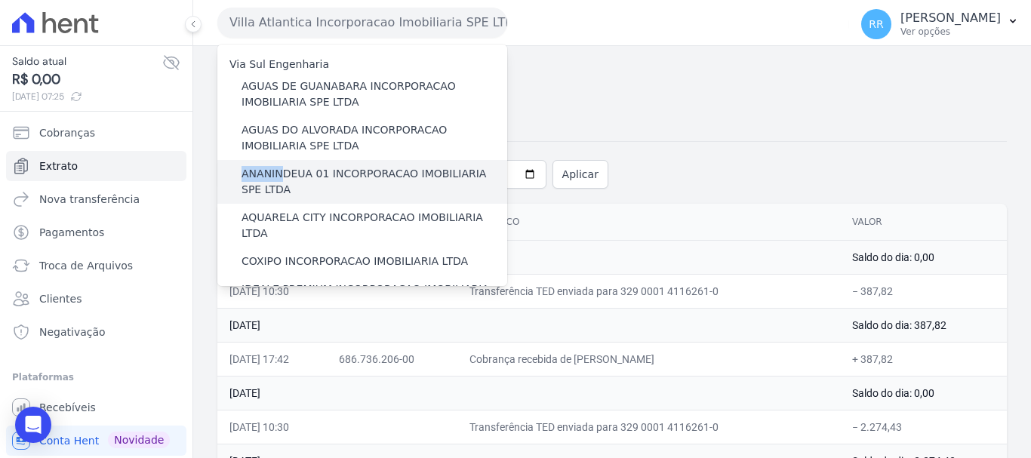
drag, startPoint x: 306, startPoint y: 143, endPoint x: 280, endPoint y: 167, distance: 34.7
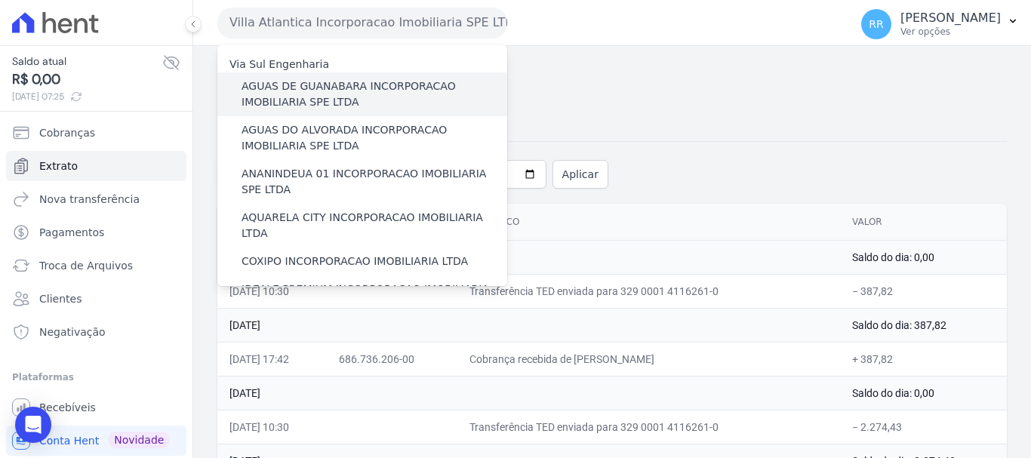
click at [280, 100] on label "AGUAS DE GUANABARA INCORPORACAO IMOBILIARIA SPE LTDA" at bounding box center [375, 95] width 266 height 32
click at [0, 0] on input "AGUAS DE GUANABARA INCORPORACAO IMOBILIARIA SPE LTDA" at bounding box center [0, 0] width 0 height 0
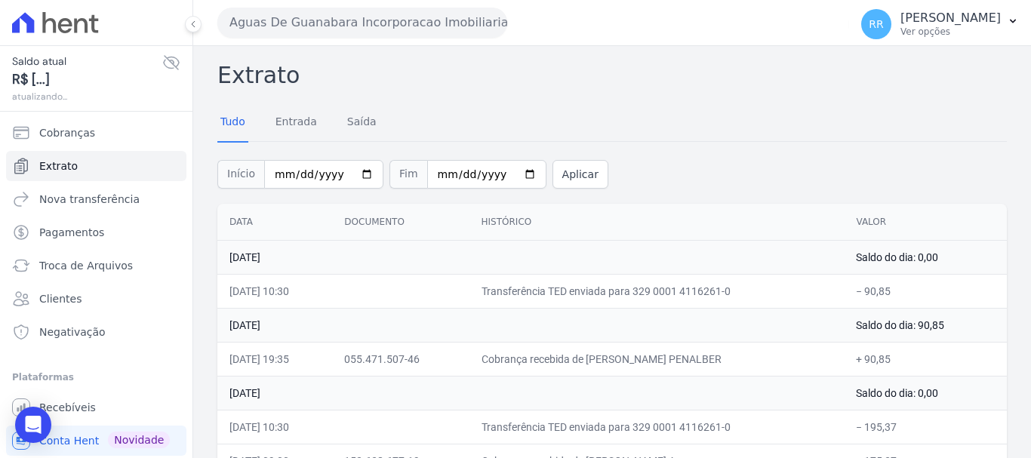
click at [365, 24] on button "Aguas De Guanabara Incorporacao Imobiliaria SPE LTDA" at bounding box center [362, 23] width 290 height 30
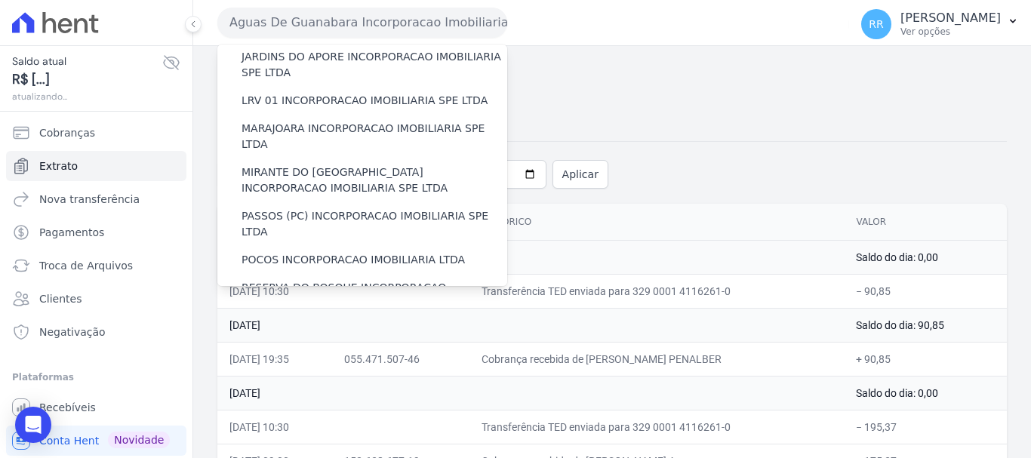
scroll to position [659, 0]
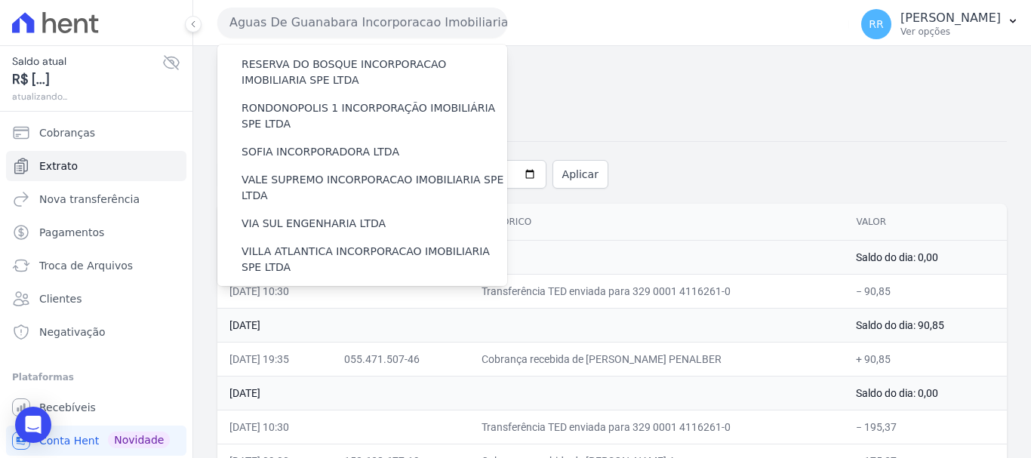
click at [340, 331] on label "VILLA TROPICAL INCORPORAÇÃO IMOBILIÁRIA SPE LTDA" at bounding box center [375, 347] width 266 height 32
click at [0, 0] on input "VILLA TROPICAL INCORPORAÇÃO IMOBILIÁRIA SPE LTDA" at bounding box center [0, 0] width 0 height 0
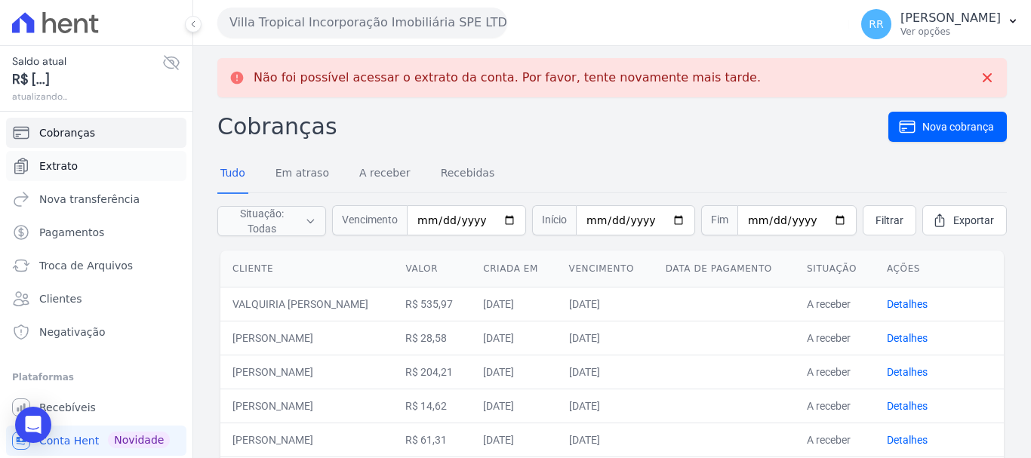
click at [76, 165] on link "Extrato" at bounding box center [96, 166] width 180 height 30
click at [425, 25] on button "Villa Tropical Incorporação Imobiliária SPE LTDA" at bounding box center [362, 23] width 290 height 30
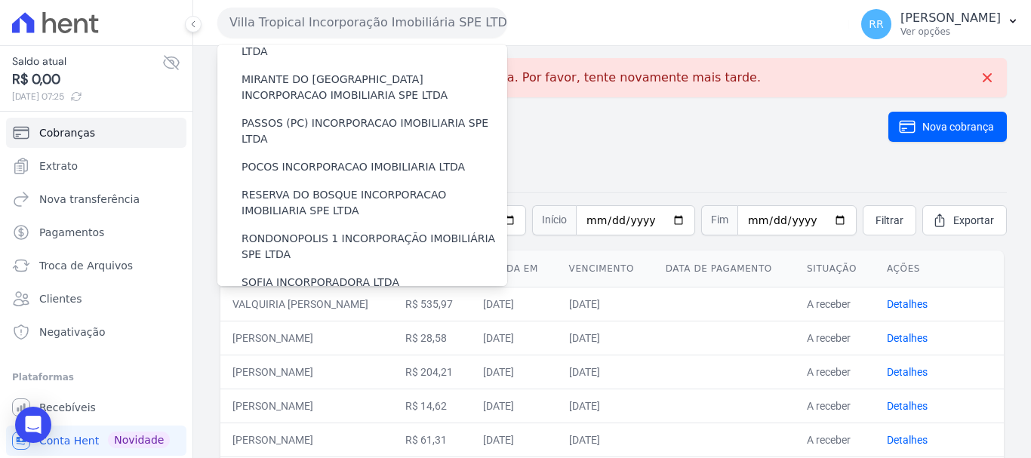
scroll to position [604, 0]
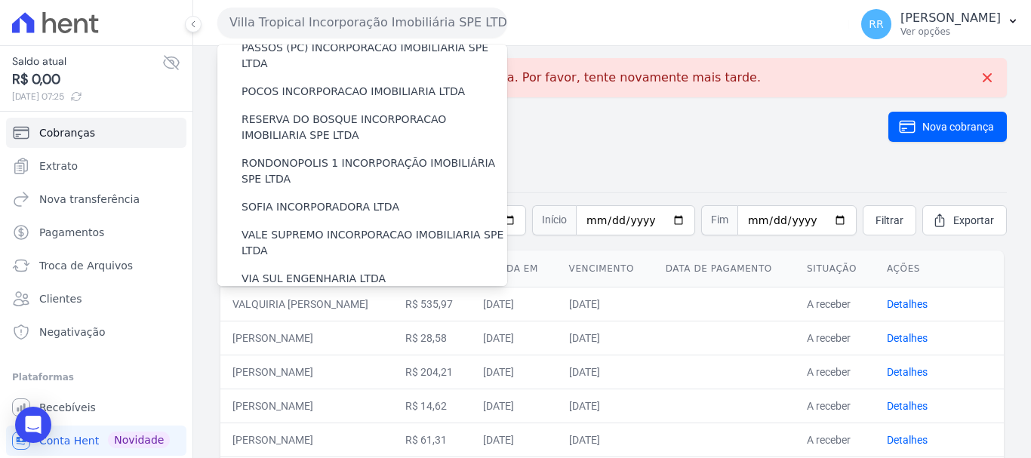
click at [300, 343] on label "[GEOGRAPHIC_DATA] INCORPORACAO IMOBILIARIA SPE LTDA" at bounding box center [375, 359] width 266 height 32
click at [0, 0] on input "[GEOGRAPHIC_DATA] INCORPORACAO IMOBILIARIA SPE LTDA" at bounding box center [0, 0] width 0 height 0
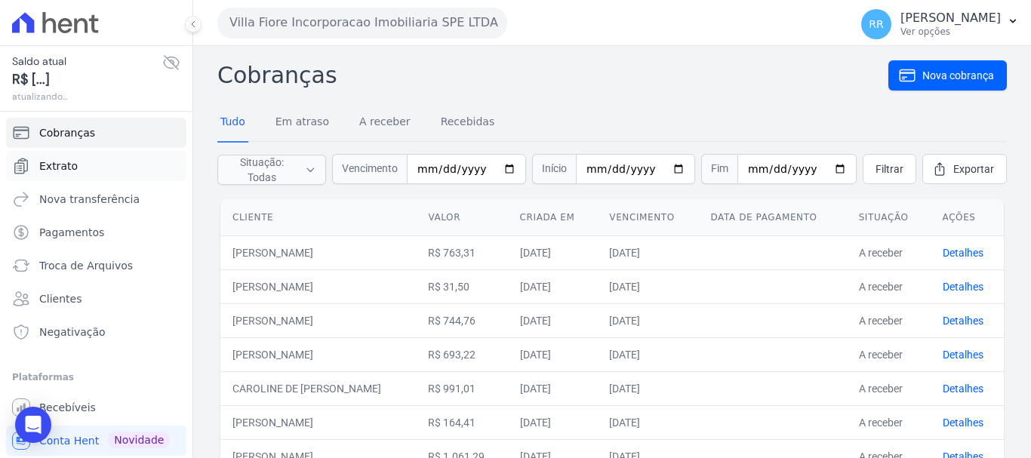
click at [56, 158] on link "Extrato" at bounding box center [96, 166] width 180 height 30
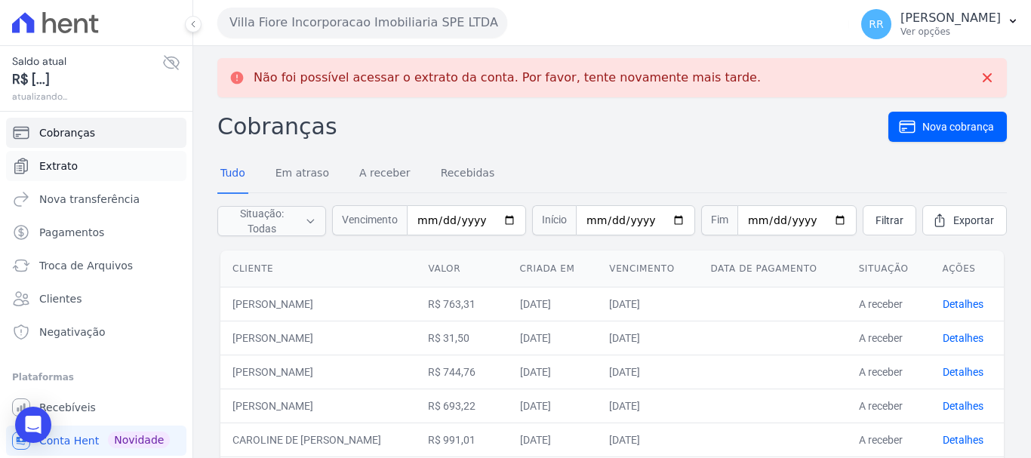
click at [57, 171] on span "Extrato" at bounding box center [58, 166] width 39 height 15
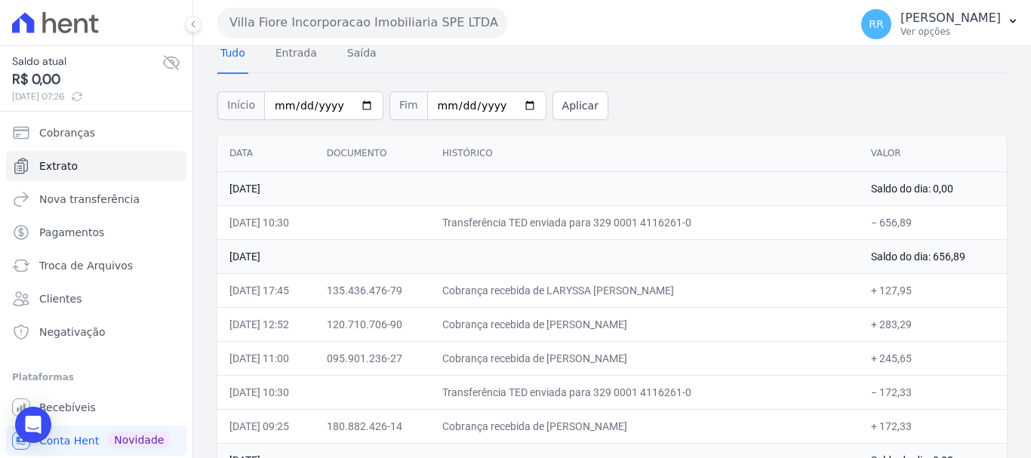
scroll to position [151, 0]
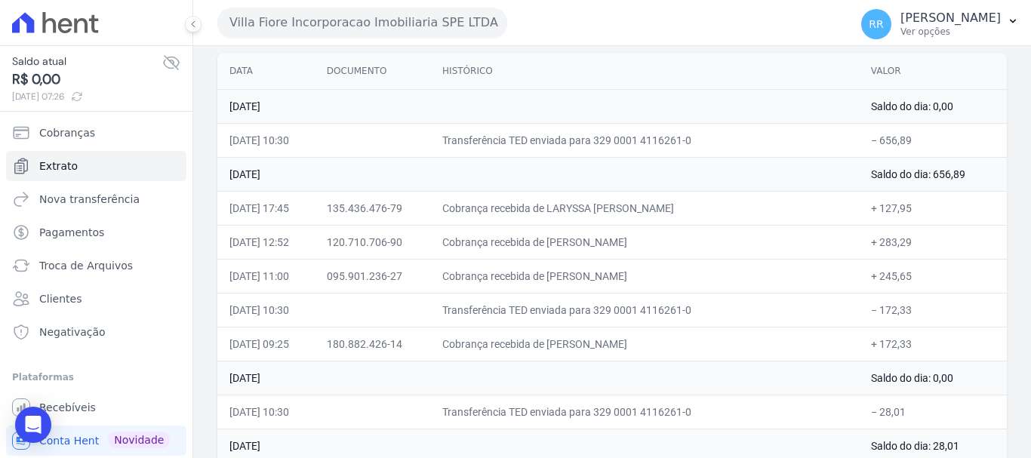
click at [373, 29] on button "Villa Fiore Incorporacao Imobiliaria SPE LTDA" at bounding box center [362, 23] width 290 height 30
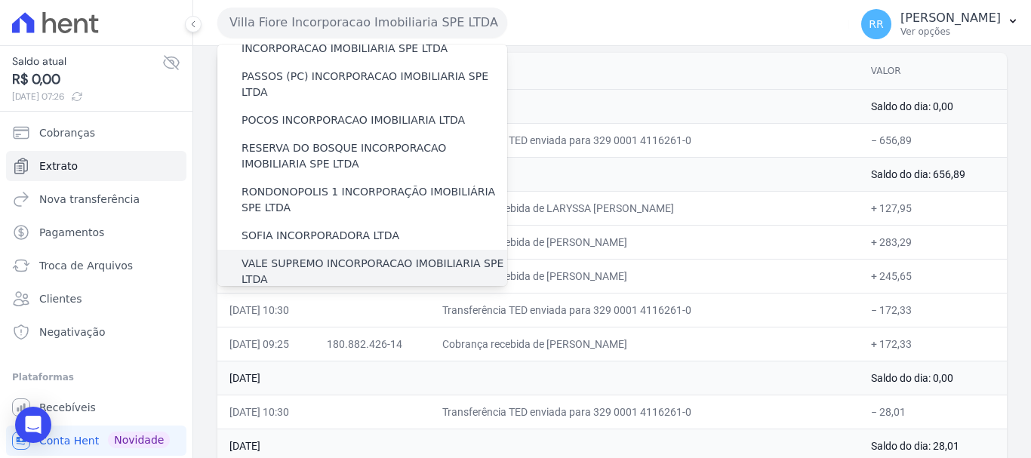
scroll to position [508, 0]
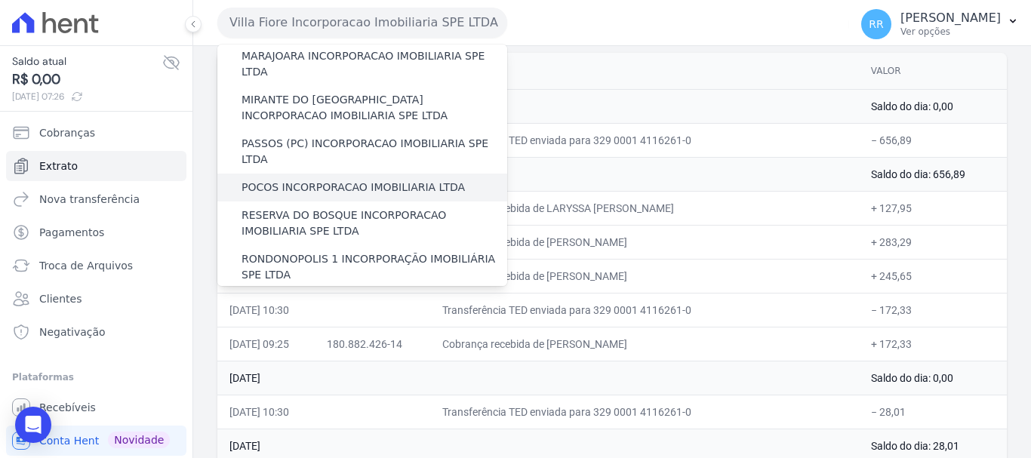
click at [285, 180] on label "POCOS INCORPORACAO IMOBILIARIA LTDA" at bounding box center [353, 188] width 223 height 16
click at [0, 0] on input "POCOS INCORPORACAO IMOBILIARIA LTDA" at bounding box center [0, 0] width 0 height 0
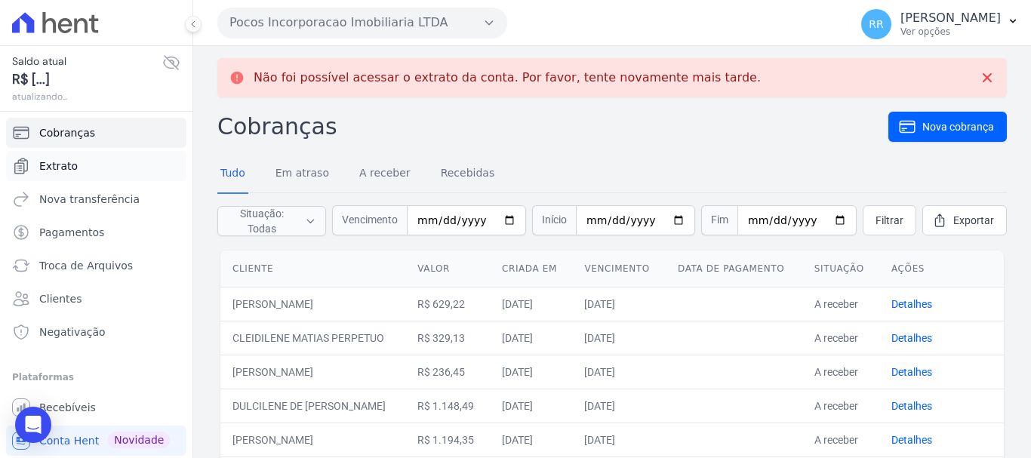
click at [61, 173] on span "Extrato" at bounding box center [58, 166] width 39 height 15
click at [72, 163] on span "Extrato" at bounding box center [58, 166] width 39 height 15
click at [57, 168] on span "Extrato" at bounding box center [58, 166] width 39 height 15
click at [69, 174] on link "Extrato" at bounding box center [96, 166] width 180 height 30
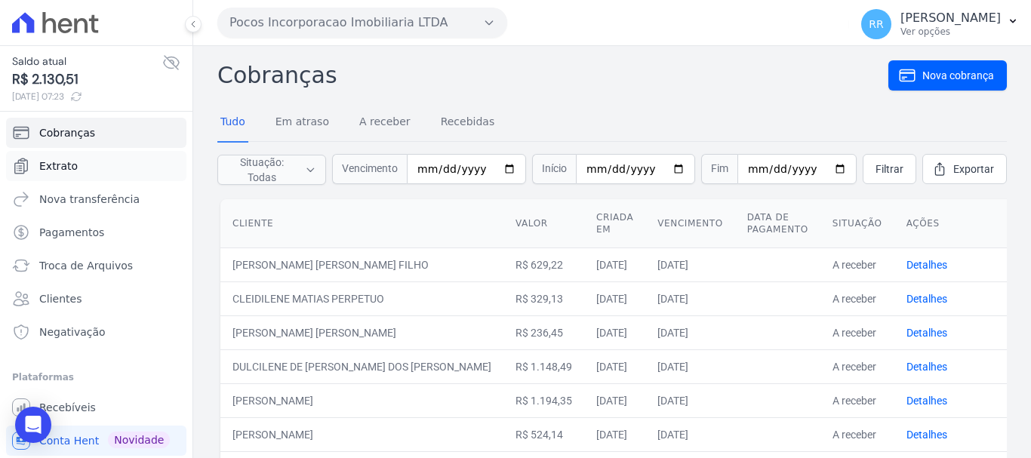
click at [57, 171] on span "Extrato" at bounding box center [58, 166] width 39 height 15
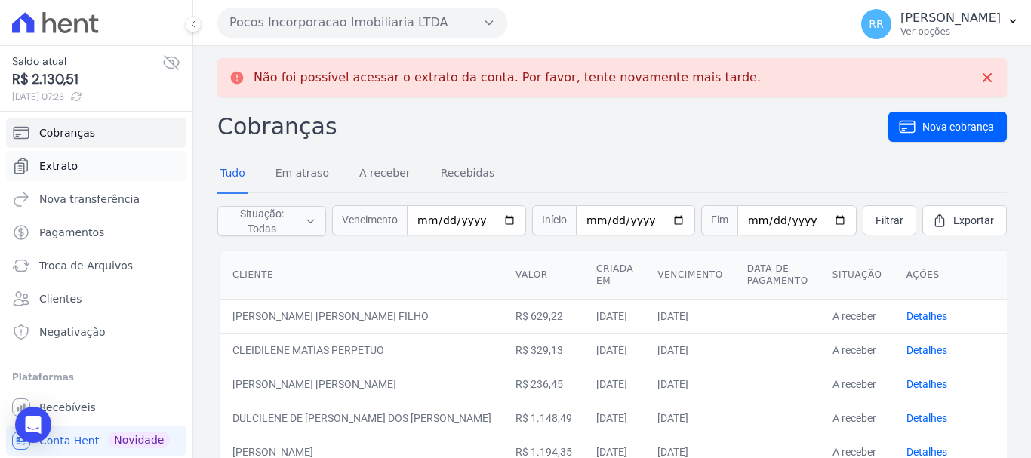
click at [85, 173] on link "Extrato" at bounding box center [96, 166] width 180 height 30
click at [60, 72] on span "R$ 2.130,51" at bounding box center [87, 79] width 150 height 20
click at [66, 172] on span "Extrato" at bounding box center [58, 166] width 39 height 15
click at [37, 171] on link "Extrato" at bounding box center [96, 166] width 180 height 30
click at [318, 20] on button "Pocos Incorporacao Imobiliaria LTDA" at bounding box center [362, 23] width 290 height 30
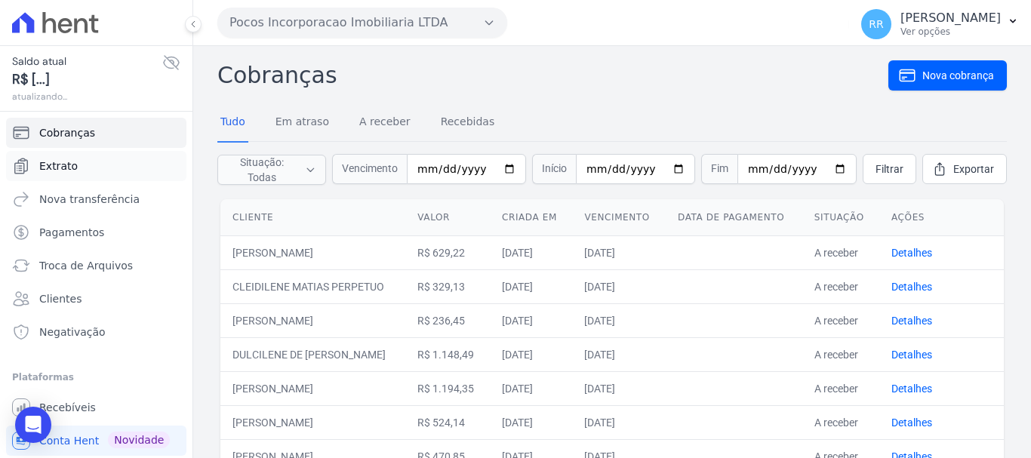
click at [42, 166] on span "Extrato" at bounding box center [58, 166] width 39 height 15
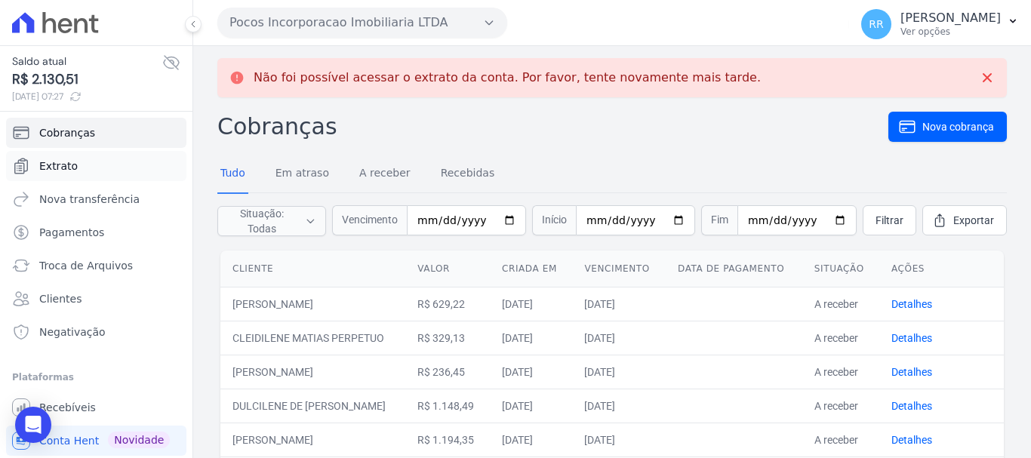
click at [60, 171] on span "Extrato" at bounding box center [58, 166] width 39 height 15
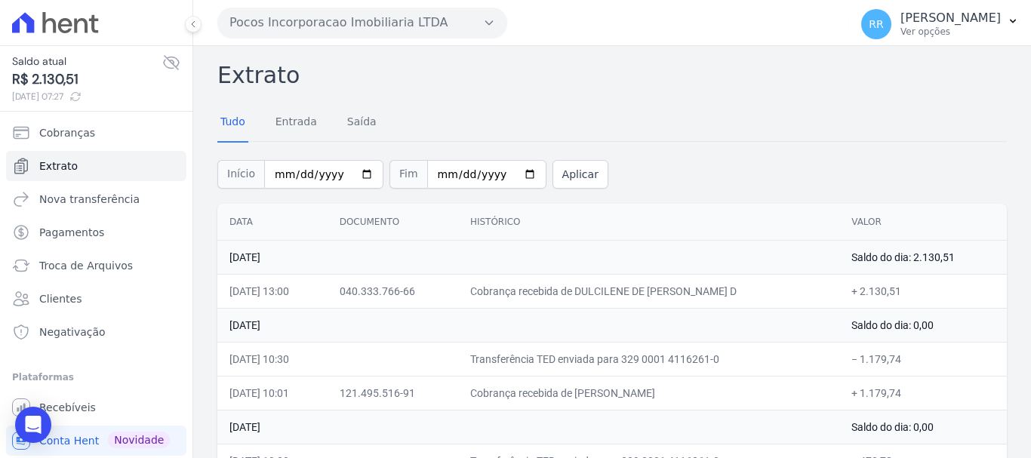
click at [341, 32] on button "Pocos Incorporacao Imobiliaria LTDA" at bounding box center [362, 23] width 290 height 30
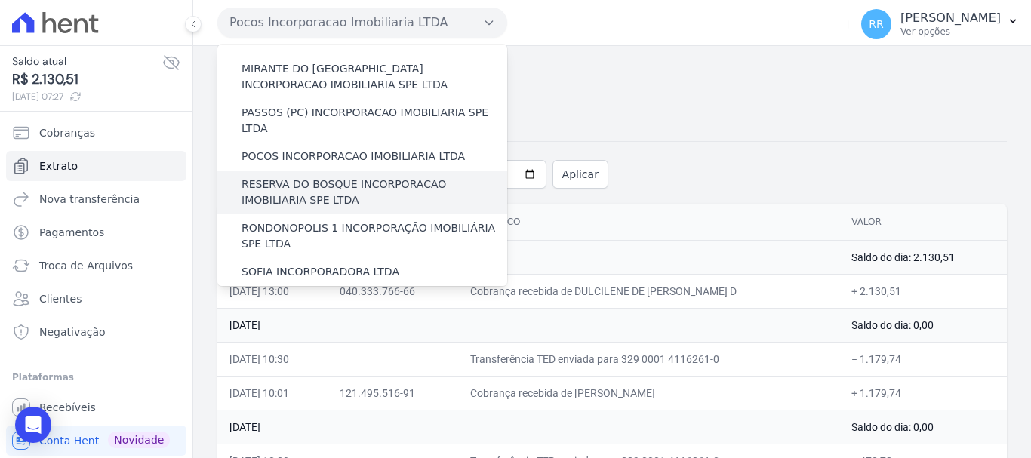
scroll to position [659, 0]
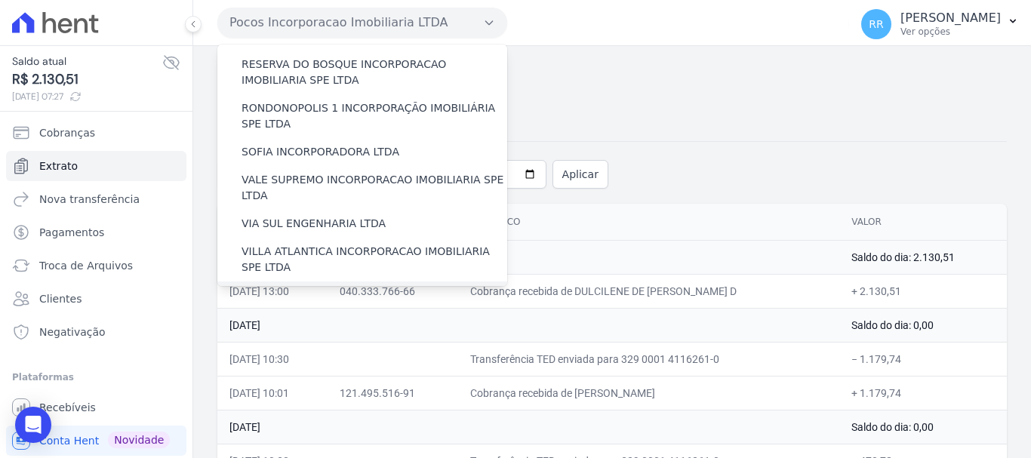
click at [331, 288] on label "[GEOGRAPHIC_DATA] INCORPORACAO IMOBILIARIA SPE LTDA" at bounding box center [375, 304] width 266 height 32
click at [0, 0] on input "[GEOGRAPHIC_DATA] INCORPORACAO IMOBILIARIA SPE LTDA" at bounding box center [0, 0] width 0 height 0
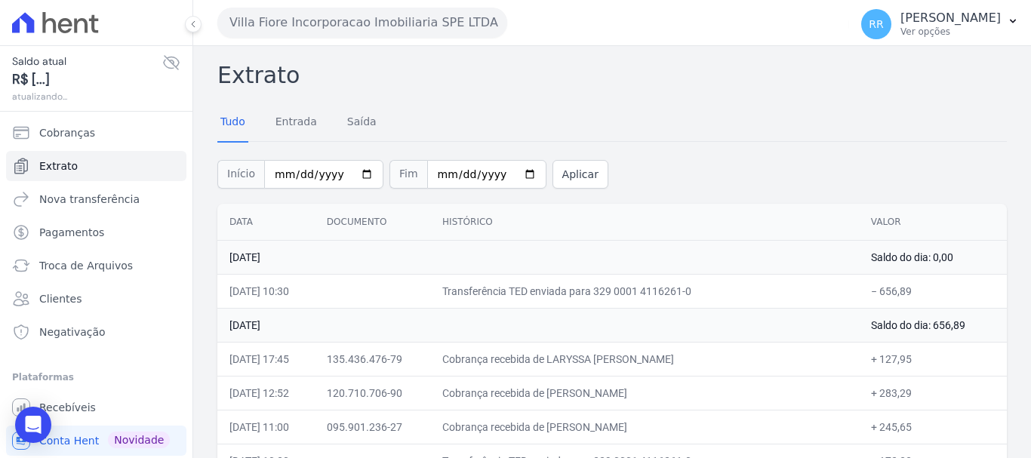
click at [381, 9] on button "Villa Fiore Incorporacao Imobiliaria SPE LTDA" at bounding box center [362, 23] width 290 height 30
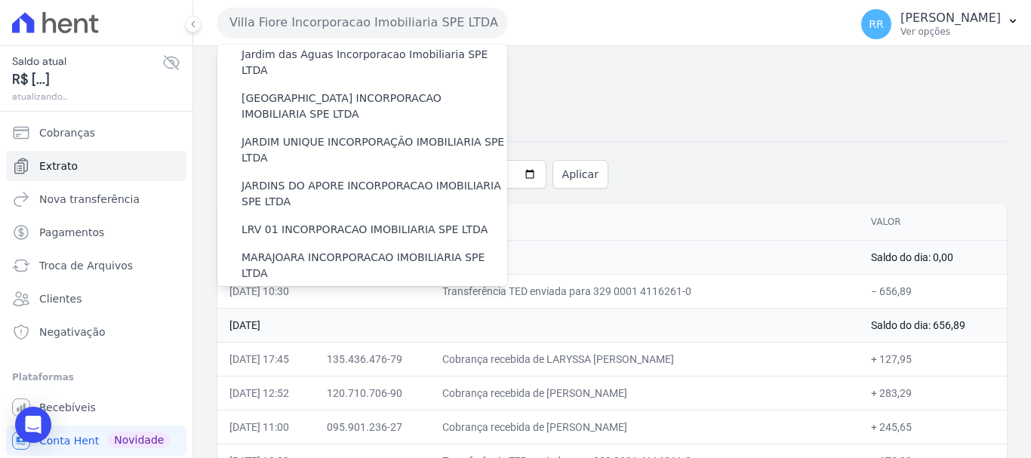
scroll to position [302, 0]
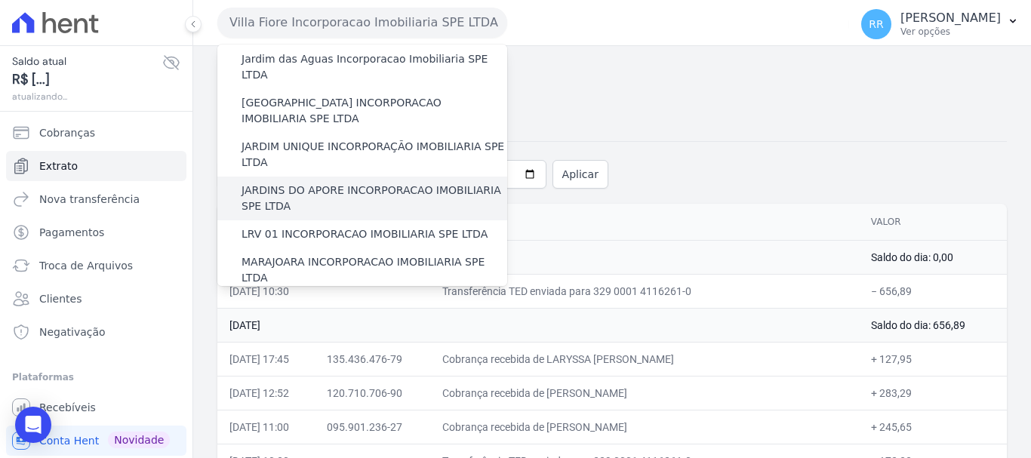
click at [306, 183] on label "JARDINS DO APORE INCORPORACAO IMOBILIARIA SPE LTDA" at bounding box center [375, 199] width 266 height 32
click at [0, 0] on input "JARDINS DO APORE INCORPORACAO IMOBILIARIA SPE LTDA" at bounding box center [0, 0] width 0 height 0
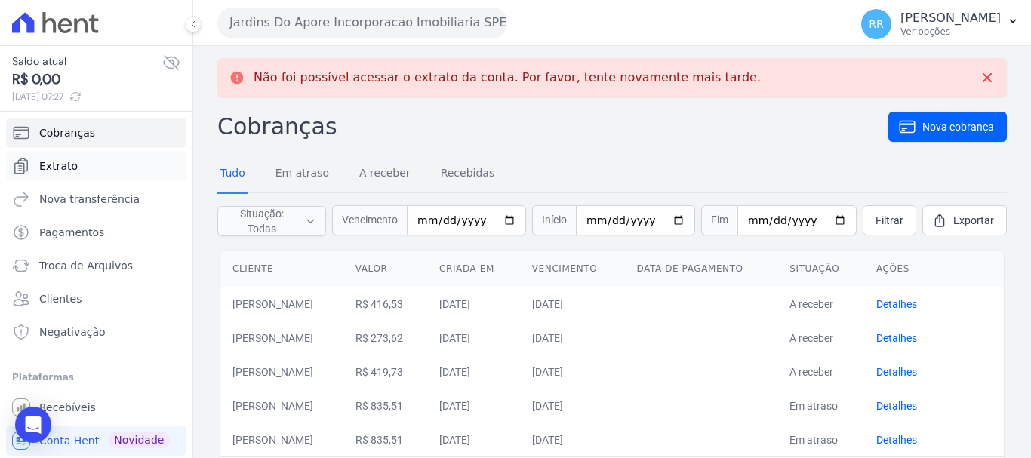
click at [67, 161] on span "Extrato" at bounding box center [58, 166] width 39 height 15
click at [339, 15] on button "Jardins Do Apore Incorporacao Imobiliaria SPE LTDA" at bounding box center [362, 23] width 290 height 30
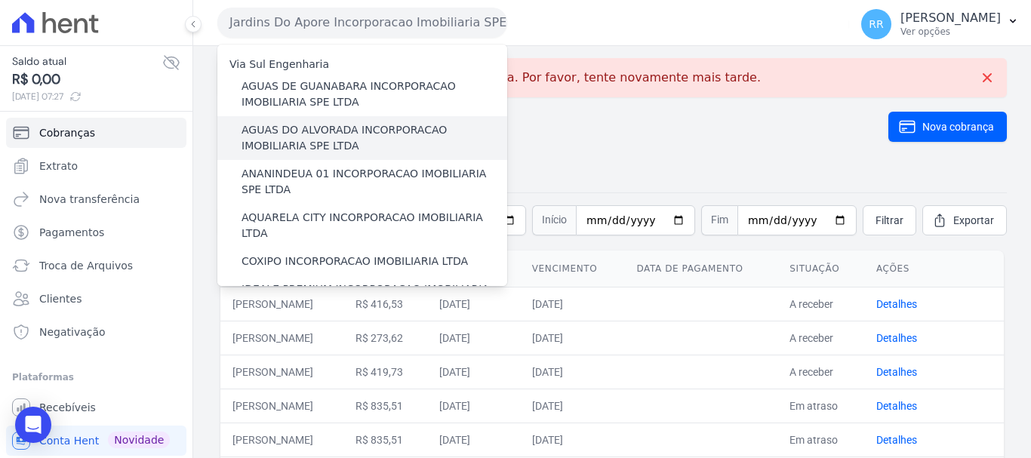
click at [307, 140] on label "AGUAS DO ALVORADA INCORPORACAO IMOBILIARIA SPE LTDA" at bounding box center [375, 138] width 266 height 32
click at [0, 0] on input "AGUAS DO ALVORADA INCORPORACAO IMOBILIARIA SPE LTDA" at bounding box center [0, 0] width 0 height 0
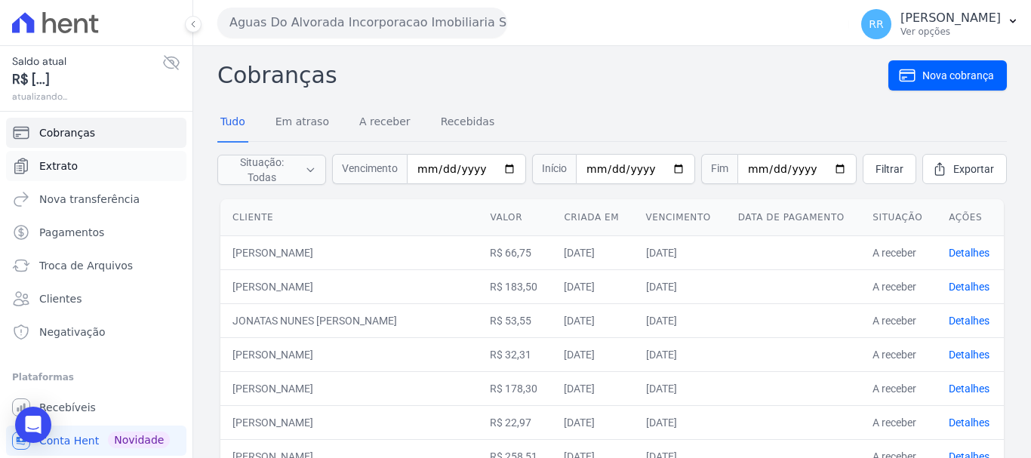
click at [52, 172] on span "Extrato" at bounding box center [58, 166] width 39 height 15
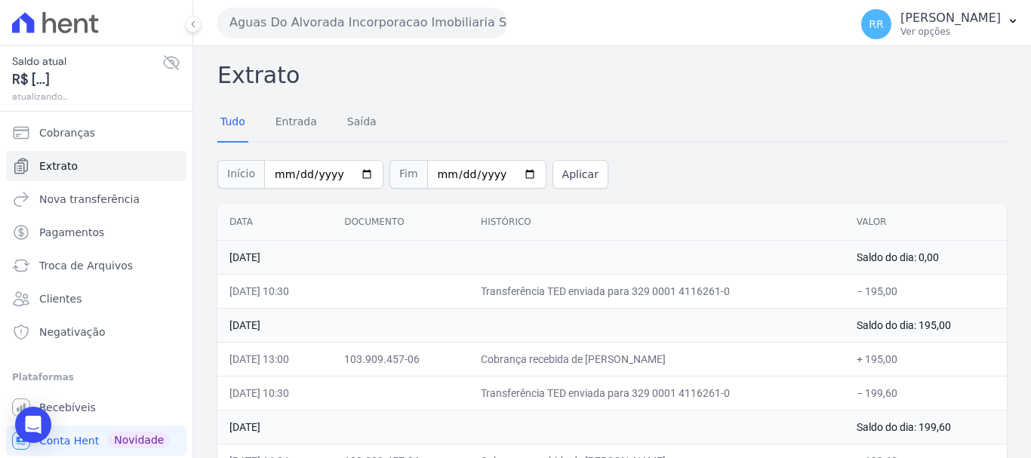
click at [389, 29] on button "Aguas Do Alvorada Incorporacao Imobiliaria SPE LTDA" at bounding box center [362, 23] width 290 height 30
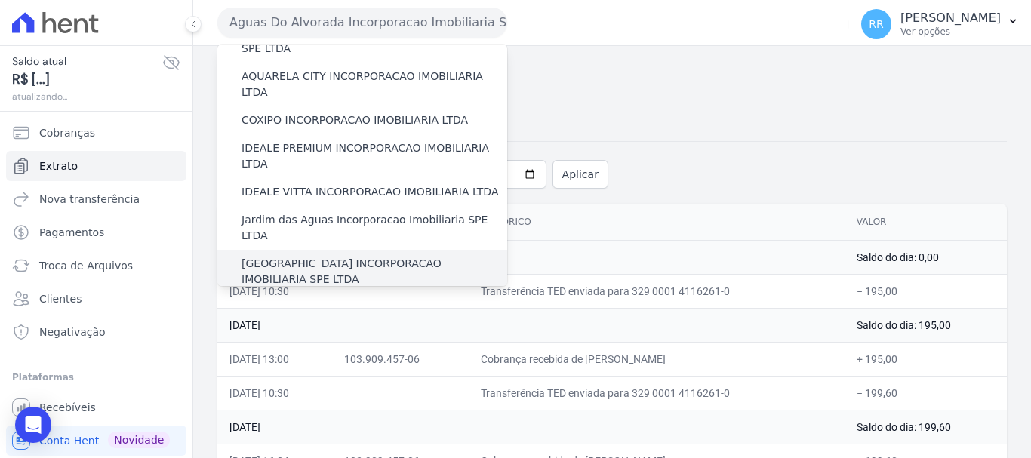
scroll to position [227, 0]
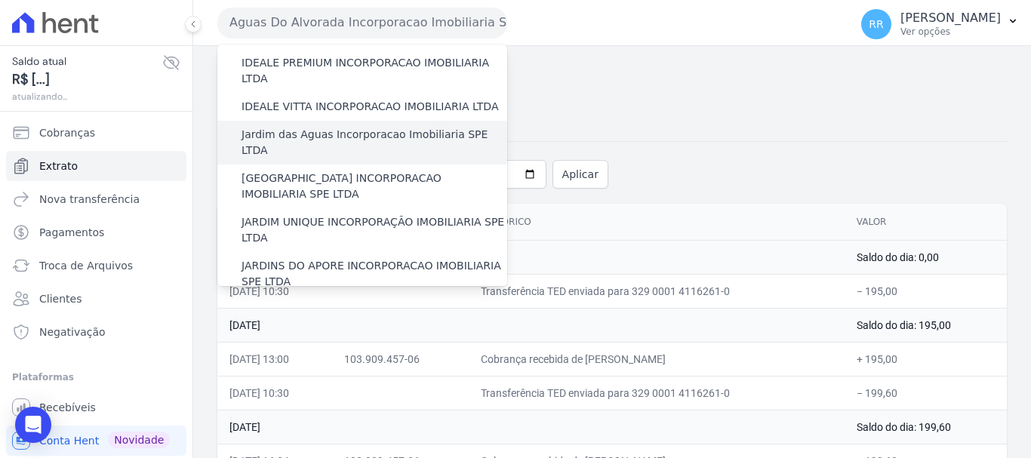
click at [332, 127] on label "Jardim das Aguas Incorporacao Imobiliaria SPE LTDA" at bounding box center [375, 143] width 266 height 32
click at [0, 0] on input "Jardim das Aguas Incorporacao Imobiliaria SPE LTDA" at bounding box center [0, 0] width 0 height 0
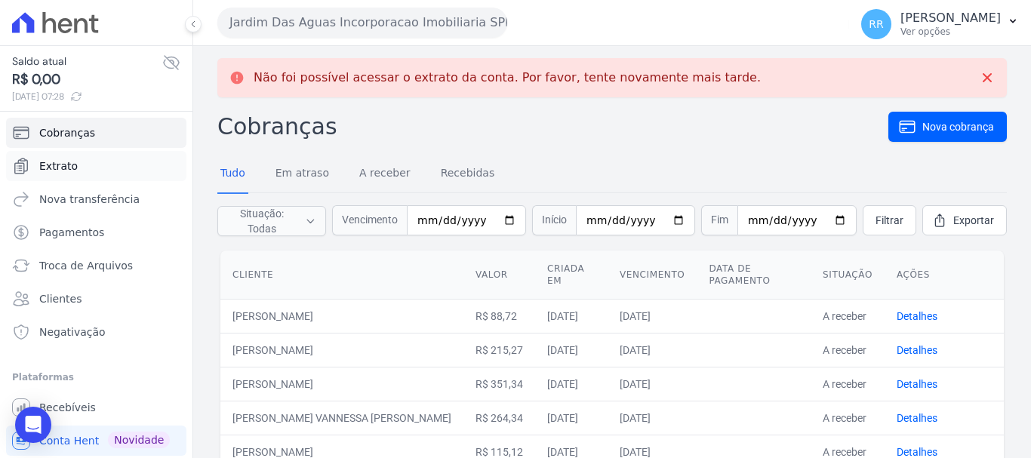
click at [60, 165] on span "Extrato" at bounding box center [58, 166] width 39 height 15
click at [39, 162] on span "Extrato" at bounding box center [58, 166] width 39 height 15
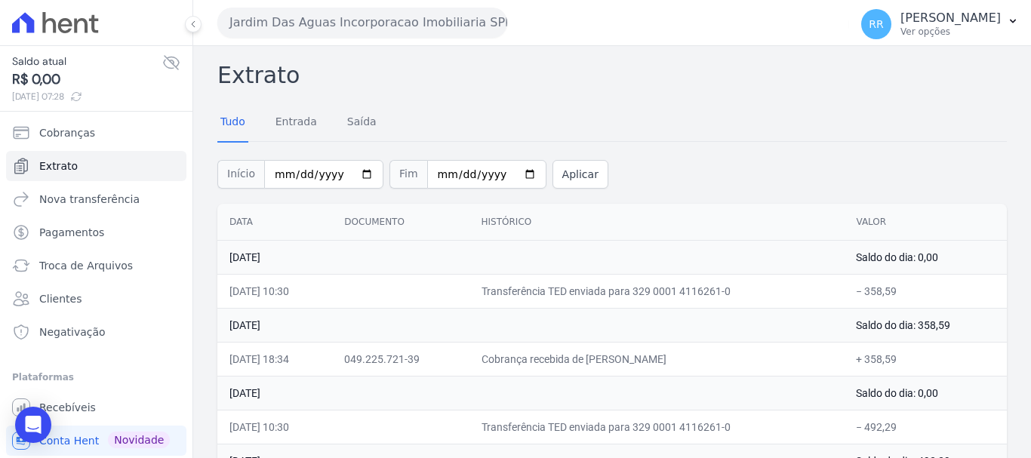
click at [436, 16] on button "Jardim Das Aguas Incorporacao Imobiliaria SPE LTDA" at bounding box center [362, 23] width 290 height 30
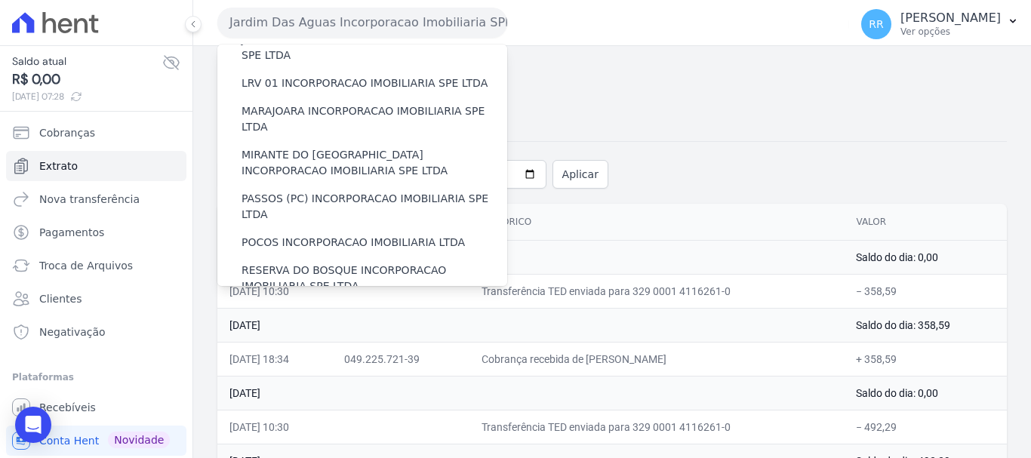
scroll to position [529, 0]
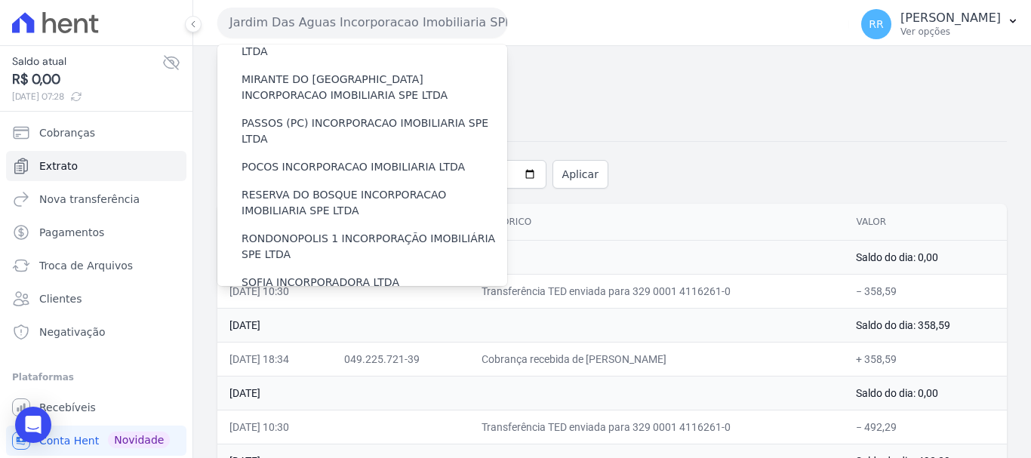
click at [296, 303] on label "VALE SUPREMO INCORPORACAO IMOBILIARIA SPE LTDA" at bounding box center [375, 319] width 266 height 32
click at [0, 0] on input "VALE SUPREMO INCORPORACAO IMOBILIARIA SPE LTDA" at bounding box center [0, 0] width 0 height 0
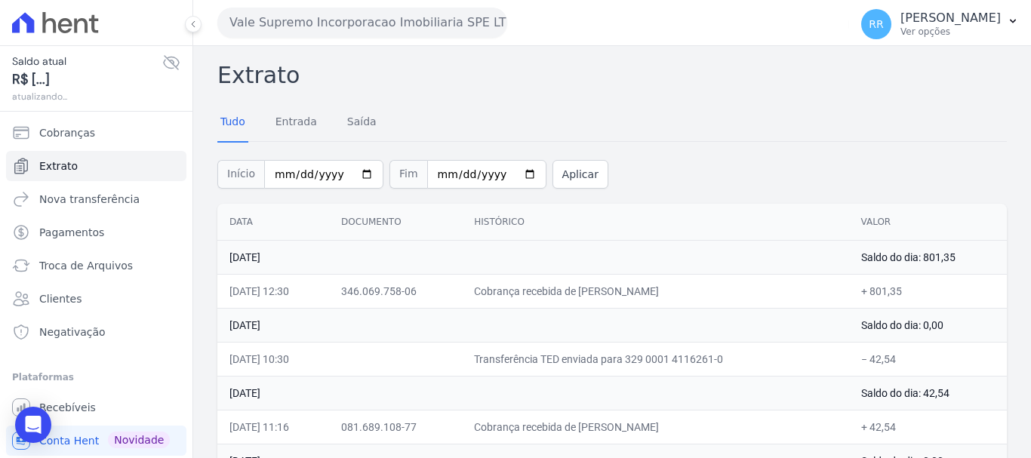
click at [345, 9] on button "Vale Supremo Incorporacao Imobiliaria SPE LTDA" at bounding box center [362, 23] width 290 height 30
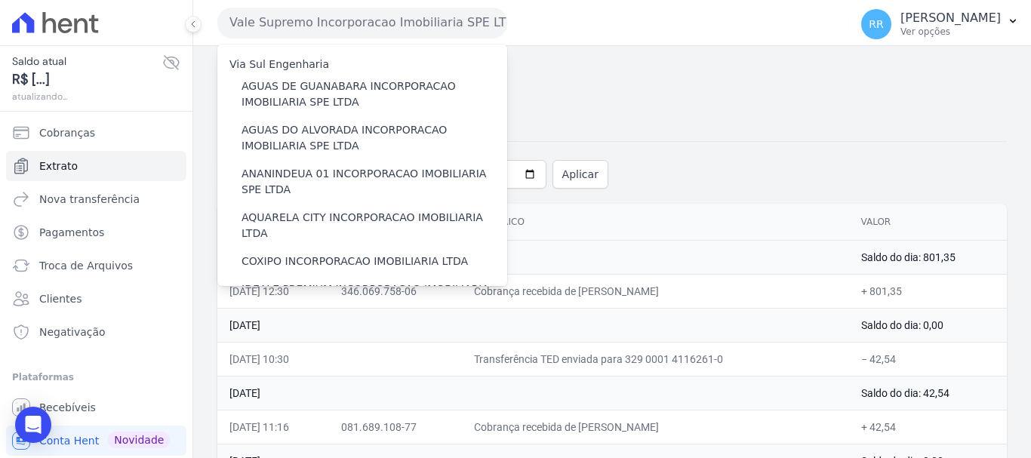
click at [322, 44] on div "Vale Supremo Incorporacao Imobiliaria SPE LTDA Via Sul Engenharia AGUAS DE GUAN…" at bounding box center [530, 22] width 626 height 47
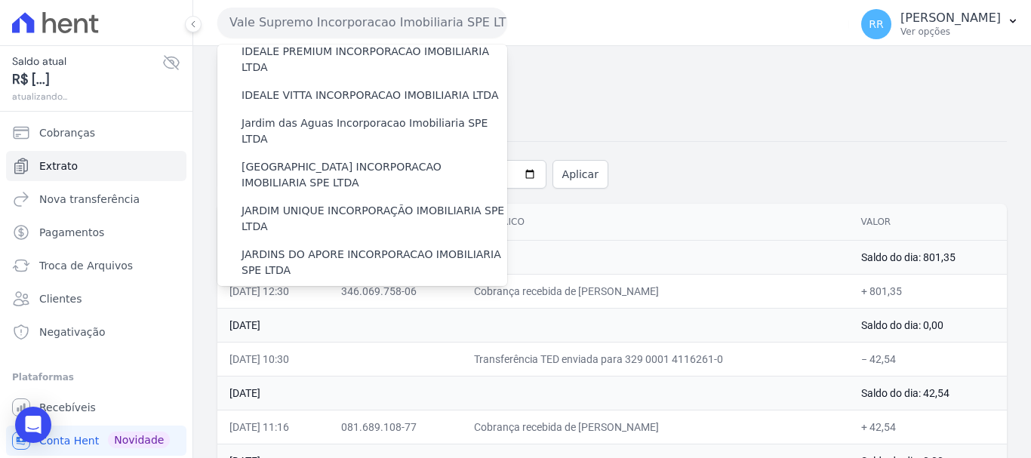
scroll to position [302, 0]
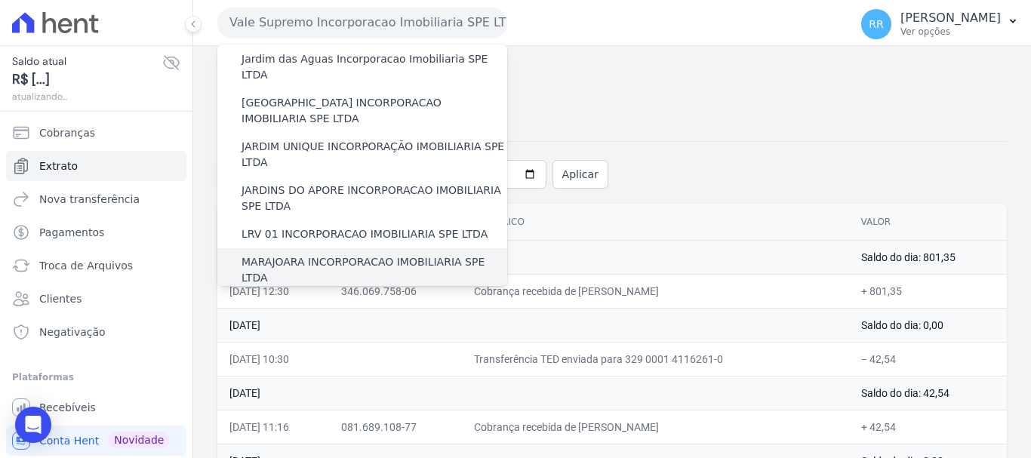
click at [307, 254] on label "MARAJOARA INCORPORACAO IMOBILIARIA SPE LTDA" at bounding box center [375, 270] width 266 height 32
click at [0, 0] on input "MARAJOARA INCORPORACAO IMOBILIARIA SPE LTDA" at bounding box center [0, 0] width 0 height 0
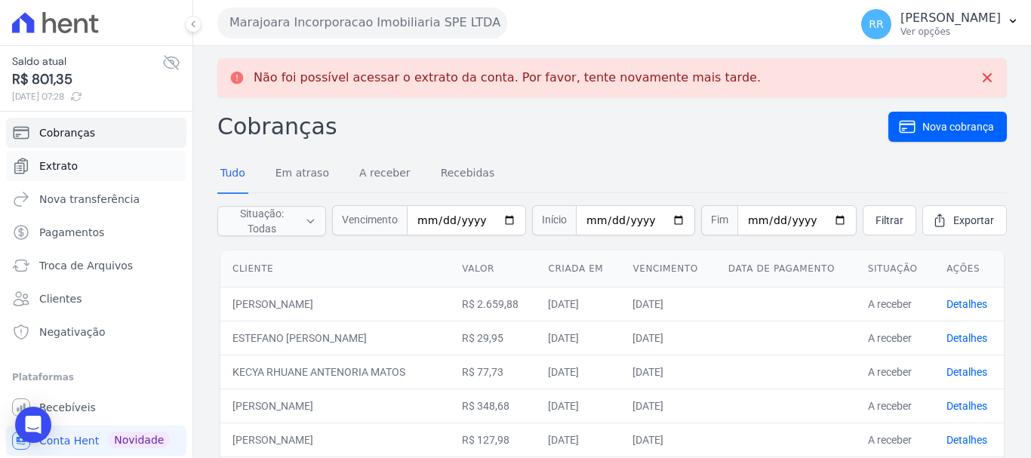
click at [57, 158] on link "Extrato" at bounding box center [96, 166] width 180 height 30
drag, startPoint x: 70, startPoint y: 165, endPoint x: 57, endPoint y: 171, distance: 15.2
click at [69, 165] on span "Extrato" at bounding box center [58, 166] width 39 height 15
click at [72, 173] on span "Extrato" at bounding box center [58, 166] width 39 height 15
drag, startPoint x: 247, startPoint y: 36, endPoint x: 260, endPoint y: 40, distance: 13.4
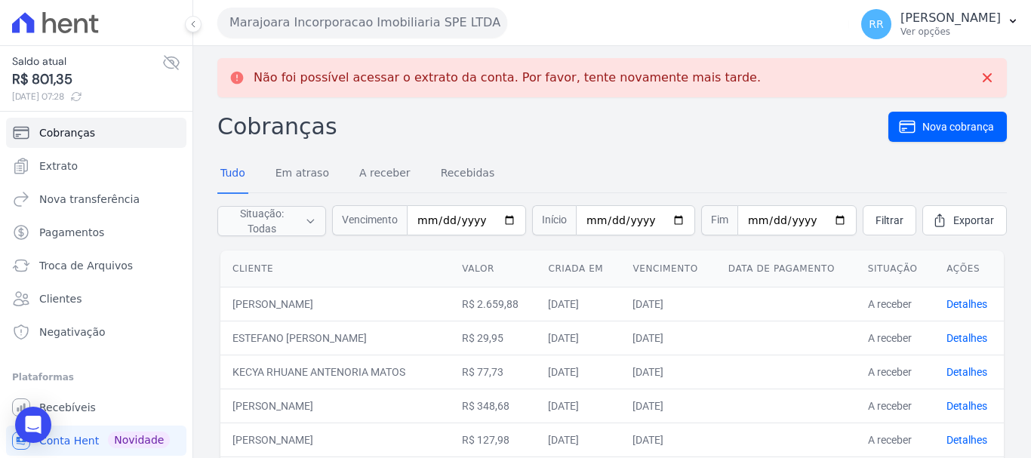
click at [251, 35] on button "Marajoara Incorporacao Imobiliaria SPE LTDA" at bounding box center [362, 23] width 290 height 30
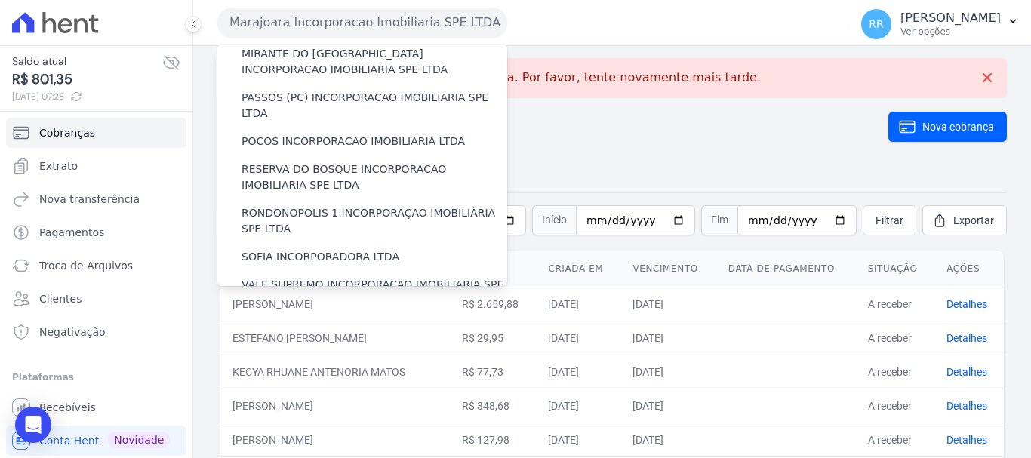
scroll to position [659, 0]
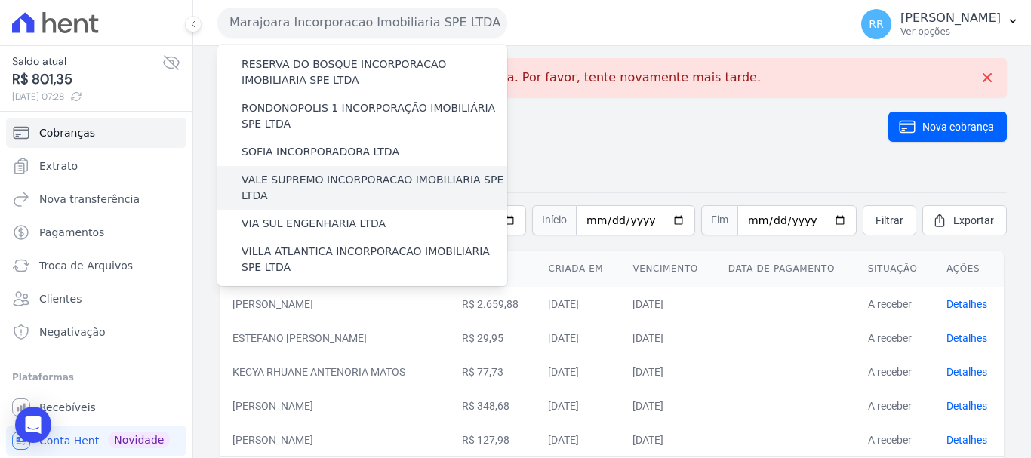
click at [305, 172] on label "VALE SUPREMO INCORPORACAO IMOBILIARIA SPE LTDA" at bounding box center [375, 188] width 266 height 32
click at [0, 0] on input "VALE SUPREMO INCORPORACAO IMOBILIARIA SPE LTDA" at bounding box center [0, 0] width 0 height 0
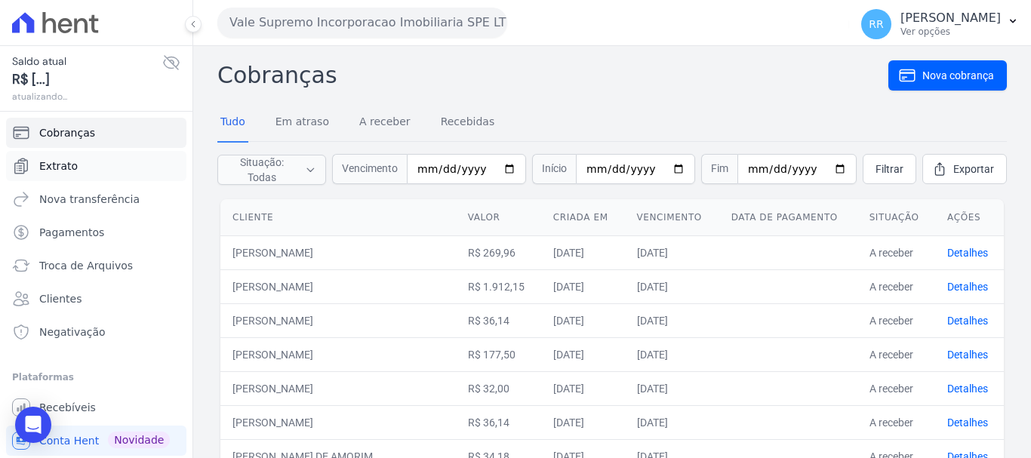
click at [61, 161] on span "Extrato" at bounding box center [58, 166] width 39 height 15
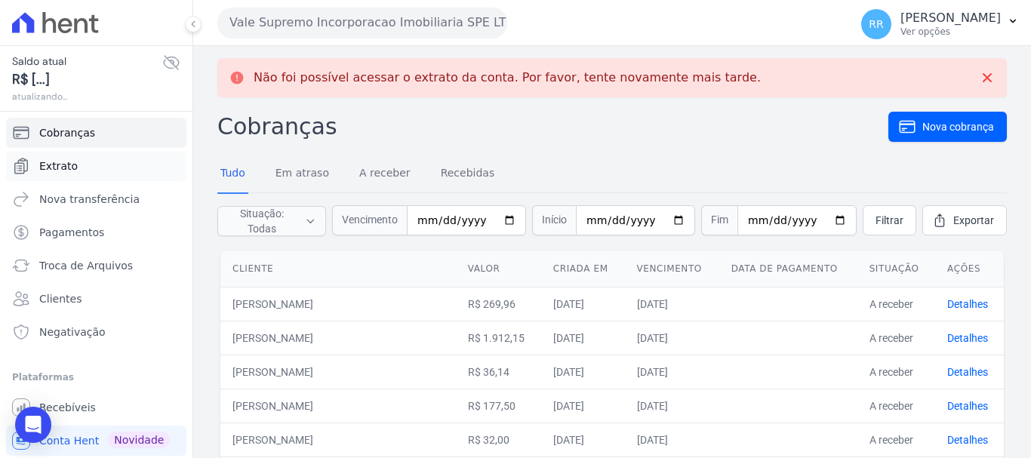
click at [62, 172] on span "Extrato" at bounding box center [58, 166] width 39 height 15
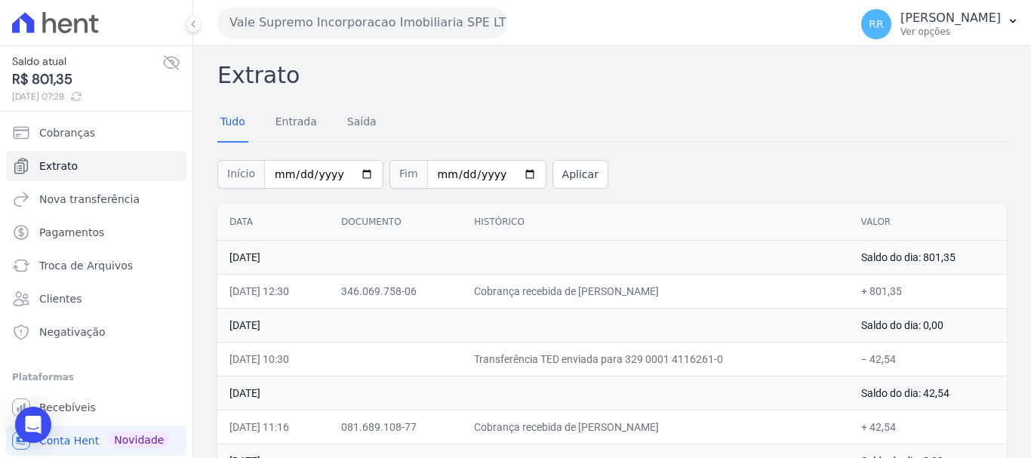
click at [301, 26] on button "Vale Supremo Incorporacao Imobiliaria SPE LTDA" at bounding box center [362, 23] width 290 height 30
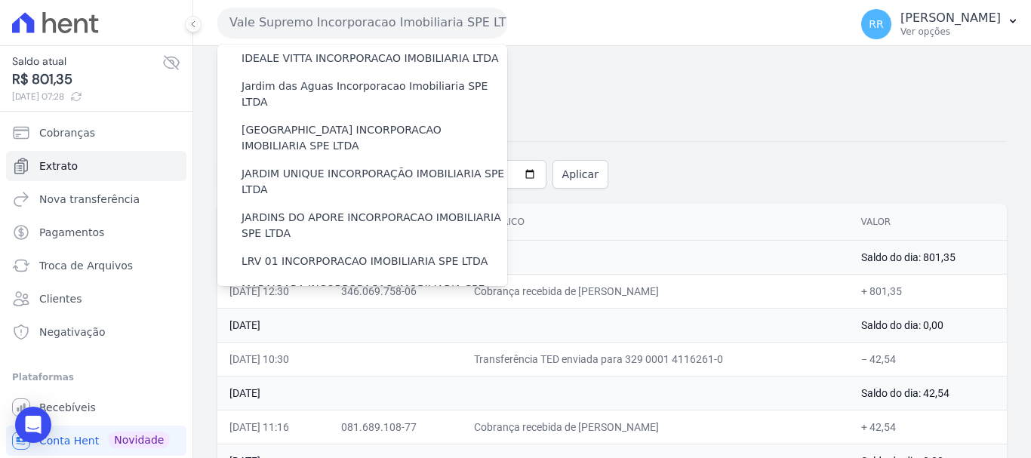
scroll to position [302, 0]
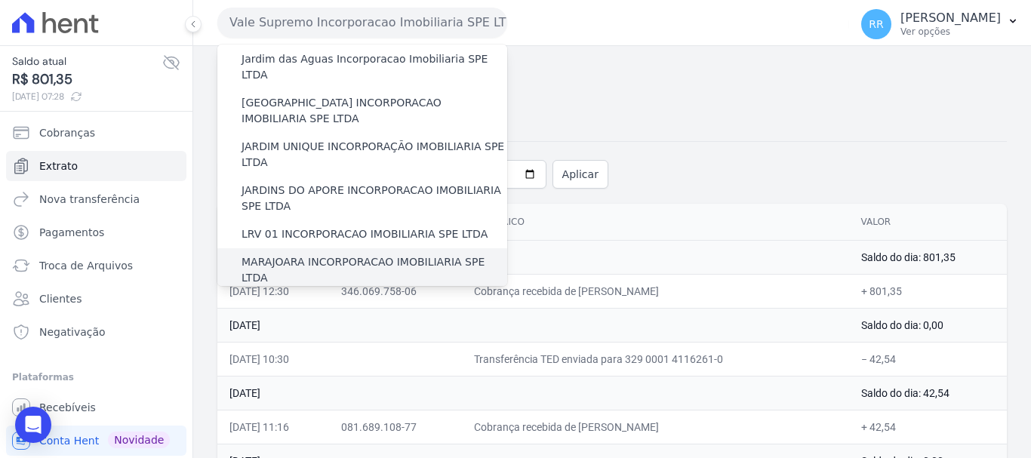
click at [323, 254] on label "MARAJOARA INCORPORACAO IMOBILIARIA SPE LTDA" at bounding box center [375, 270] width 266 height 32
click at [0, 0] on input "MARAJOARA INCORPORACAO IMOBILIARIA SPE LTDA" at bounding box center [0, 0] width 0 height 0
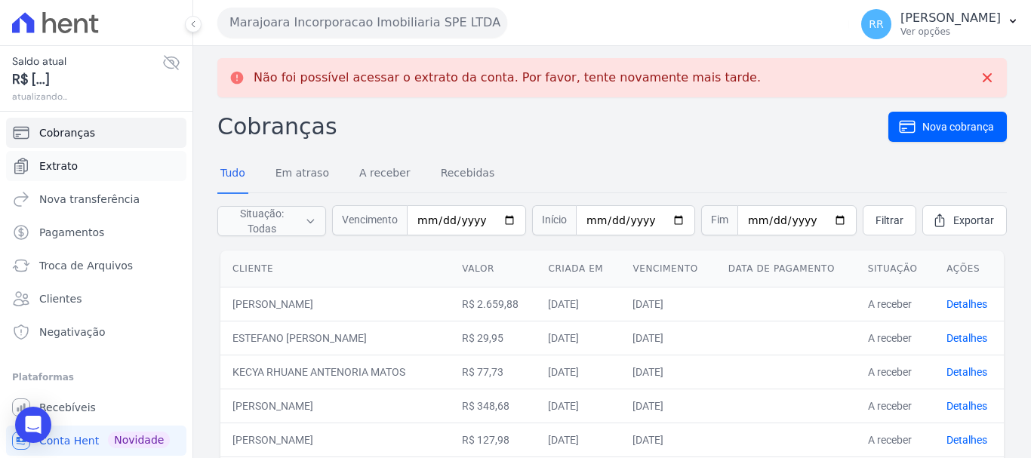
click at [55, 169] on span "Extrato" at bounding box center [58, 166] width 39 height 15
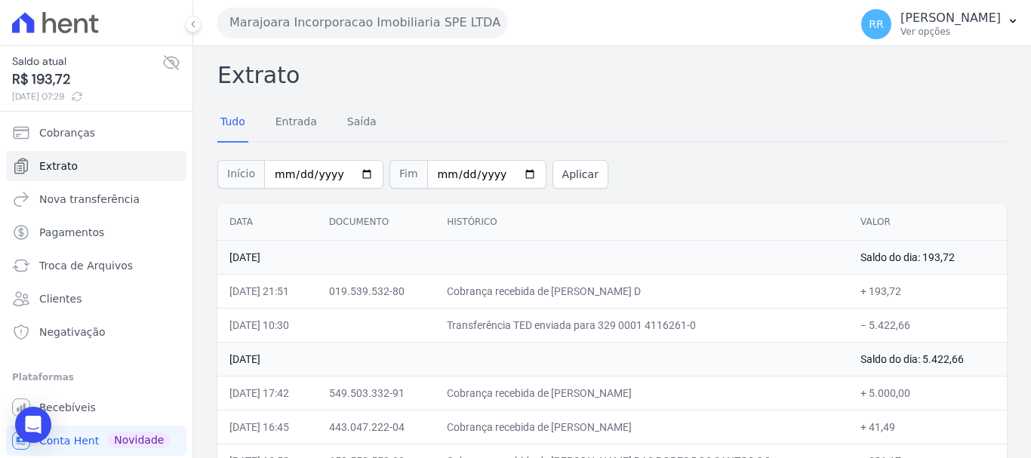
click at [332, 26] on button "Marajoara Incorporacao Imobiliaria SPE LTDA" at bounding box center [362, 23] width 290 height 30
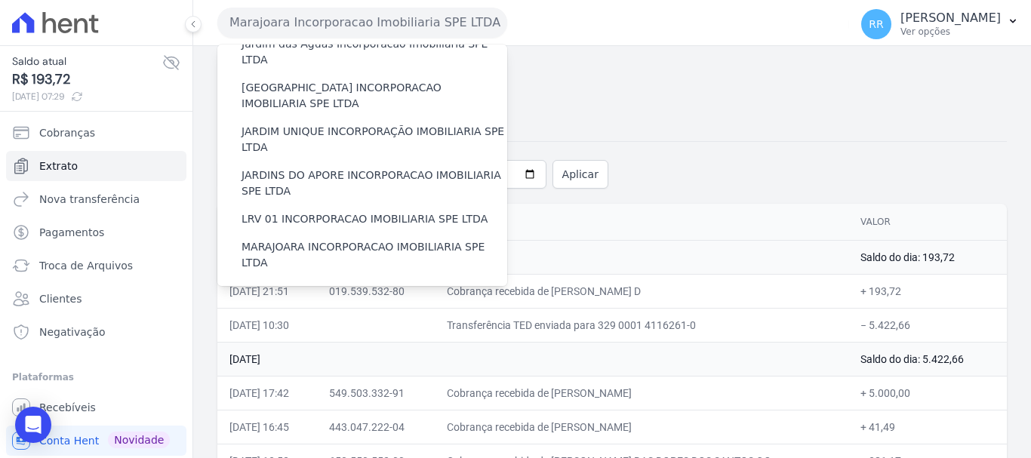
scroll to position [453, 0]
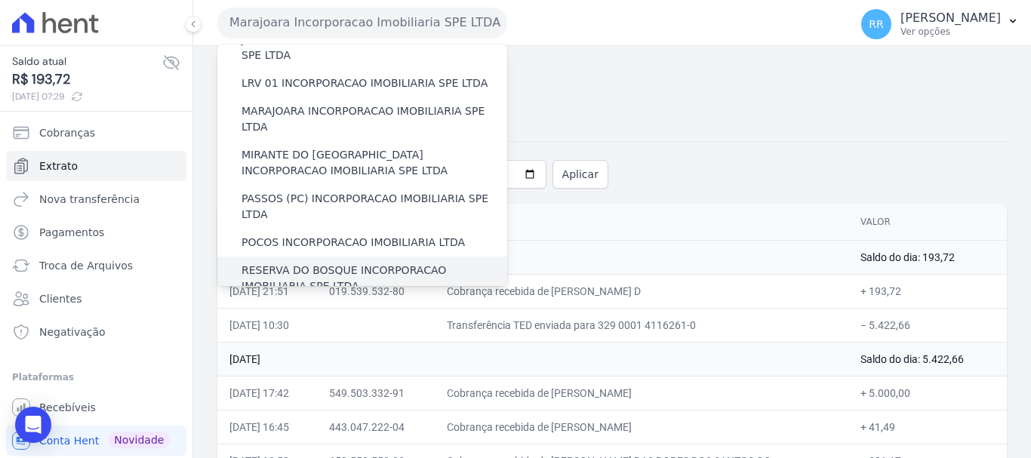
click at [326, 263] on label "RESERVA DO BOSQUE INCORPORACAO IMOBILIARIA SPE LTDA" at bounding box center [375, 279] width 266 height 32
click at [0, 0] on input "RESERVA DO BOSQUE INCORPORACAO IMOBILIARIA SPE LTDA" at bounding box center [0, 0] width 0 height 0
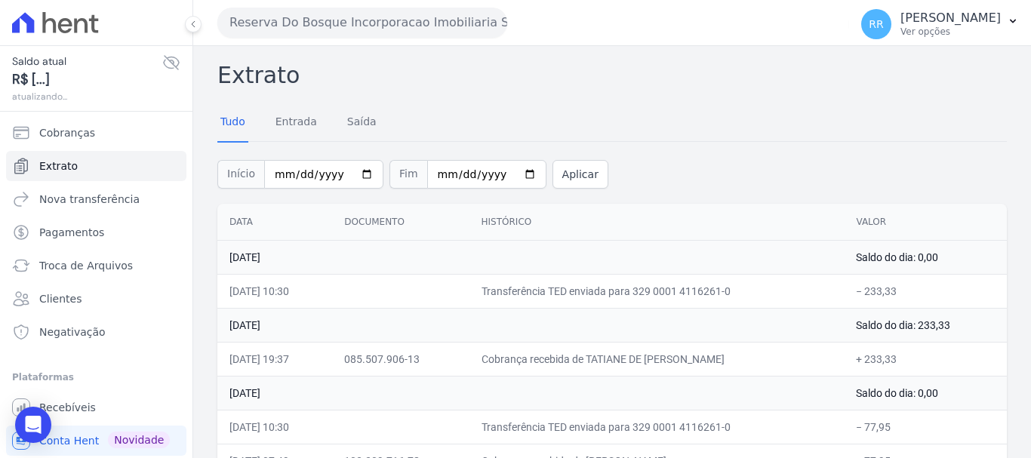
click at [378, 19] on button "Reserva Do Bosque Incorporacao Imobiliaria SPE LTDA" at bounding box center [362, 23] width 290 height 30
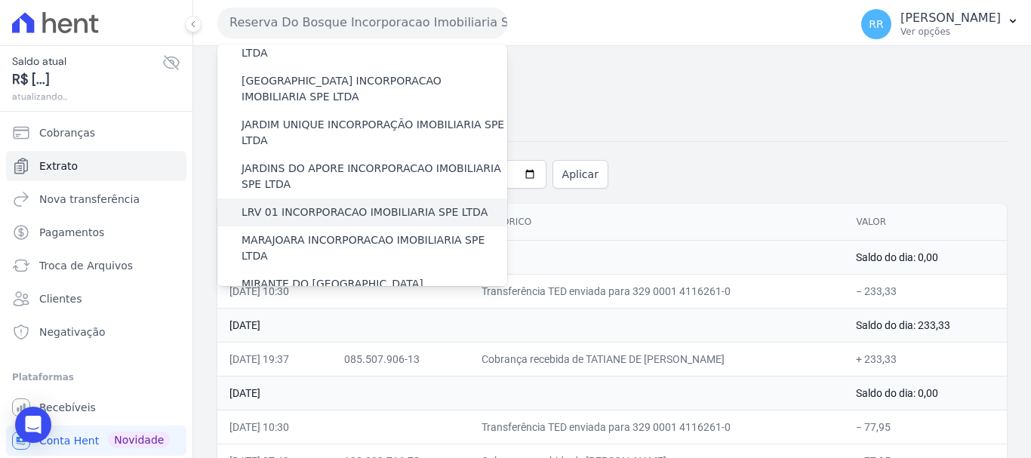
scroll to position [227, 0]
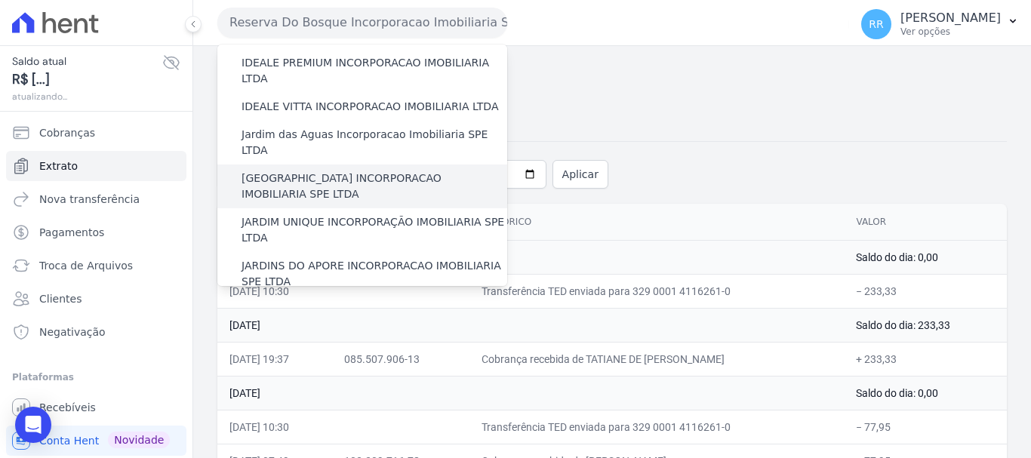
click at [371, 171] on label "[GEOGRAPHIC_DATA] INCORPORACAO IMOBILIARIA SPE LTDA" at bounding box center [375, 187] width 266 height 32
click at [0, 0] on input "[GEOGRAPHIC_DATA] INCORPORACAO IMOBILIARIA SPE LTDA" at bounding box center [0, 0] width 0 height 0
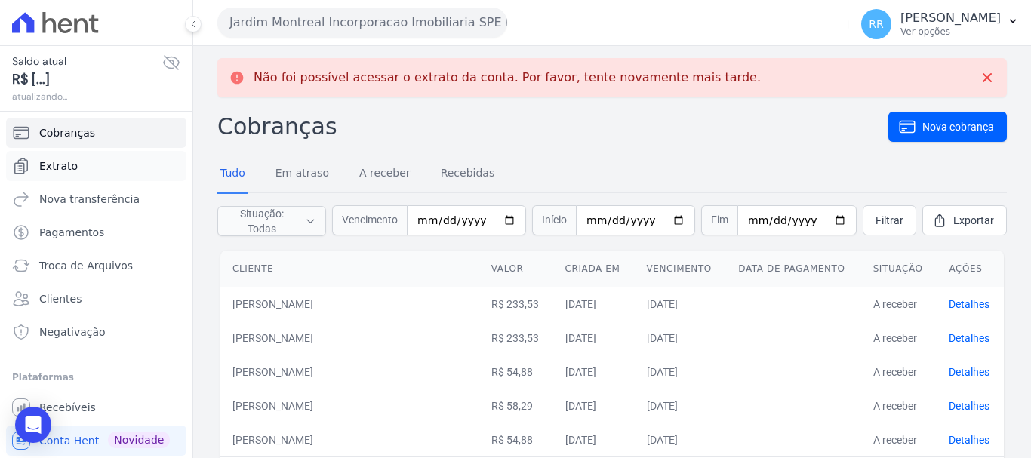
click at [49, 160] on span "Extrato" at bounding box center [58, 166] width 39 height 15
click at [356, 31] on button "Jardim Montreal Incorporacao Imobiliaria SPE LTDA" at bounding box center [362, 23] width 290 height 30
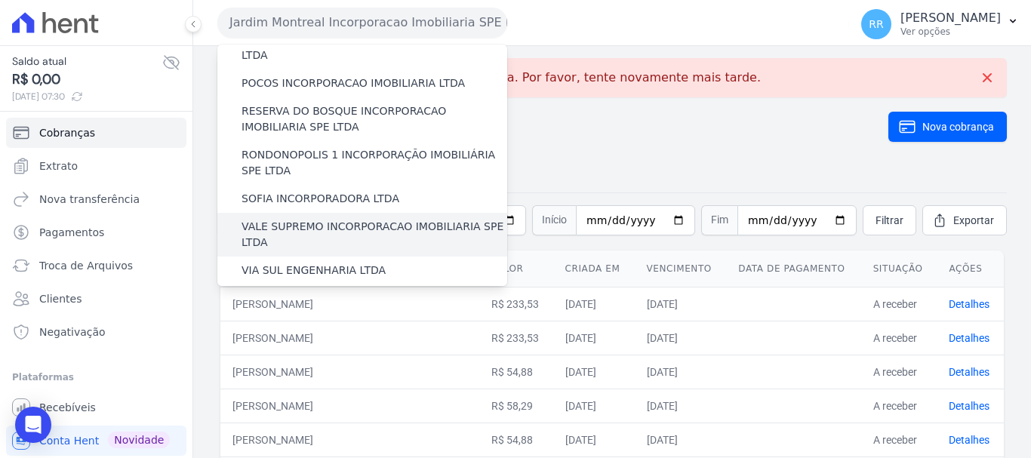
scroll to position [508, 0]
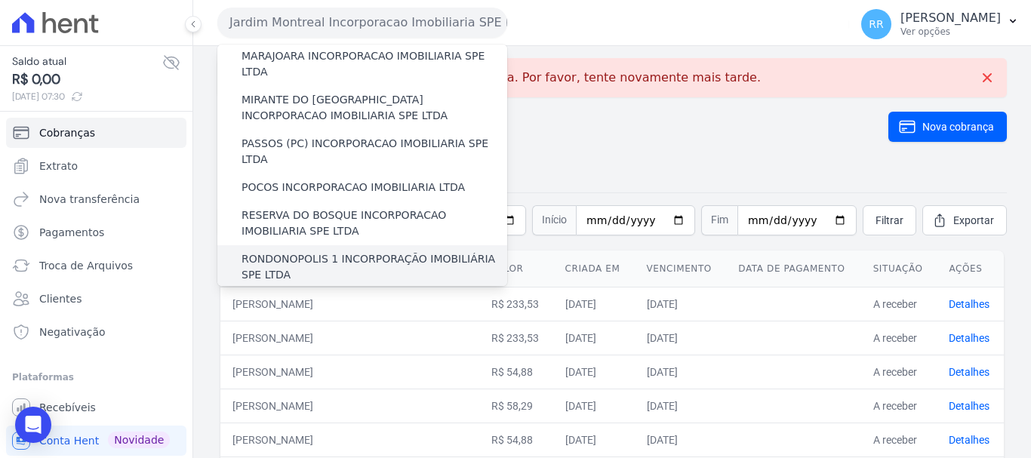
click at [301, 245] on div "RONDONOPOLIS 1 INCORPORAÇÃO IMOBILIÁRIA SPE LTDA" at bounding box center [362, 267] width 290 height 44
click at [298, 251] on label "RONDONOPOLIS 1 INCORPORAÇÃO IMOBILIÁRIA SPE LTDA" at bounding box center [375, 267] width 266 height 32
click at [0, 0] on input "RONDONOPOLIS 1 INCORPORAÇÃO IMOBILIÁRIA SPE LTDA" at bounding box center [0, 0] width 0 height 0
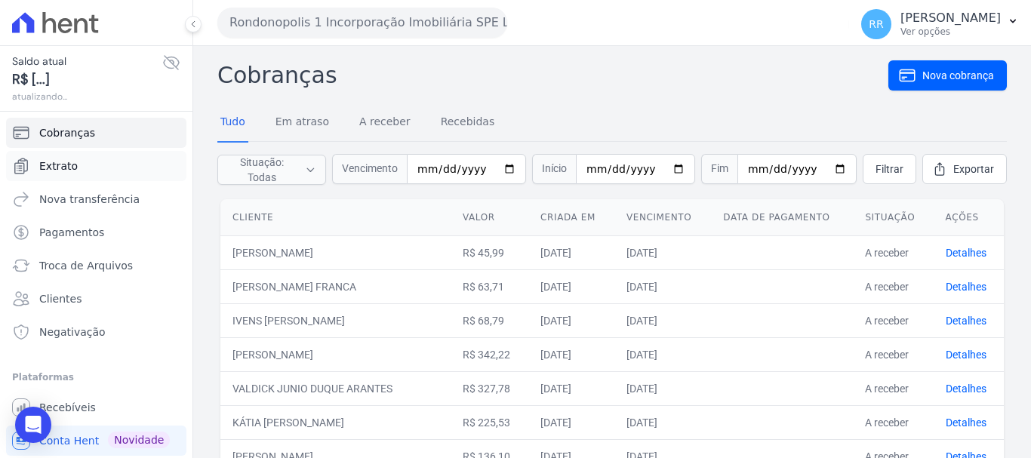
click at [73, 159] on span "Extrato" at bounding box center [58, 166] width 39 height 15
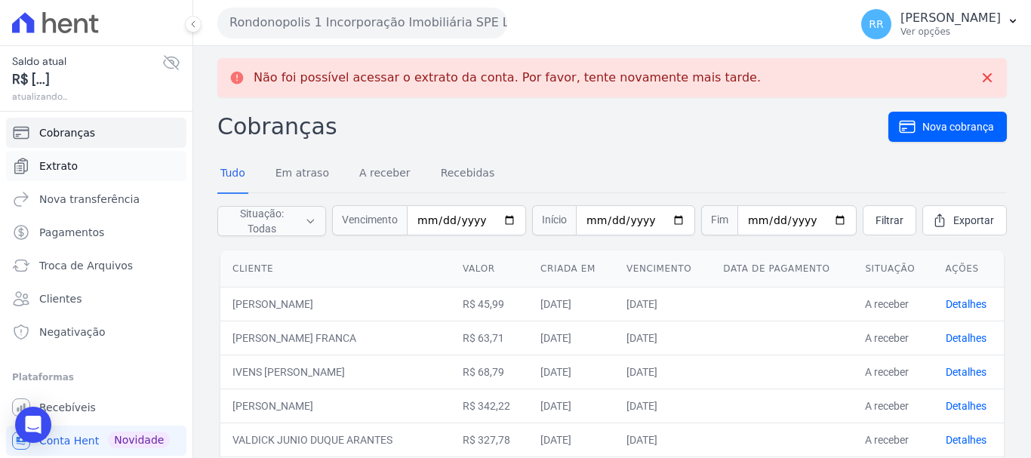
click at [57, 172] on span "Extrato" at bounding box center [58, 166] width 39 height 15
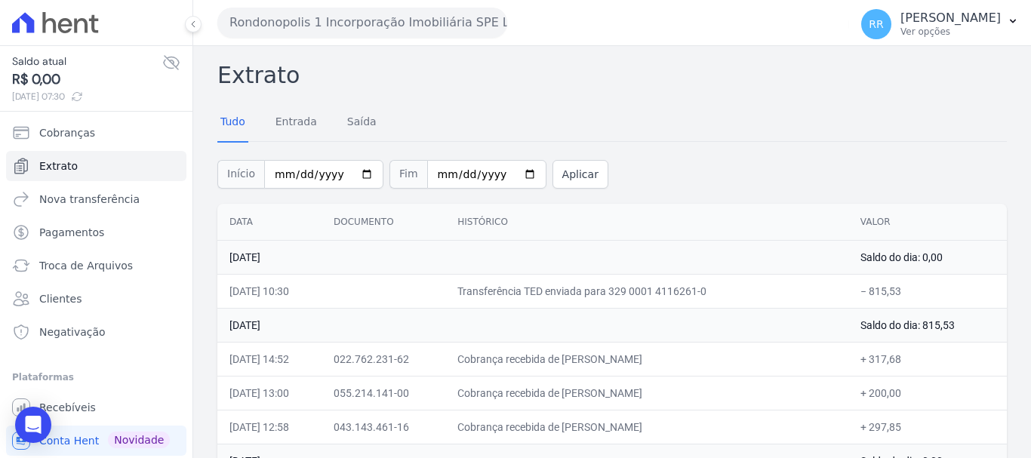
click at [273, 13] on button "Rondonopolis 1 Incorporação Imobiliária SPE LTDA" at bounding box center [362, 23] width 290 height 30
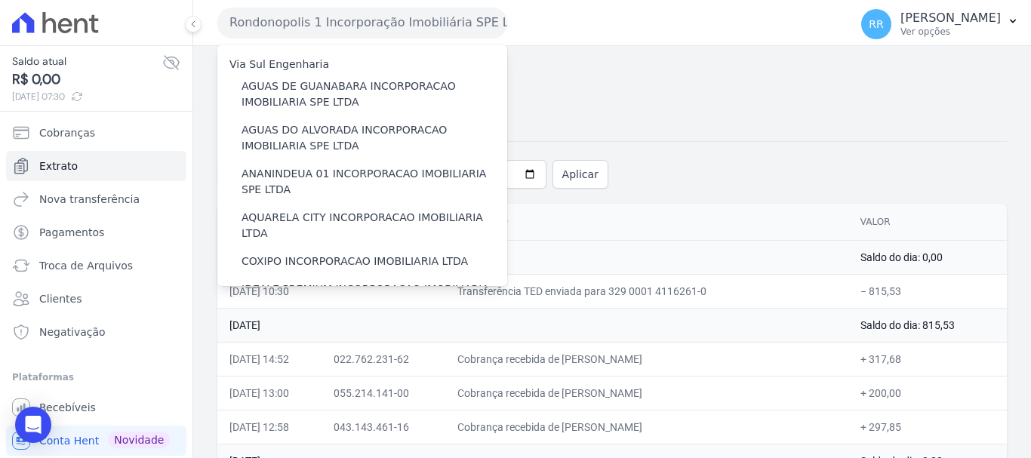
scroll to position [302, 0]
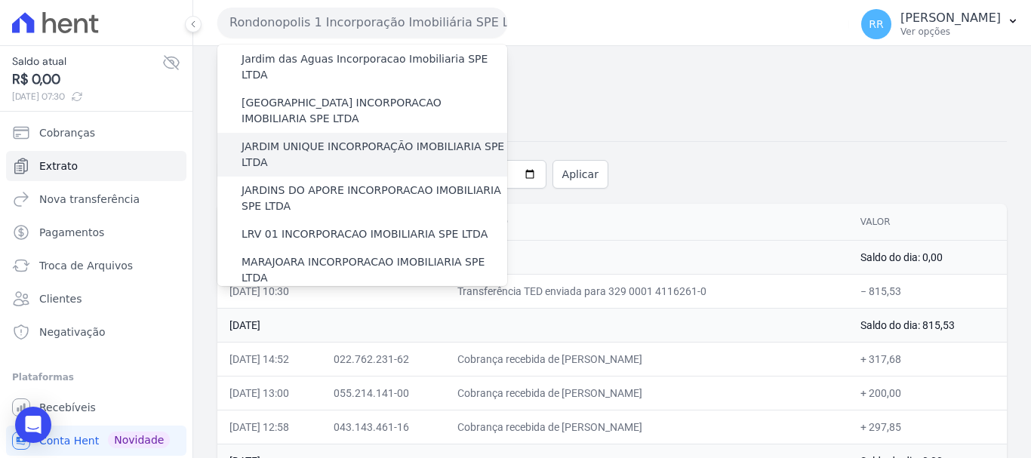
click at [323, 139] on label "JARDIM UNIQUE INCORPORAÇÃO IMOBILIARIA SPE LTDA" at bounding box center [375, 155] width 266 height 32
click at [0, 0] on input "JARDIM UNIQUE INCORPORAÇÃO IMOBILIARIA SPE LTDA" at bounding box center [0, 0] width 0 height 0
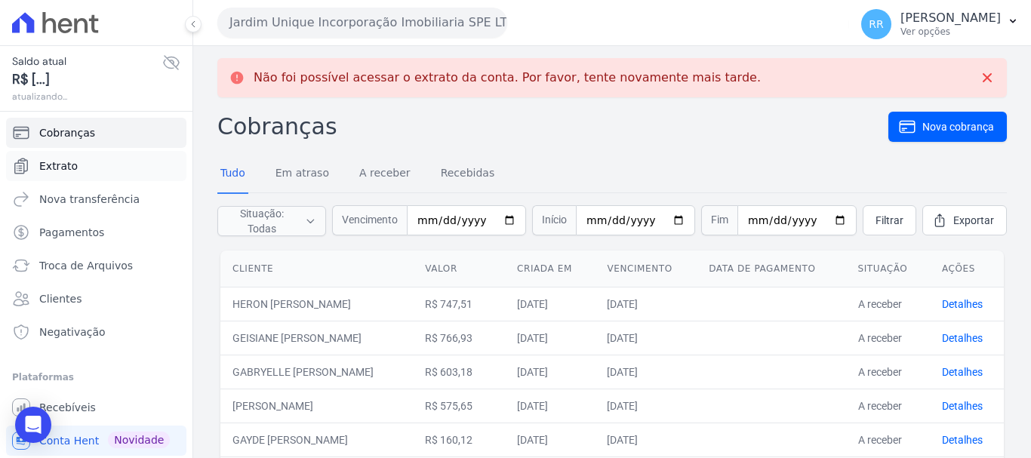
click at [69, 169] on span "Extrato" at bounding box center [58, 166] width 39 height 15
click at [54, 168] on span "Extrato" at bounding box center [58, 166] width 39 height 15
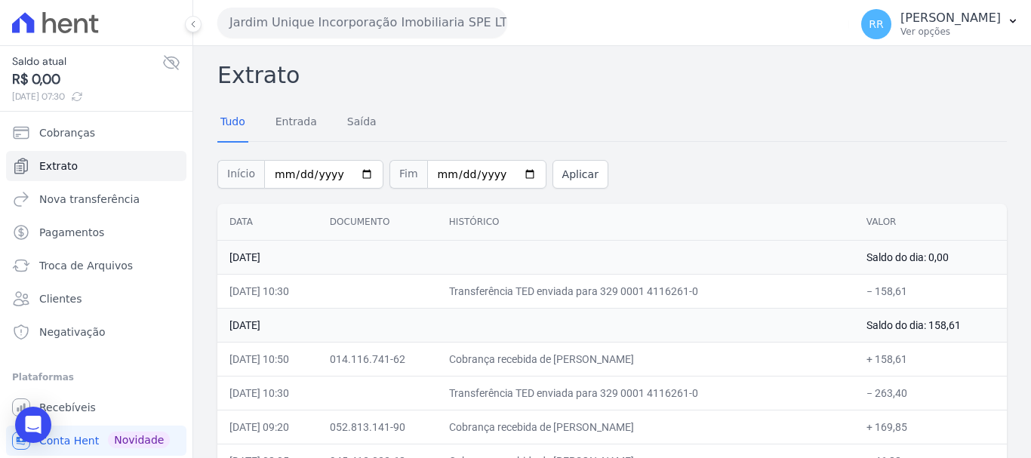
click at [279, 32] on button "Jardim Unique Incorporação Imobiliaria SPE LTDA" at bounding box center [362, 23] width 290 height 30
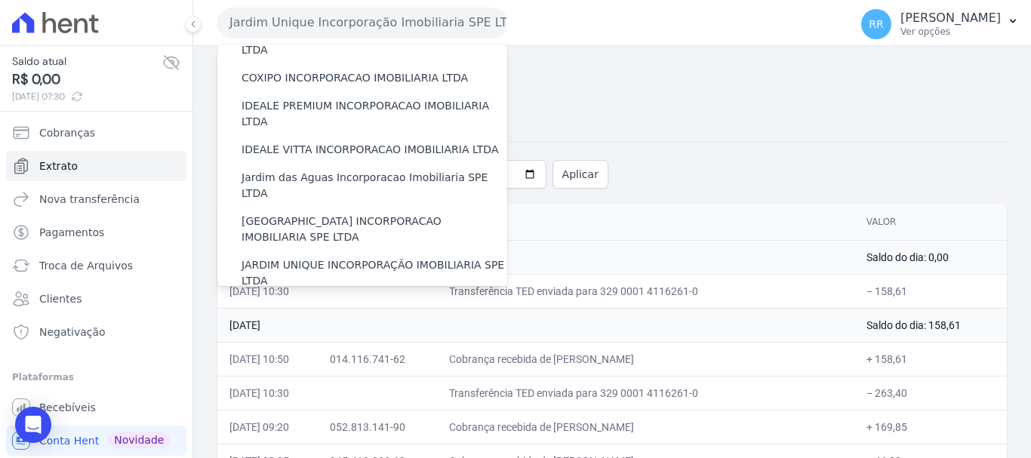
scroll to position [302, 0]
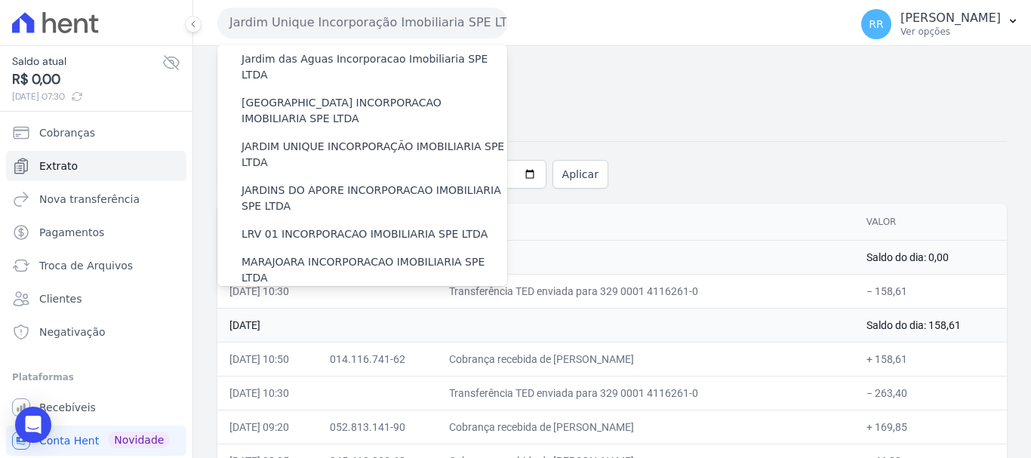
click at [301, 292] on div "MIRANTE DO [GEOGRAPHIC_DATA] INCORPORACAO IMOBILIARIA SPE LTDA" at bounding box center [362, 314] width 290 height 44
click at [297, 298] on label "MIRANTE DO [GEOGRAPHIC_DATA] INCORPORACAO IMOBILIARIA SPE LTDA" at bounding box center [375, 314] width 266 height 32
click at [0, 0] on input "MIRANTE DO [GEOGRAPHIC_DATA] INCORPORACAO IMOBILIARIA SPE LTDA" at bounding box center [0, 0] width 0 height 0
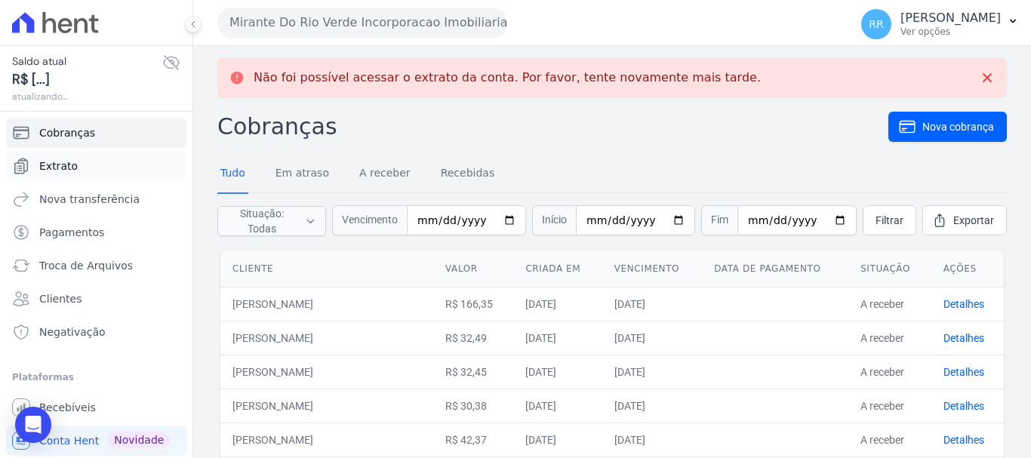
click at [51, 156] on link "Extrato" at bounding box center [96, 166] width 180 height 30
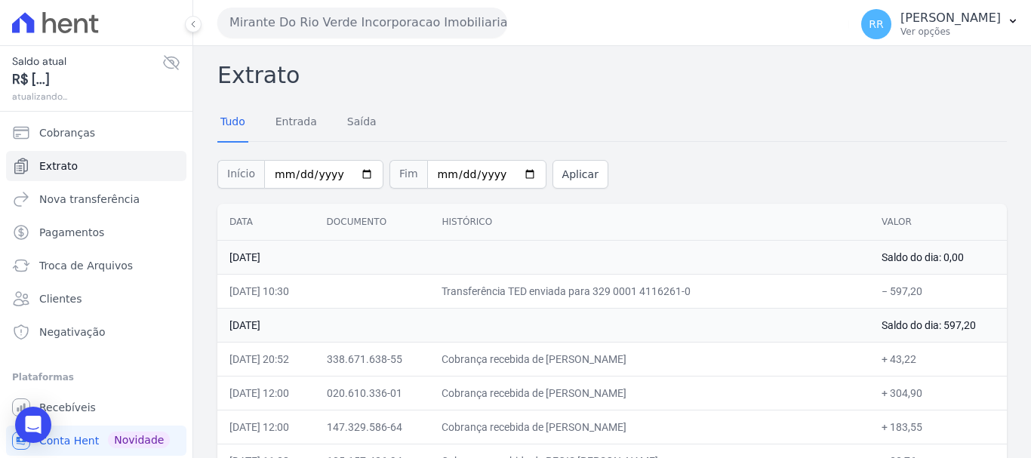
click at [362, 32] on button "Mirante Do Rio Verde Incorporacao Imobiliaria SPE LTDA" at bounding box center [362, 23] width 290 height 30
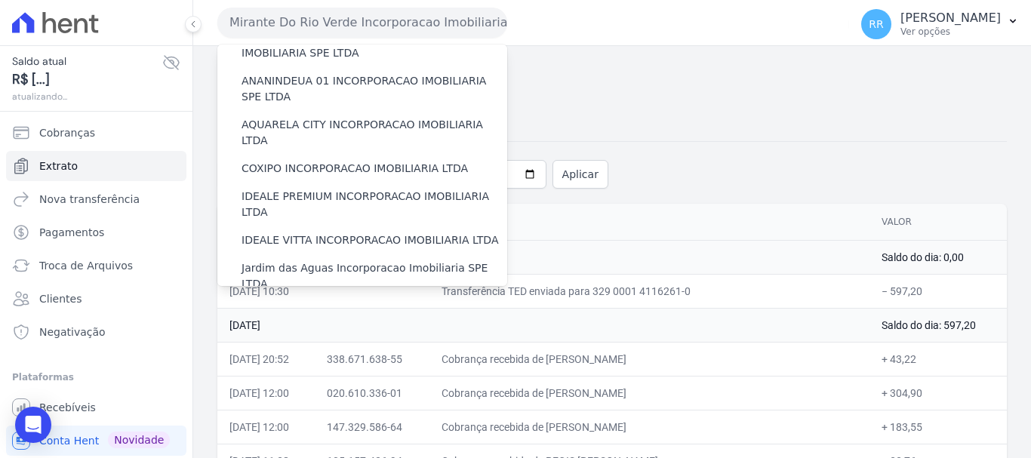
scroll to position [302, 0]
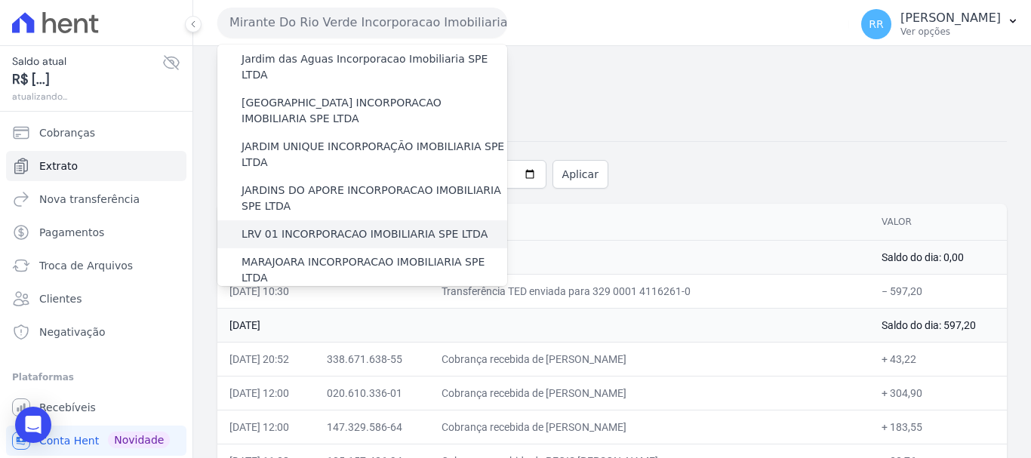
drag, startPoint x: 313, startPoint y: 190, endPoint x: 294, endPoint y: 196, distance: 20.3
click at [313, 227] on label "LRV 01 INCORPORACAO IMOBILIARIA SPE LTDA" at bounding box center [365, 235] width 246 height 16
click at [0, 0] on input "LRV 01 INCORPORACAO IMOBILIARIA SPE LTDA" at bounding box center [0, 0] width 0 height 0
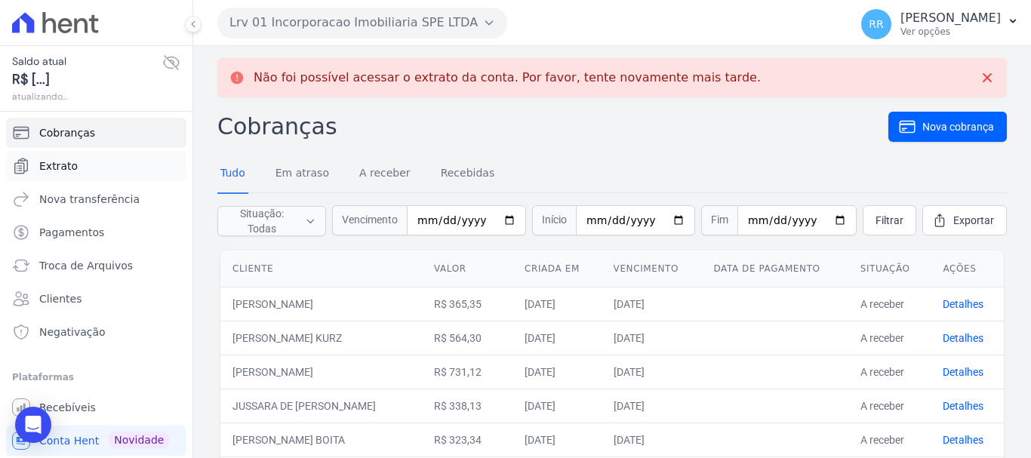
click at [63, 169] on span "Extrato" at bounding box center [58, 166] width 39 height 15
click at [29, 168] on icon "Sidebar" at bounding box center [21, 166] width 18 height 18
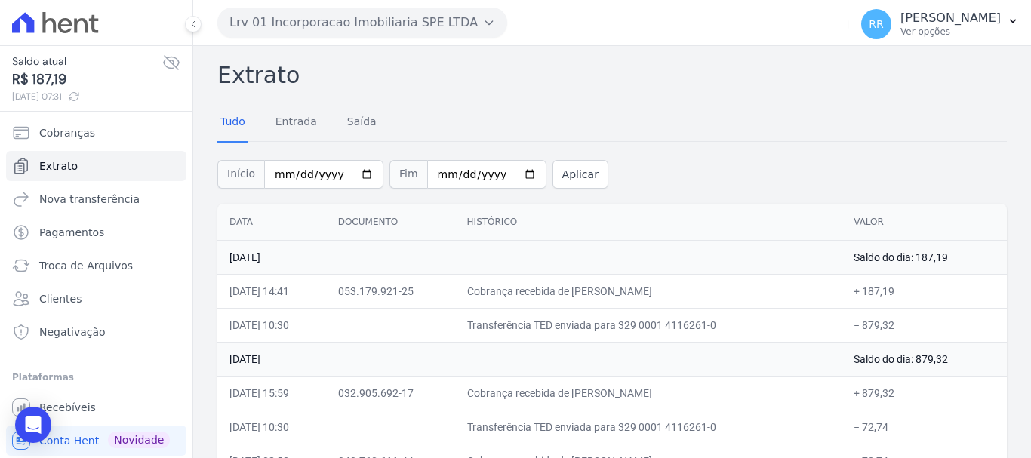
drag, startPoint x: 371, startPoint y: 60, endPoint x: 390, endPoint y: 32, distance: 34.3
click at [390, 32] on button "Lrv 01 Incorporacao Imobiliaria SPE LTDA" at bounding box center [362, 23] width 290 height 30
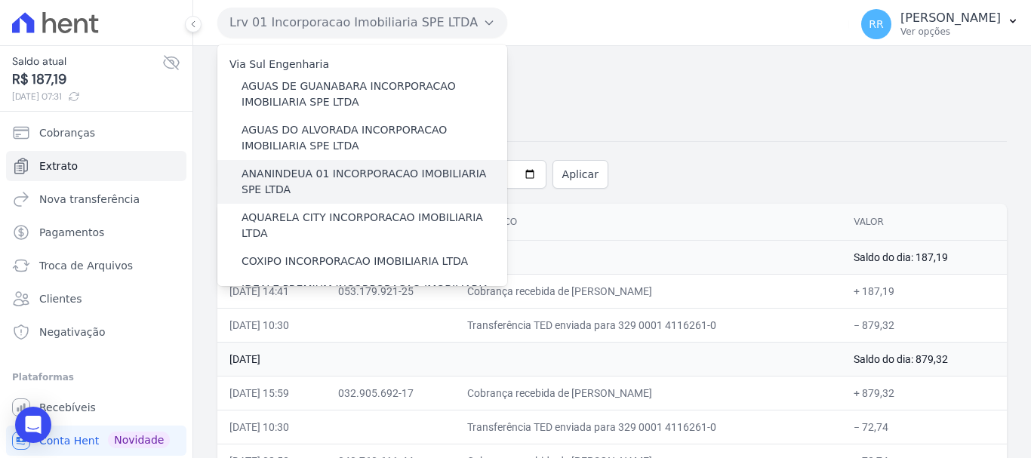
click at [316, 174] on label "ANANINDEUA 01 INCORPORACAO IMOBILIARIA SPE LTDA" at bounding box center [375, 182] width 266 height 32
click at [0, 0] on input "ANANINDEUA 01 INCORPORACAO IMOBILIARIA SPE LTDA" at bounding box center [0, 0] width 0 height 0
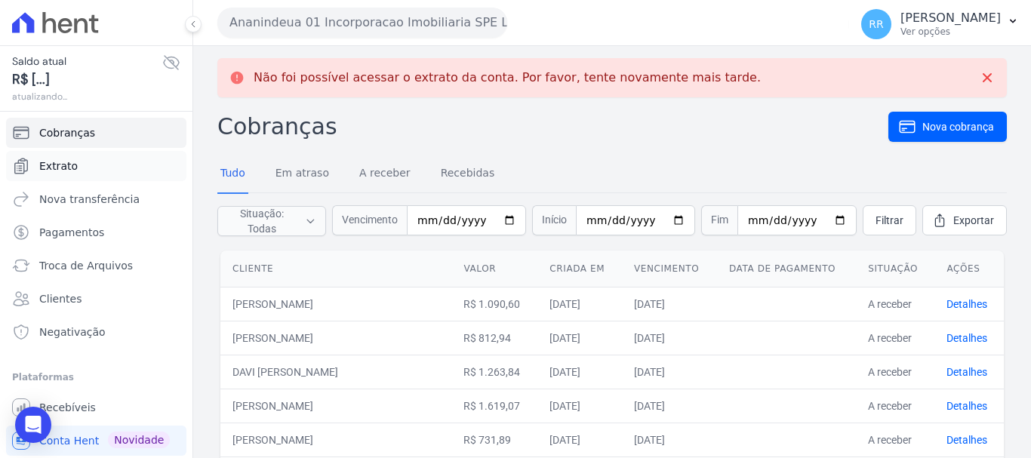
click at [45, 162] on span "Extrato" at bounding box center [58, 166] width 39 height 15
drag, startPoint x: 57, startPoint y: 154, endPoint x: 57, endPoint y: 166, distance: 12.1
click at [57, 155] on link "Extrato" at bounding box center [96, 166] width 180 height 30
click at [52, 177] on link "Extrato" at bounding box center [96, 166] width 180 height 30
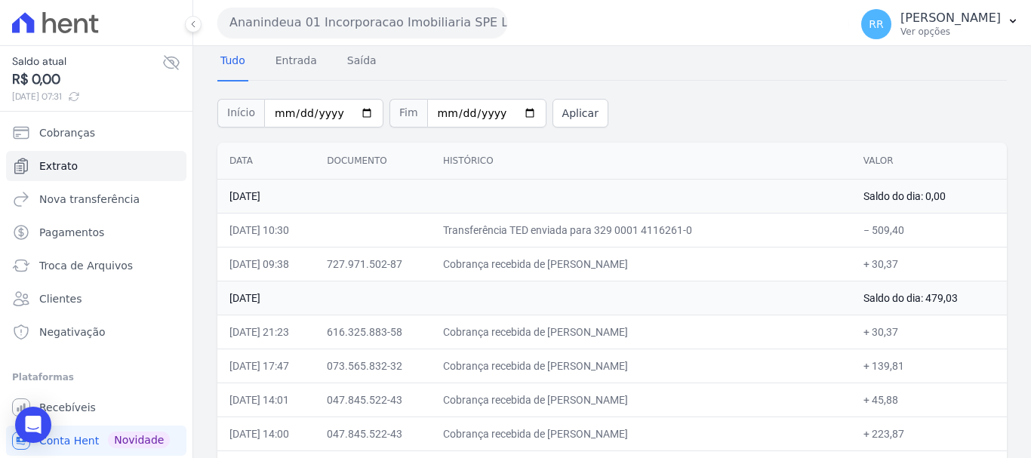
scroll to position [227, 0]
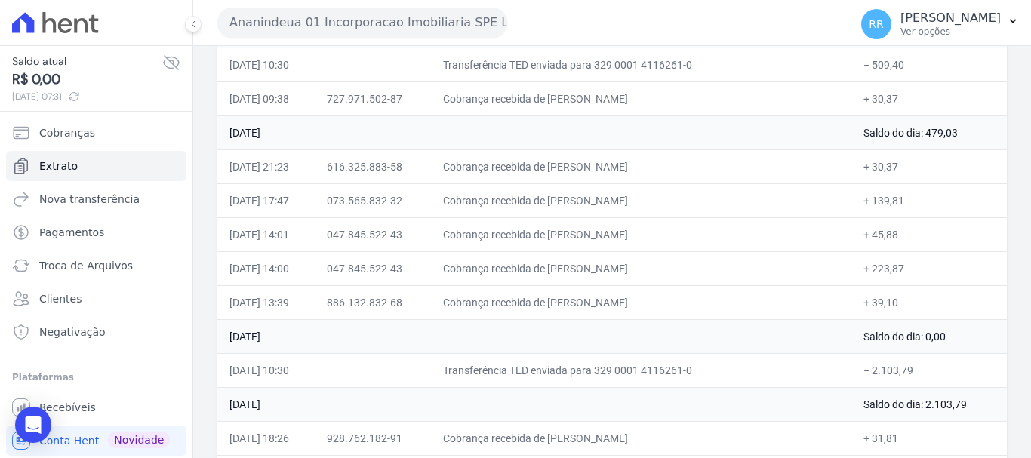
click at [381, 26] on button "Ananindeua 01 Incorporacao Imobiliaria SPE LTDA" at bounding box center [362, 23] width 290 height 30
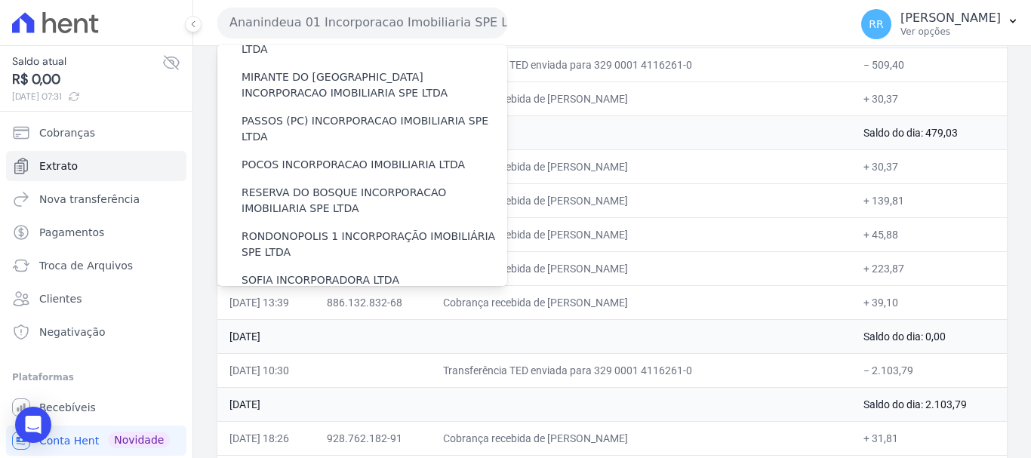
scroll to position [604, 0]
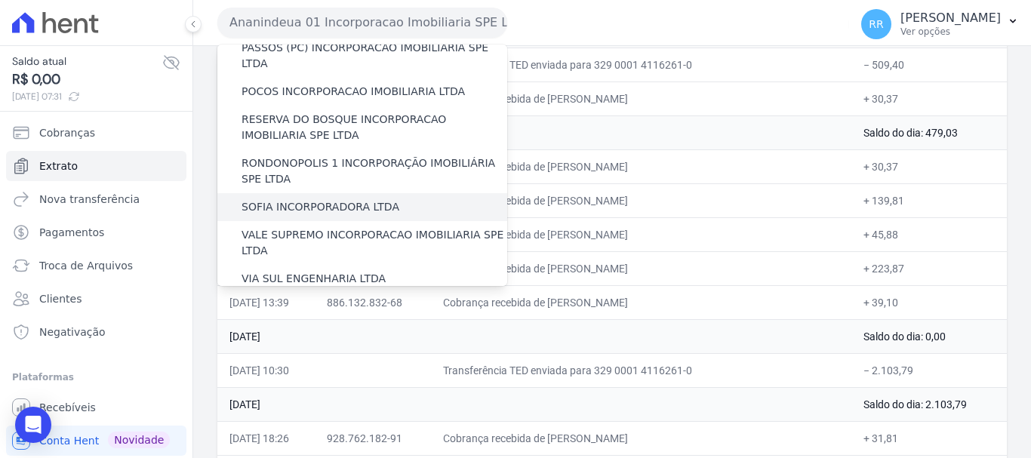
click at [321, 193] on div "SOFIA INCORPORADORA LTDA" at bounding box center [362, 207] width 290 height 28
click at [319, 199] on label "SOFIA INCORPORADORA LTDA" at bounding box center [321, 207] width 158 height 16
click at [0, 0] on input "SOFIA INCORPORADORA LTDA" at bounding box center [0, 0] width 0 height 0
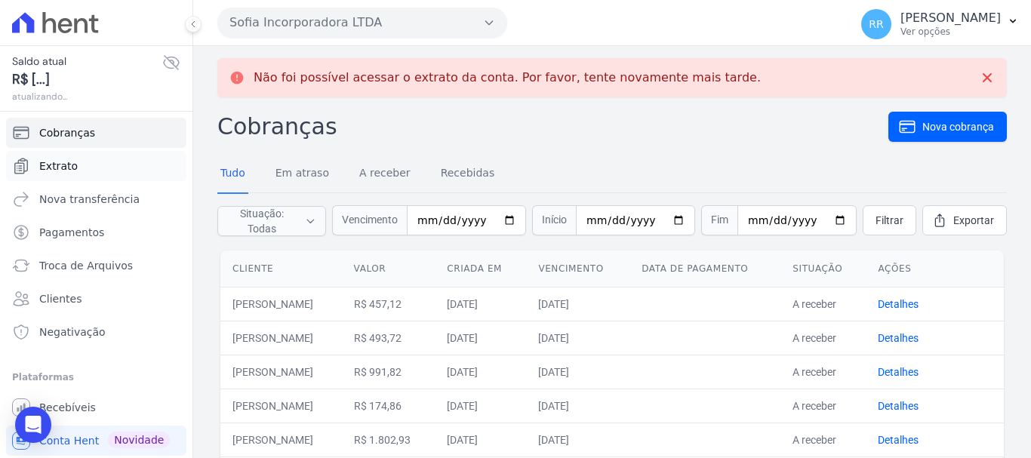
click at [63, 160] on span "Extrato" at bounding box center [58, 166] width 39 height 15
click at [57, 176] on link "Extrato" at bounding box center [96, 166] width 180 height 30
click at [57, 175] on link "Extrato" at bounding box center [96, 166] width 180 height 30
click at [53, 180] on ul "Cobranças Extrato Nova transferência Pagamentos Troca de Arquivos Clientes Nega…" at bounding box center [96, 233] width 180 height 230
click at [59, 167] on span "Extrato" at bounding box center [58, 166] width 39 height 15
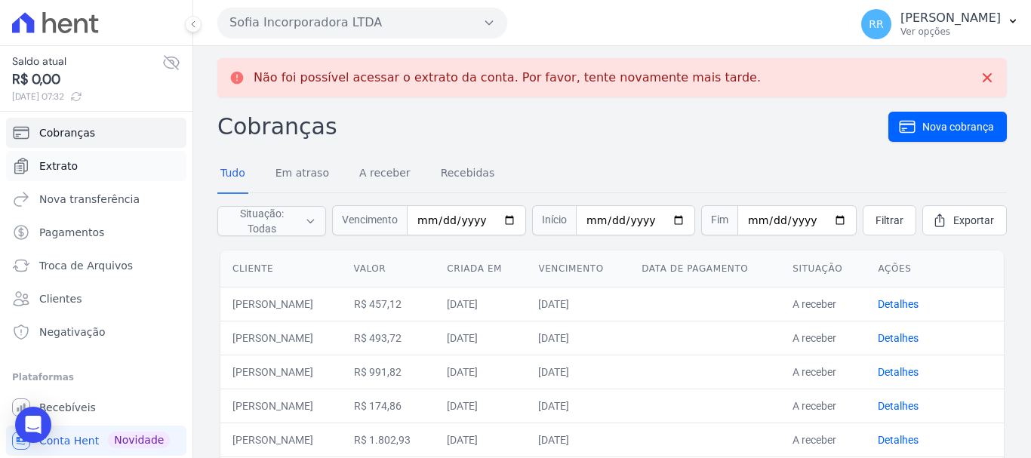
click at [72, 173] on span "Extrato" at bounding box center [58, 166] width 39 height 15
click at [57, 156] on link "Extrato" at bounding box center [96, 166] width 180 height 30
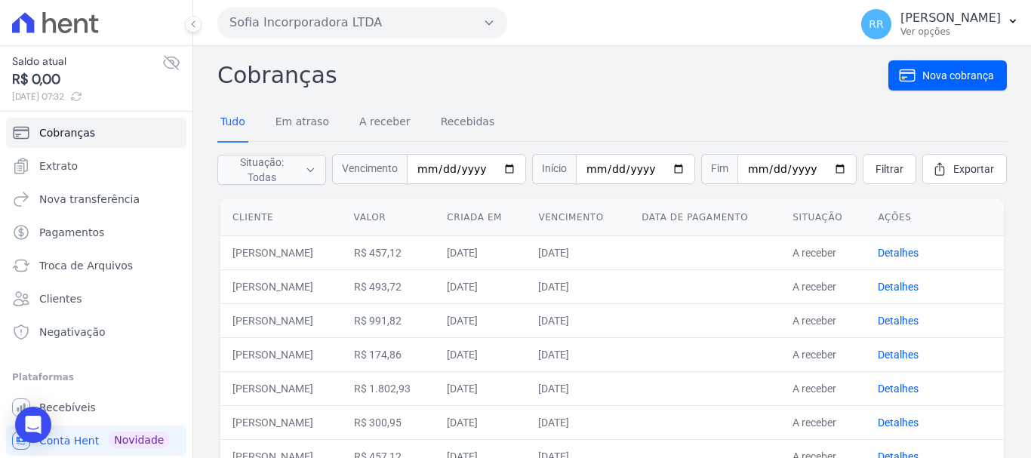
click at [351, 30] on button "Sofia Incorporadora LTDA" at bounding box center [362, 23] width 290 height 30
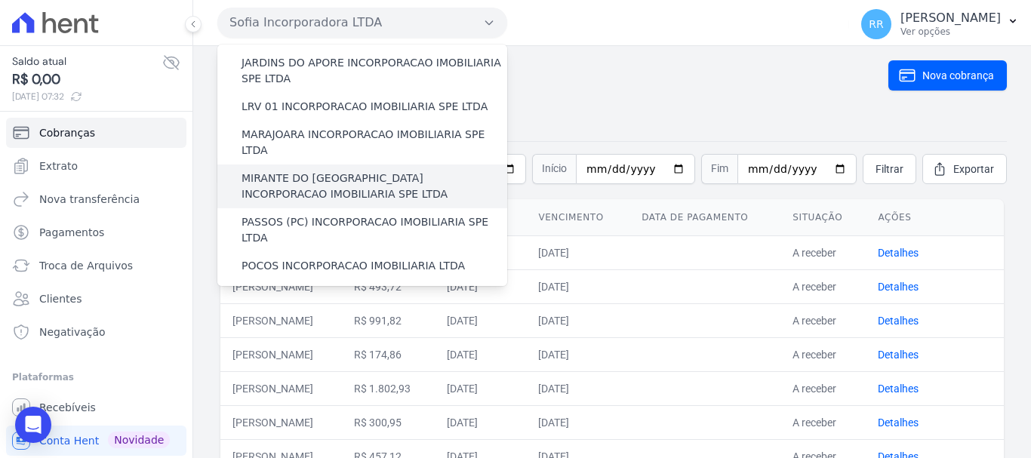
scroll to position [453, 0]
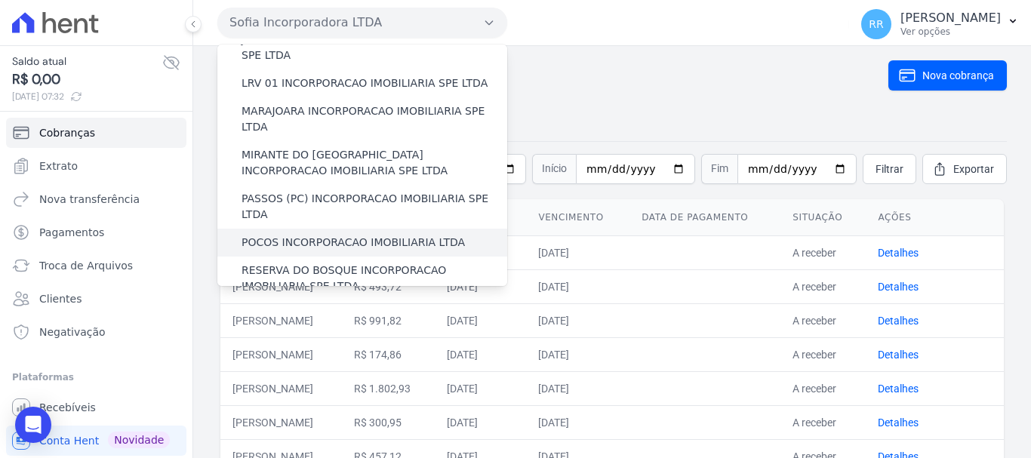
click at [285, 229] on div "POCOS INCORPORACAO IMOBILIARIA LTDA" at bounding box center [362, 243] width 290 height 28
click at [291, 235] on label "POCOS INCORPORACAO IMOBILIARIA LTDA" at bounding box center [353, 243] width 223 height 16
click at [0, 0] on input "POCOS INCORPORACAO IMOBILIARIA LTDA" at bounding box center [0, 0] width 0 height 0
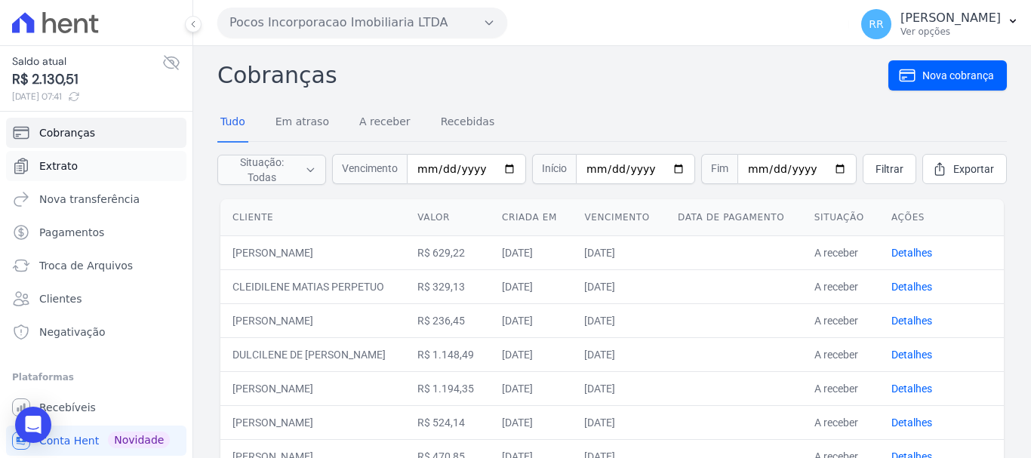
drag, startPoint x: 61, startPoint y: 159, endPoint x: 12, endPoint y: 146, distance: 50.5
click at [61, 159] on span "Extrato" at bounding box center [58, 166] width 39 height 15
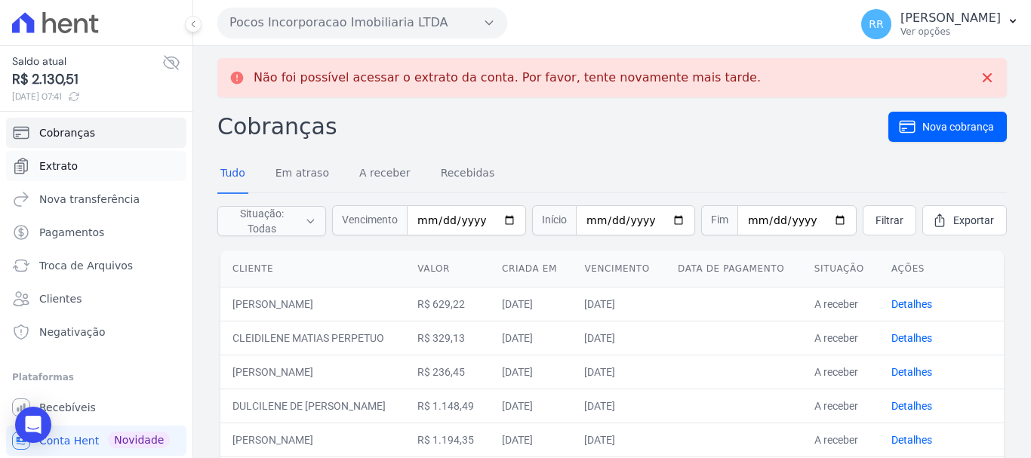
click at [72, 172] on span "Extrato" at bounding box center [58, 166] width 39 height 15
click at [415, 17] on button "Pocos Incorporacao Imobiliaria LTDA" at bounding box center [362, 23] width 290 height 30
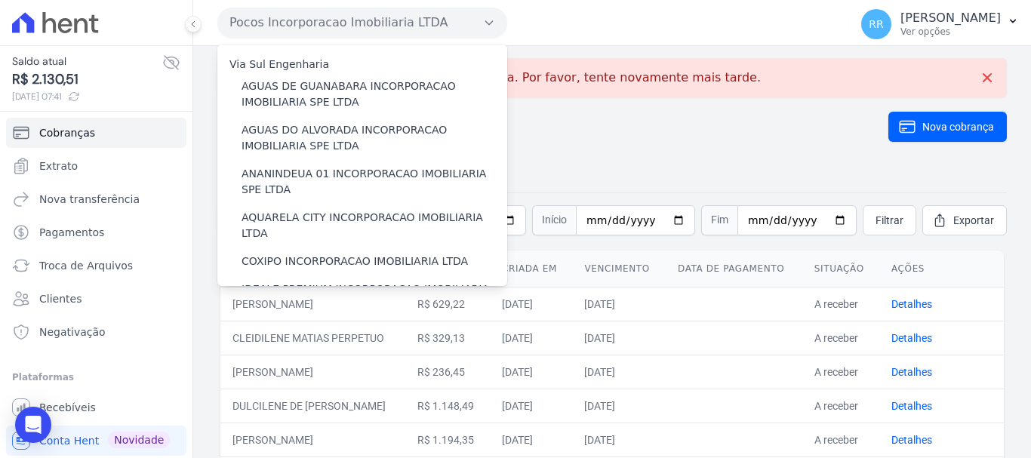
click at [217, 8] on button "Pocos Incorporacao Imobiliaria LTDA" at bounding box center [362, 23] width 290 height 30
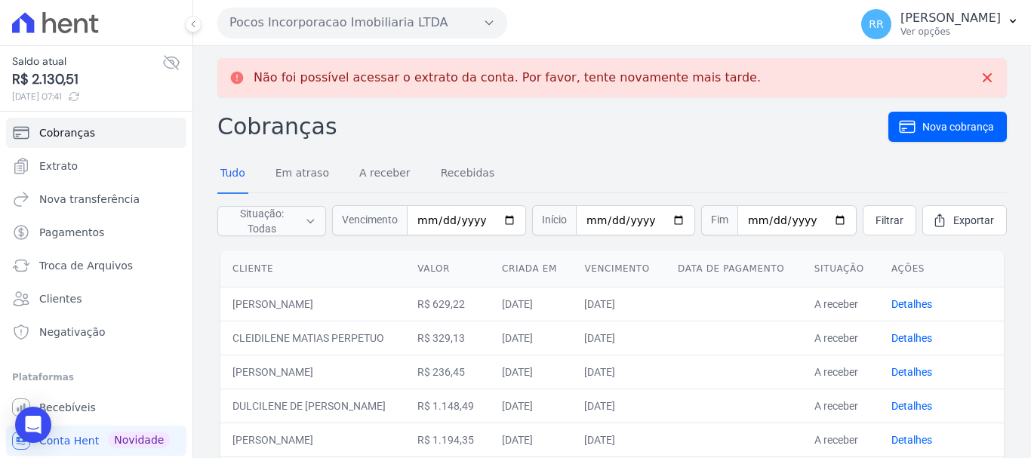
click at [217, 8] on button "Pocos Incorporacao Imobiliaria LTDA" at bounding box center [362, 23] width 290 height 30
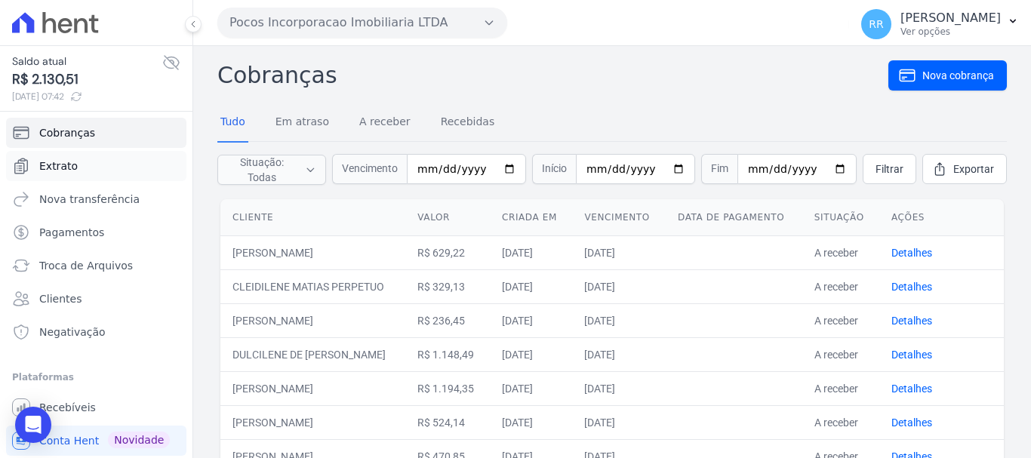
click at [48, 168] on span "Extrato" at bounding box center [58, 166] width 39 height 15
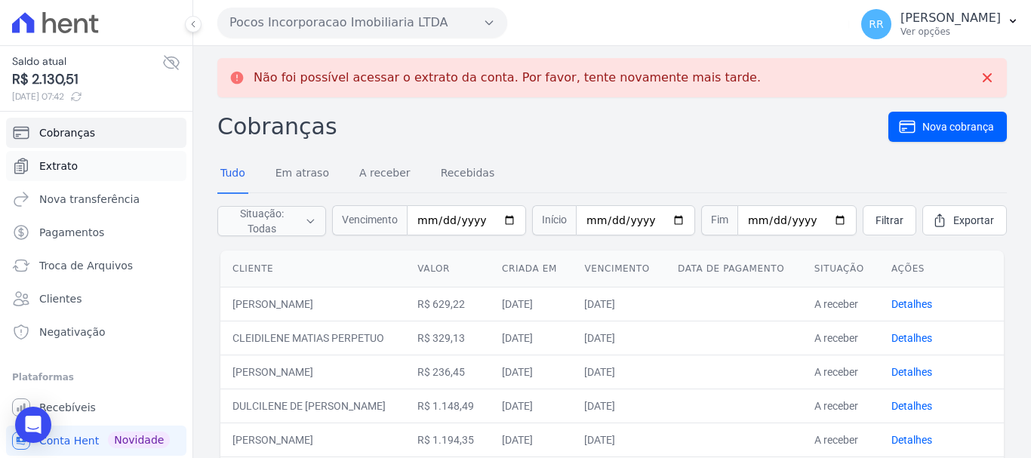
click at [48, 168] on span "Extrato" at bounding box center [58, 166] width 39 height 15
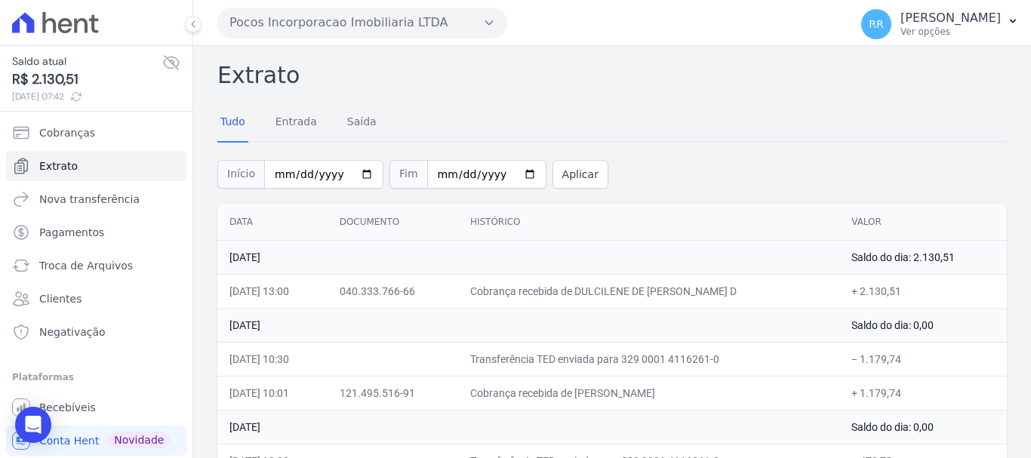
drag, startPoint x: 593, startPoint y: 293, endPoint x: 775, endPoint y: 301, distance: 181.4
click at [775, 301] on td "Cobrança recebida de DULCILENE DE [PERSON_NAME] D" at bounding box center [648, 291] width 381 height 34
click at [100, 266] on span "Troca de Arquivos" at bounding box center [86, 265] width 94 height 15
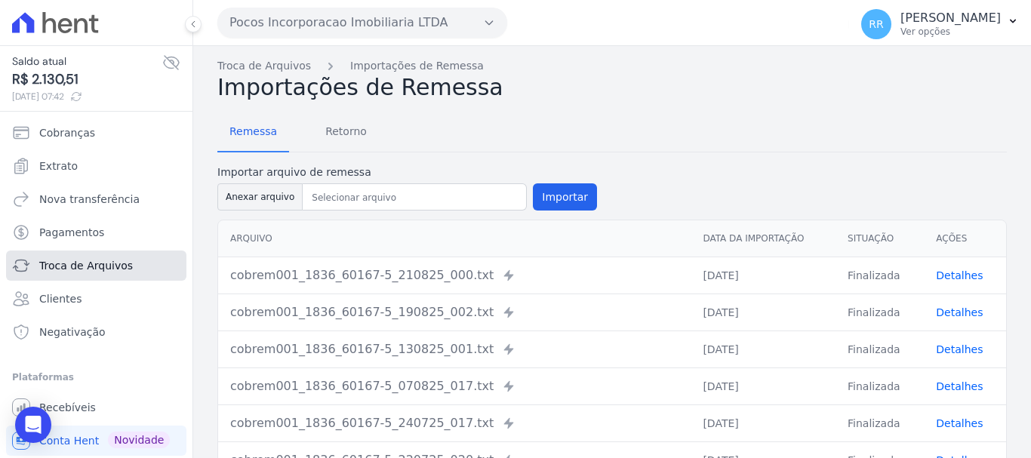
click at [72, 271] on span "Troca de Arquivos" at bounding box center [86, 265] width 94 height 15
click at [350, 139] on span "Retorno" at bounding box center [346, 131] width 60 height 30
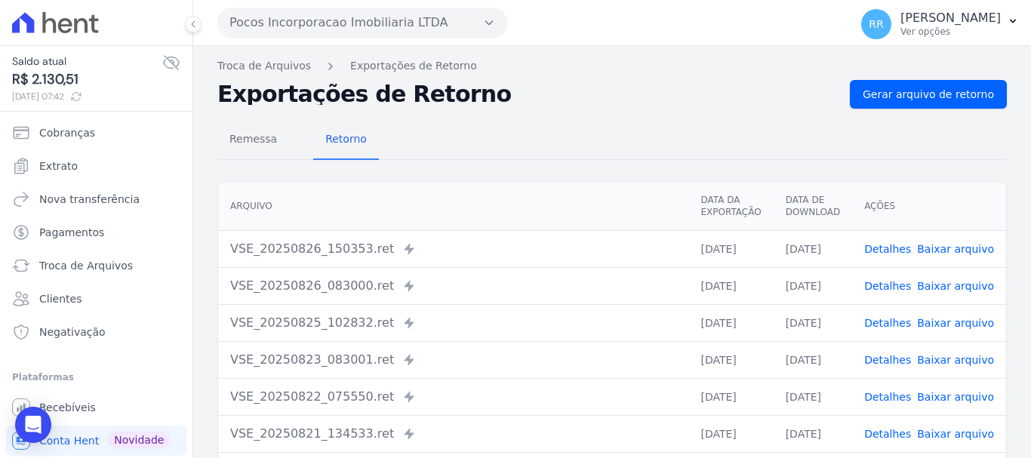
click at [897, 251] on link "Detalhes" at bounding box center [888, 249] width 47 height 12
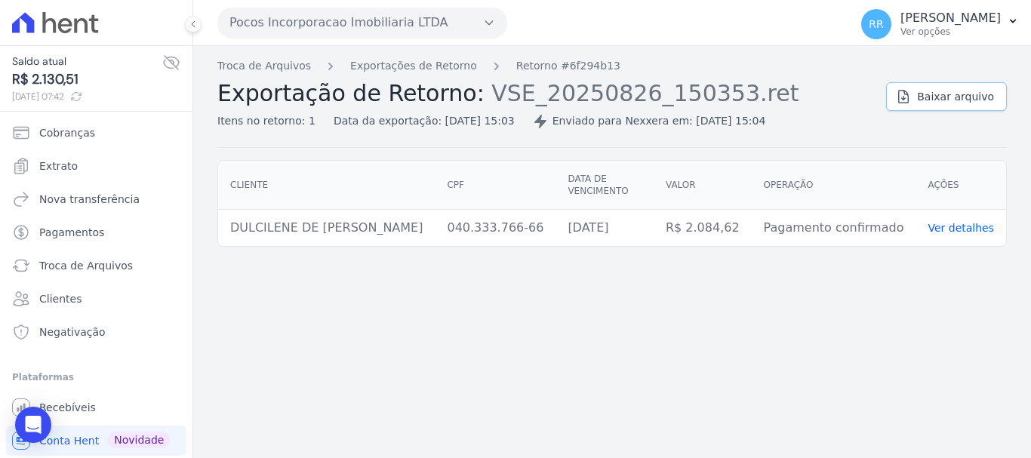
click at [978, 106] on link "Baixar arquivo" at bounding box center [946, 96] width 121 height 29
click at [290, 23] on button "Pocos Incorporacao Imobiliaria LTDA" at bounding box center [362, 23] width 290 height 30
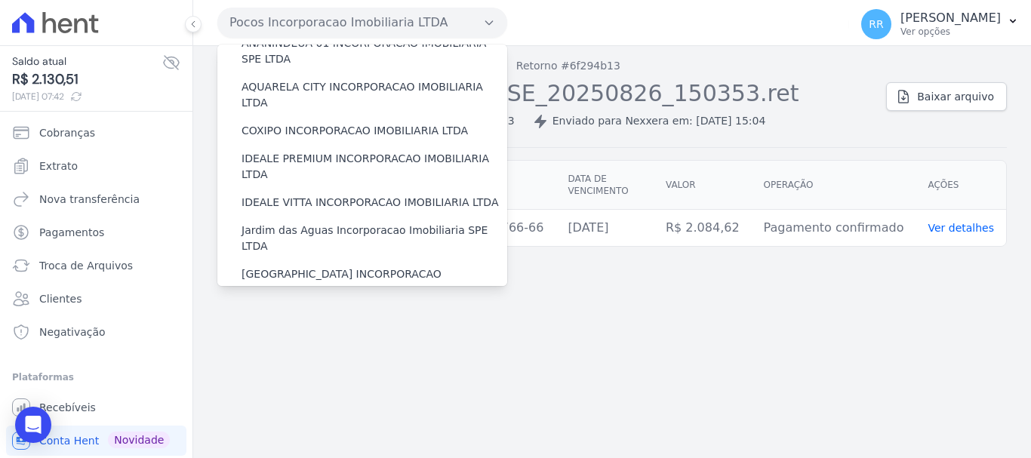
scroll to position [302, 0]
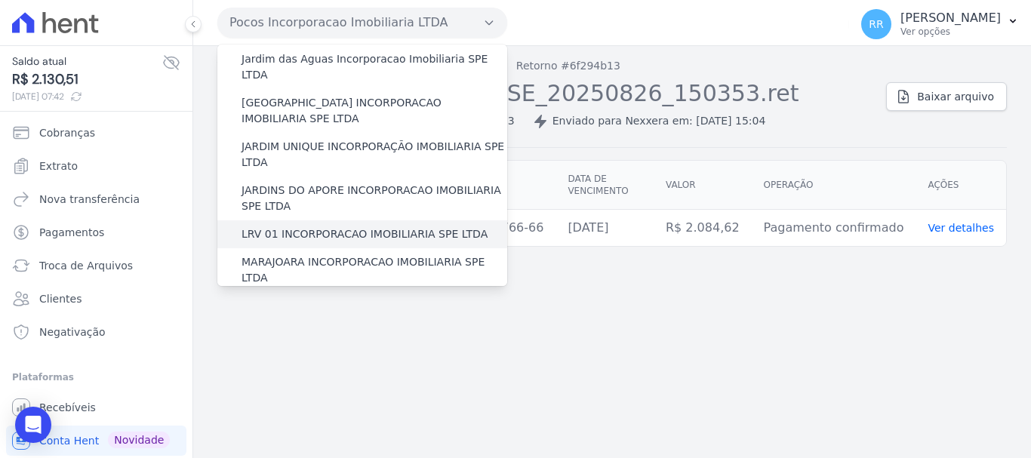
click at [274, 227] on label "LRV 01 INCORPORACAO IMOBILIARIA SPE LTDA" at bounding box center [365, 235] width 246 height 16
click at [0, 0] on input "LRV 01 INCORPORACAO IMOBILIARIA SPE LTDA" at bounding box center [0, 0] width 0 height 0
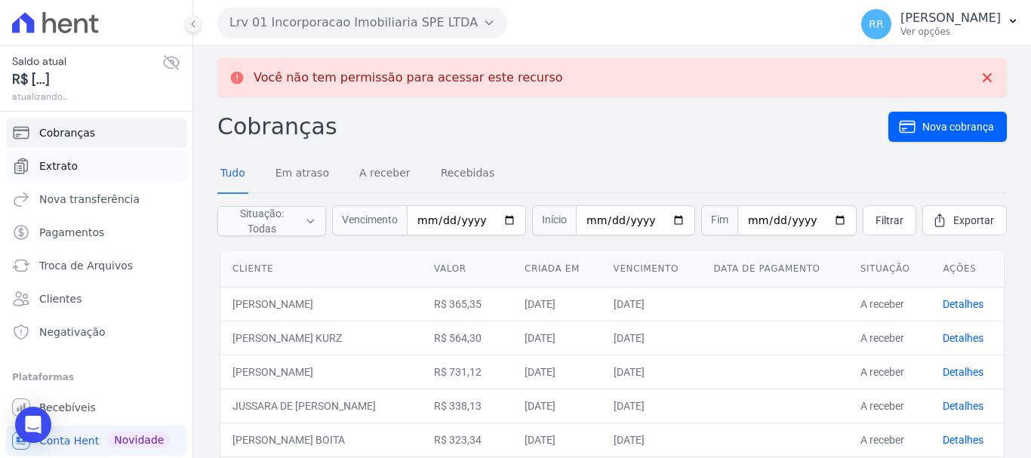
click at [60, 158] on link "Extrato" at bounding box center [96, 166] width 180 height 30
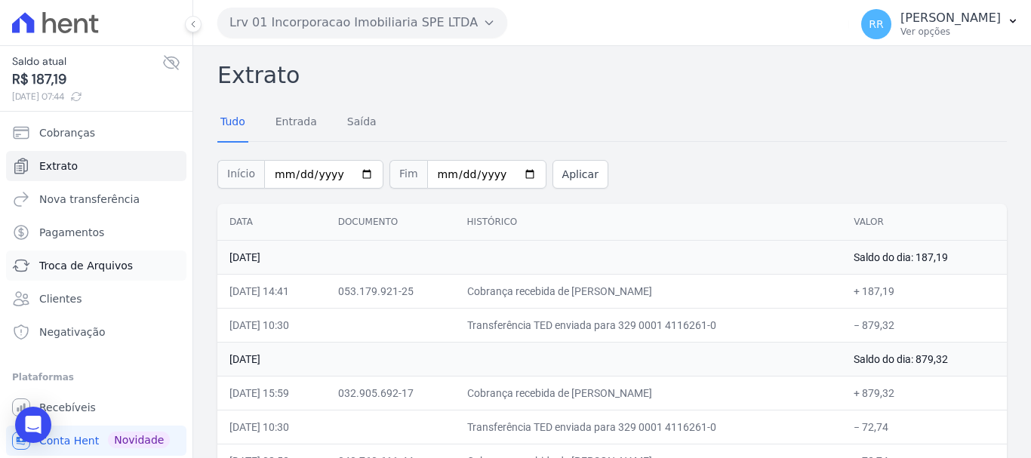
click at [66, 267] on span "Troca de Arquivos" at bounding box center [86, 265] width 94 height 15
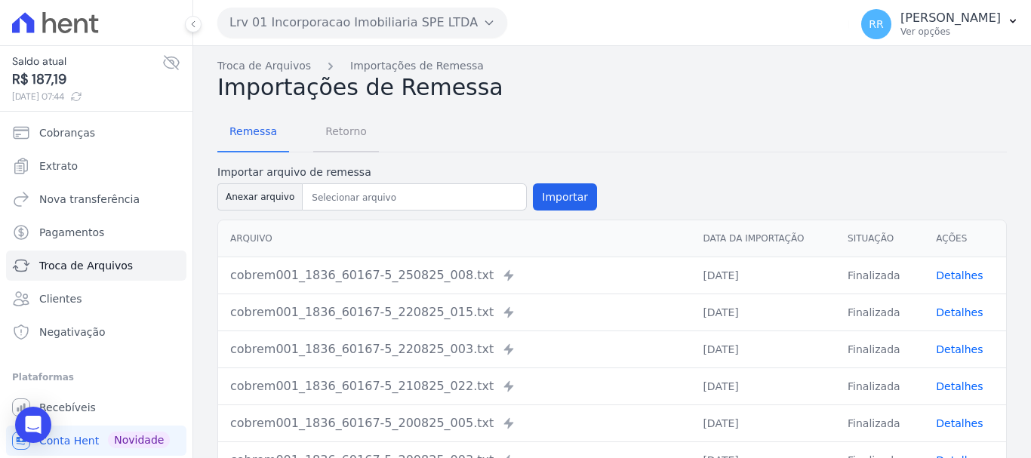
click at [344, 133] on span "Retorno" at bounding box center [346, 131] width 60 height 30
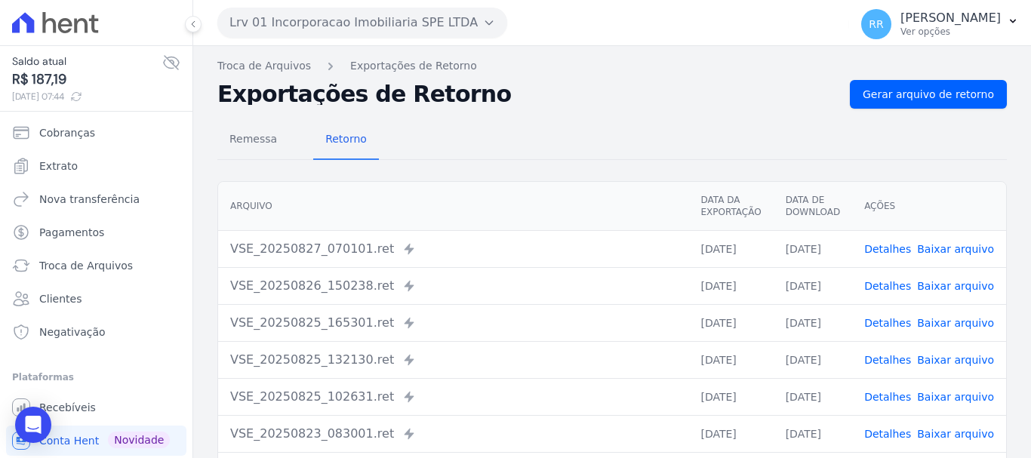
click at [893, 249] on link "Detalhes" at bounding box center [888, 249] width 47 height 12
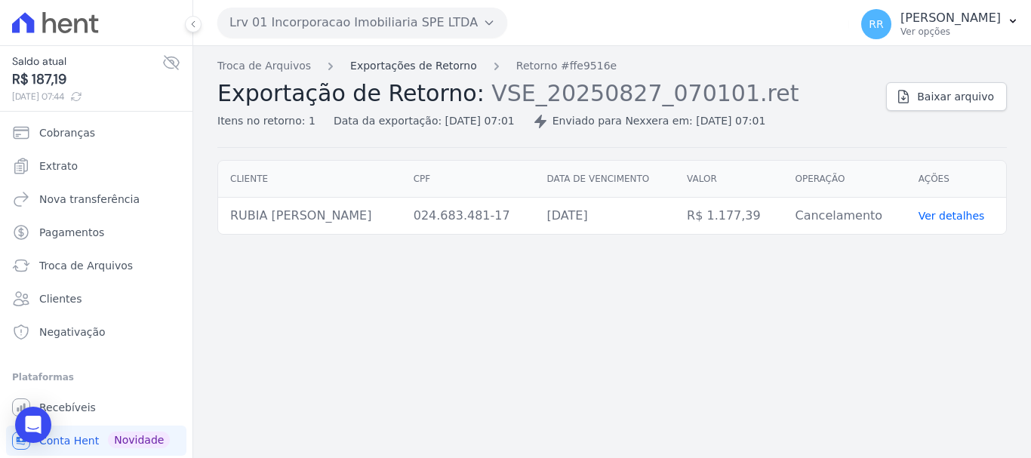
click at [447, 71] on link "Exportações de Retorno" at bounding box center [413, 66] width 127 height 16
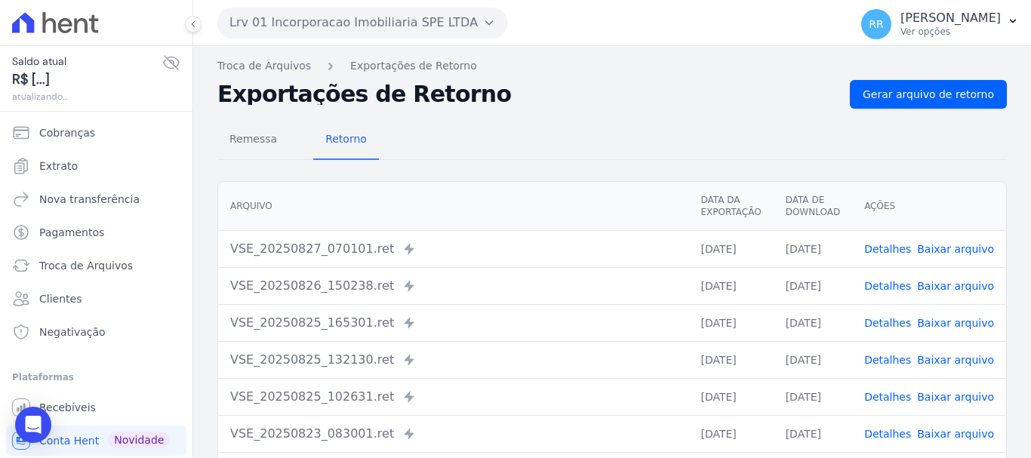
click at [880, 288] on link "Detalhes" at bounding box center [888, 286] width 47 height 12
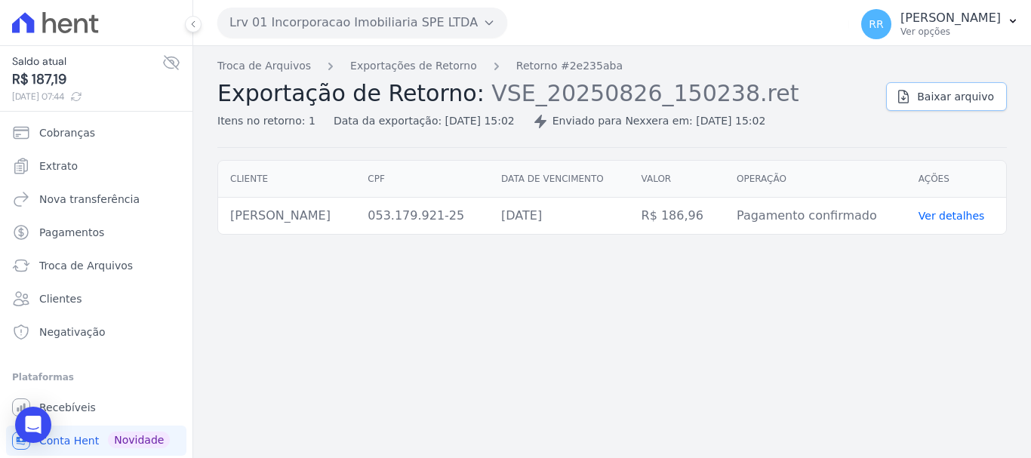
click at [925, 99] on link "Baixar arquivo" at bounding box center [946, 96] width 121 height 29
